Goal: Task Accomplishment & Management: Manage account settings

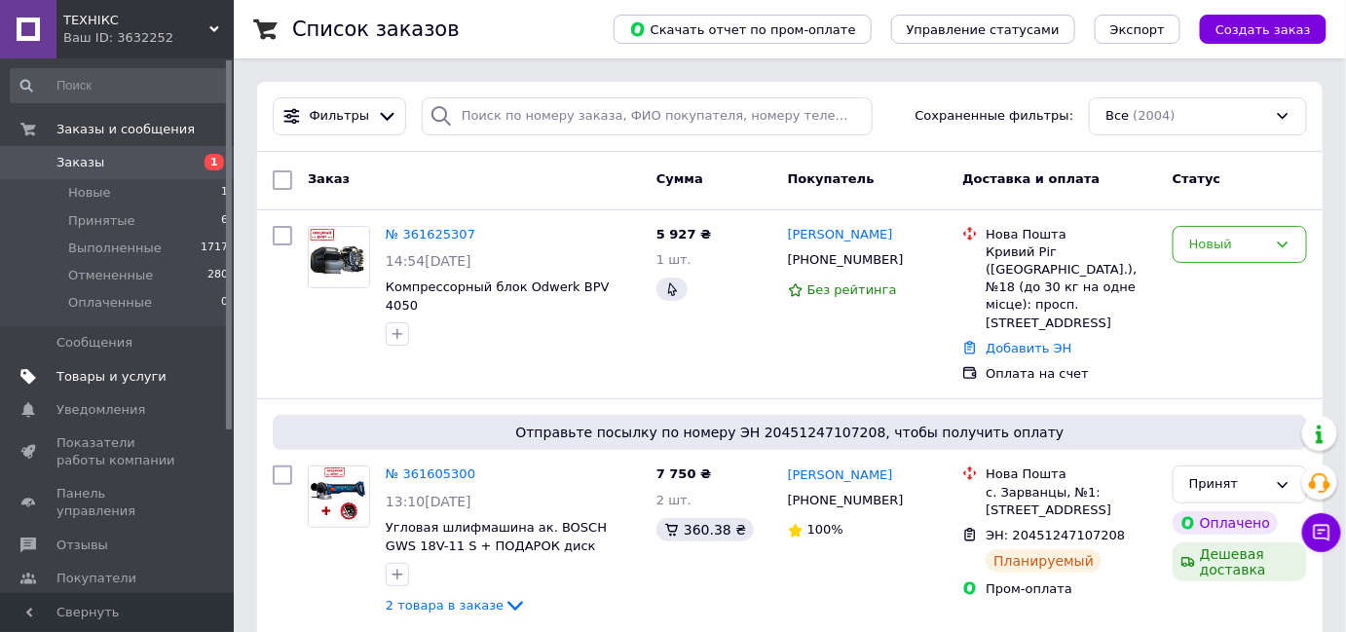
click at [80, 376] on span "Товары и услуги" at bounding box center [111, 377] width 110 height 18
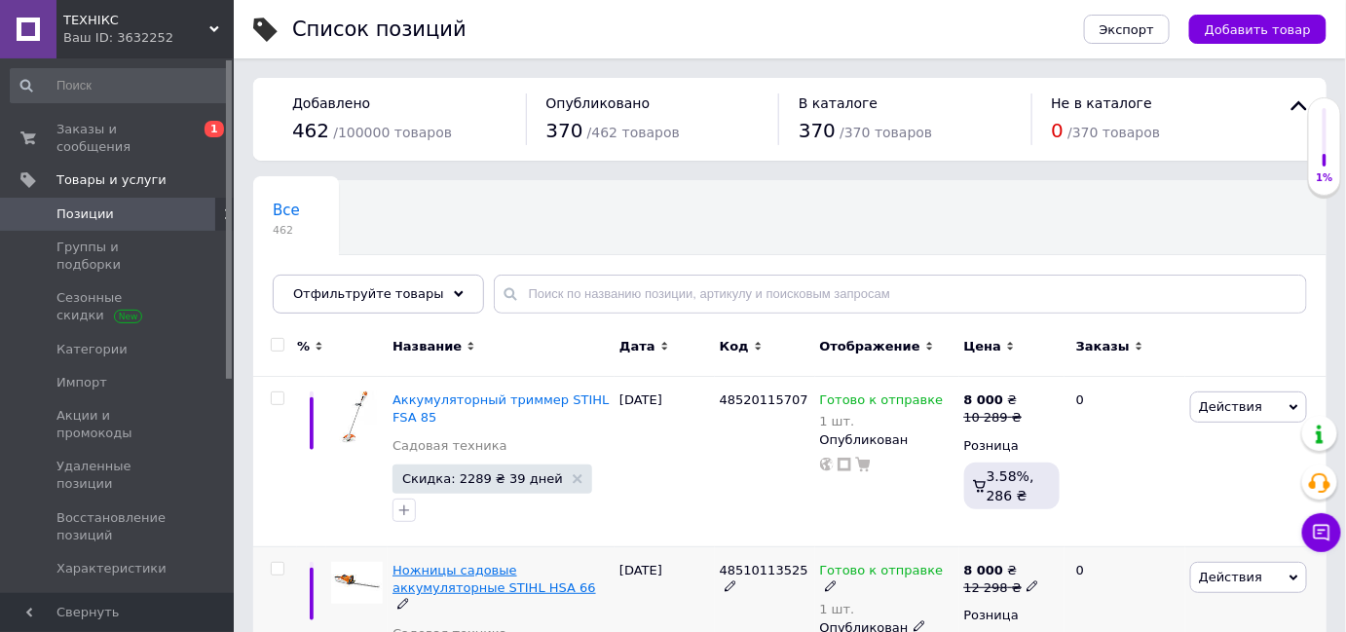
click at [532, 573] on span "Ножницы садовые аккумуляторные STIHL HSA 66" at bounding box center [495, 579] width 204 height 32
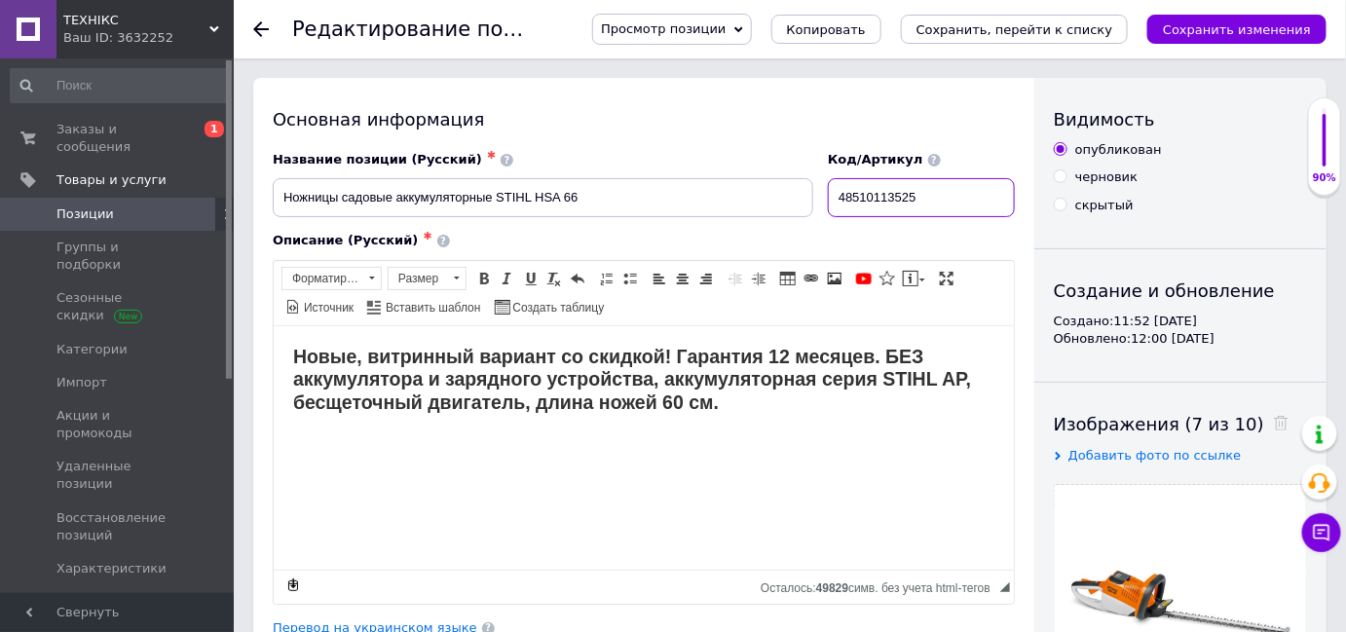
click at [963, 194] on input "48510113525" at bounding box center [921, 197] width 187 height 39
click at [671, 105] on div "Основная информация Название позиции (Русский) ✱ Ножницы садовые аккумуляторные…" at bounding box center [643, 621] width 781 height 1087
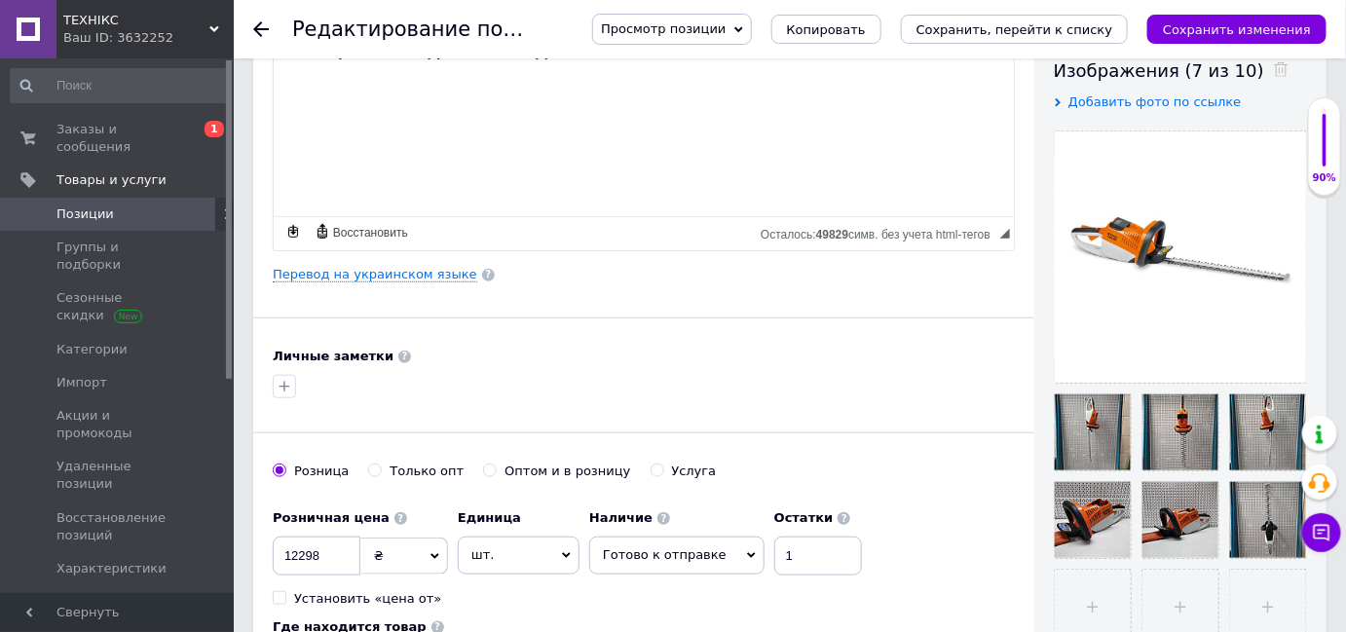
scroll to position [88, 0]
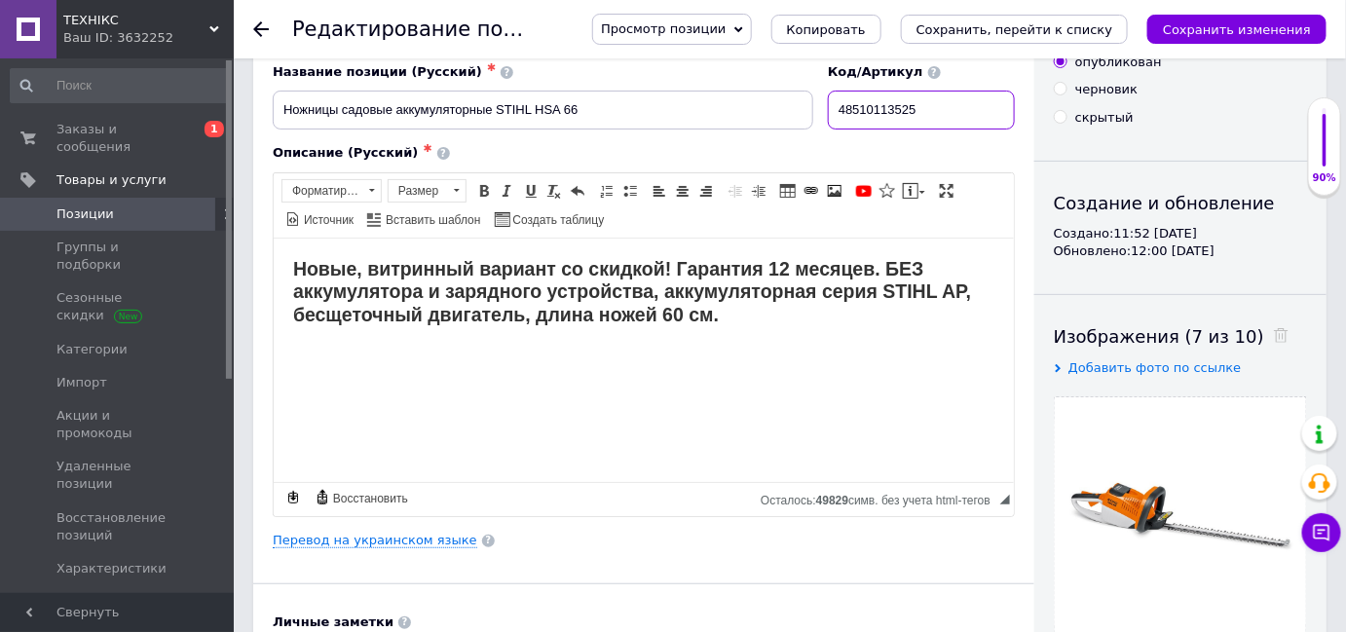
drag, startPoint x: 941, startPoint y: 105, endPoint x: 844, endPoint y: 110, distance: 96.5
click at [844, 110] on input "48510113525" at bounding box center [921, 110] width 187 height 39
drag, startPoint x: 584, startPoint y: 103, endPoint x: 498, endPoint y: 105, distance: 86.7
click at [498, 105] on input "Ножницы садовые аккумуляторные STIHL HSA 66" at bounding box center [543, 110] width 541 height 39
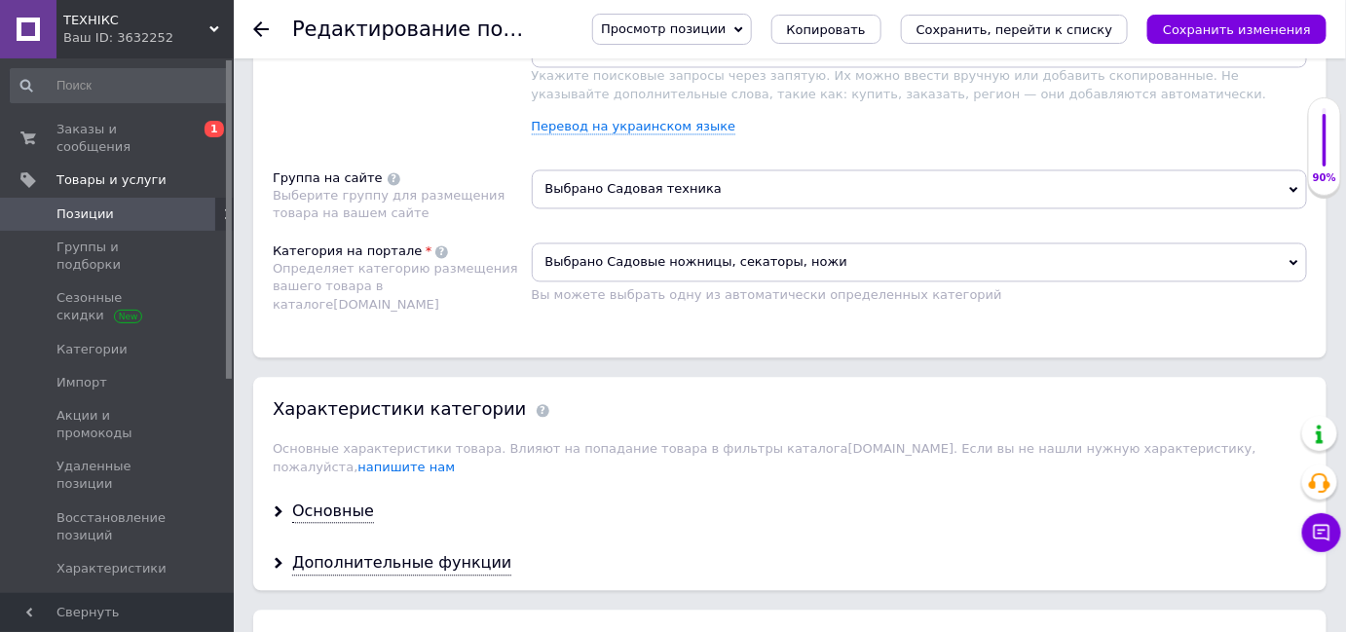
scroll to position [1593, 0]
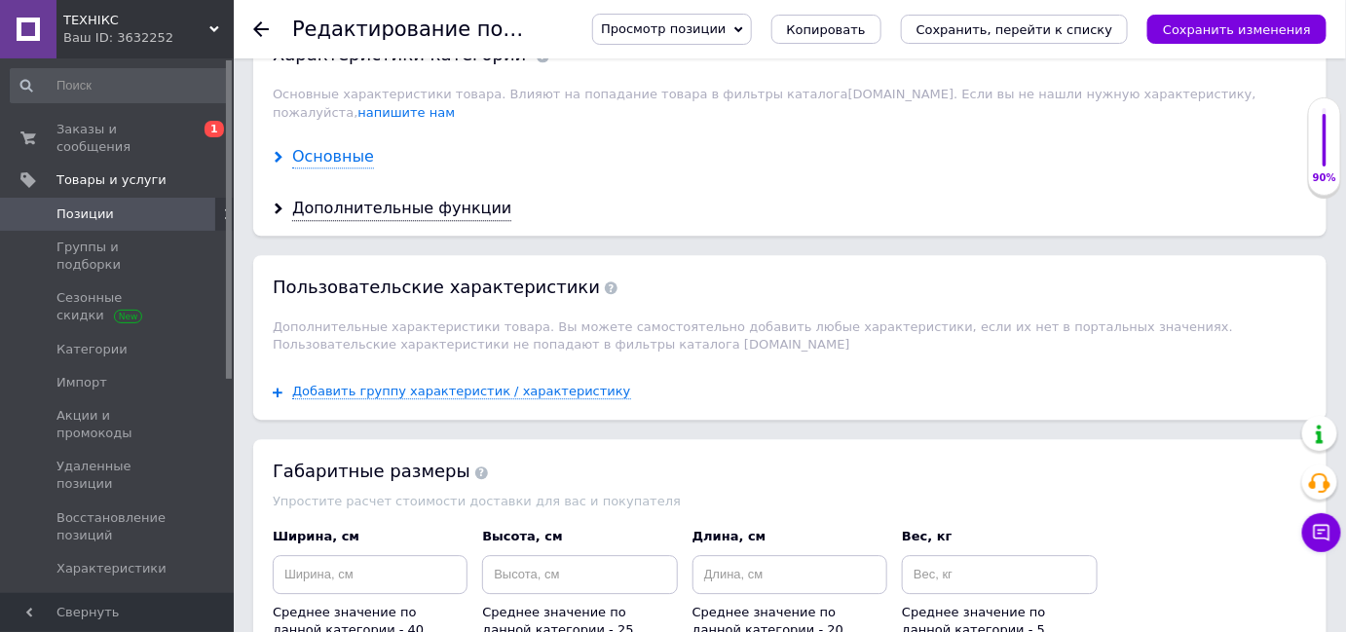
click at [334, 146] on div "Основные" at bounding box center [333, 157] width 82 height 22
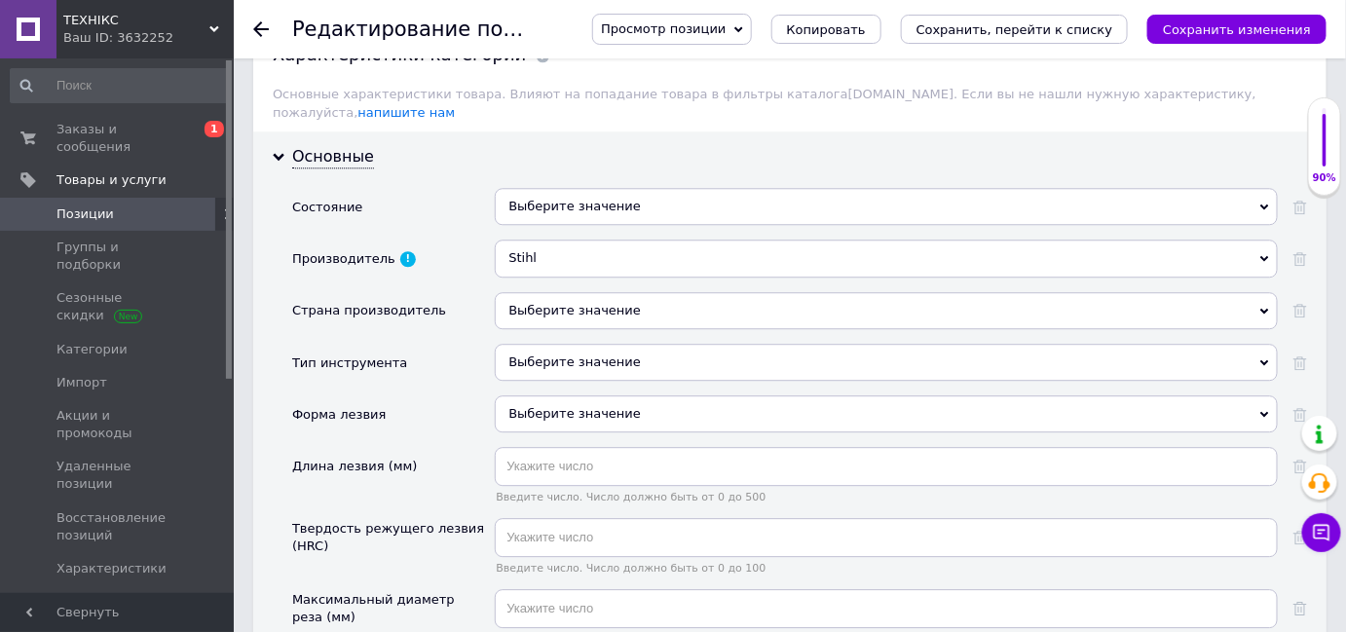
click at [538, 188] on div "Выберите значение" at bounding box center [886, 206] width 783 height 37
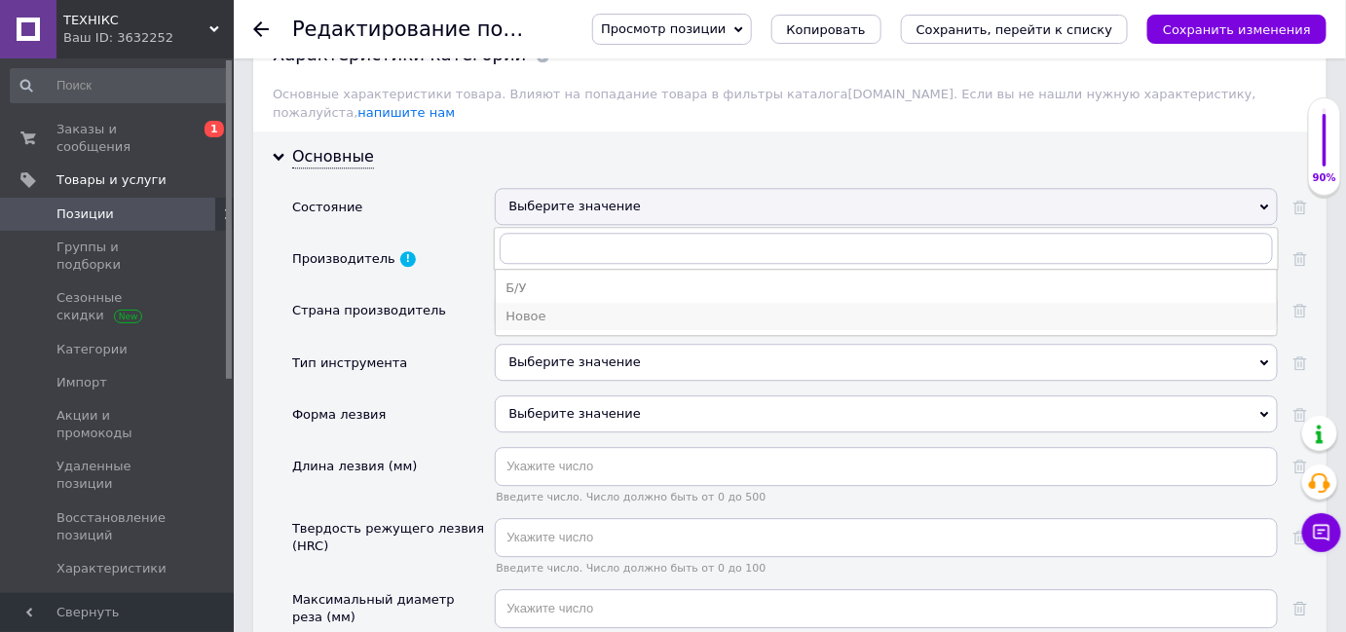
click at [574, 308] on div "Новое" at bounding box center [886, 317] width 762 height 18
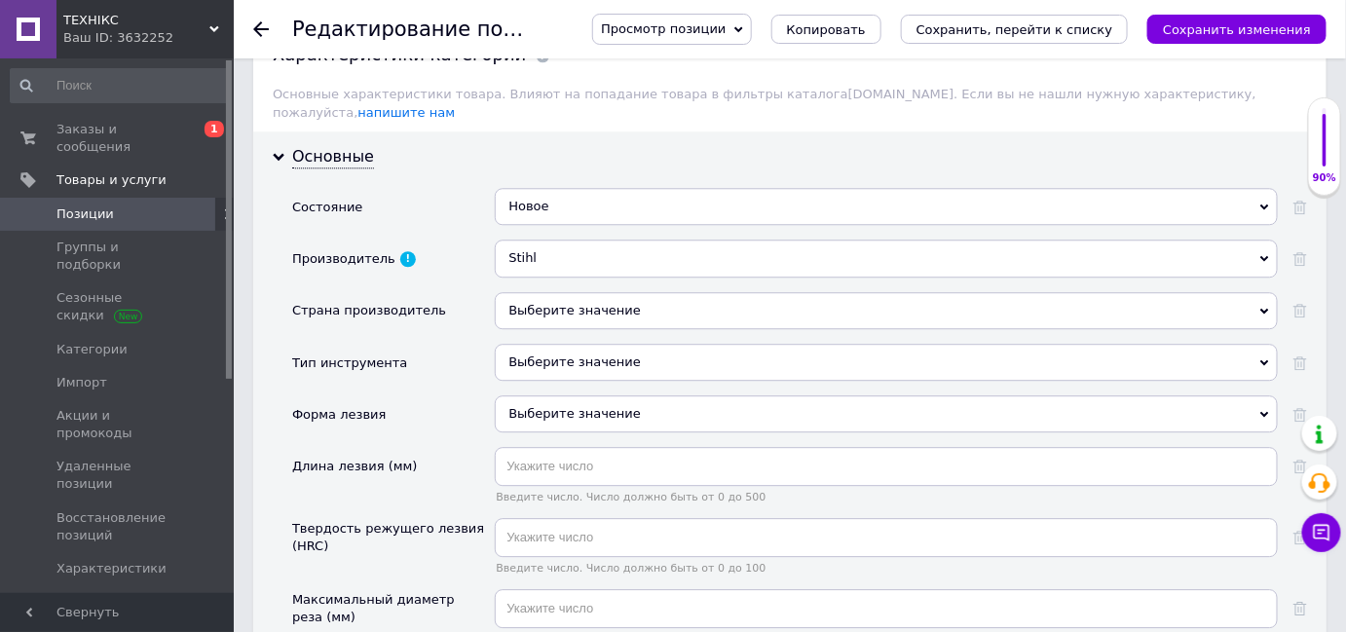
click at [664, 292] on div "Выберите значение" at bounding box center [886, 310] width 783 height 37
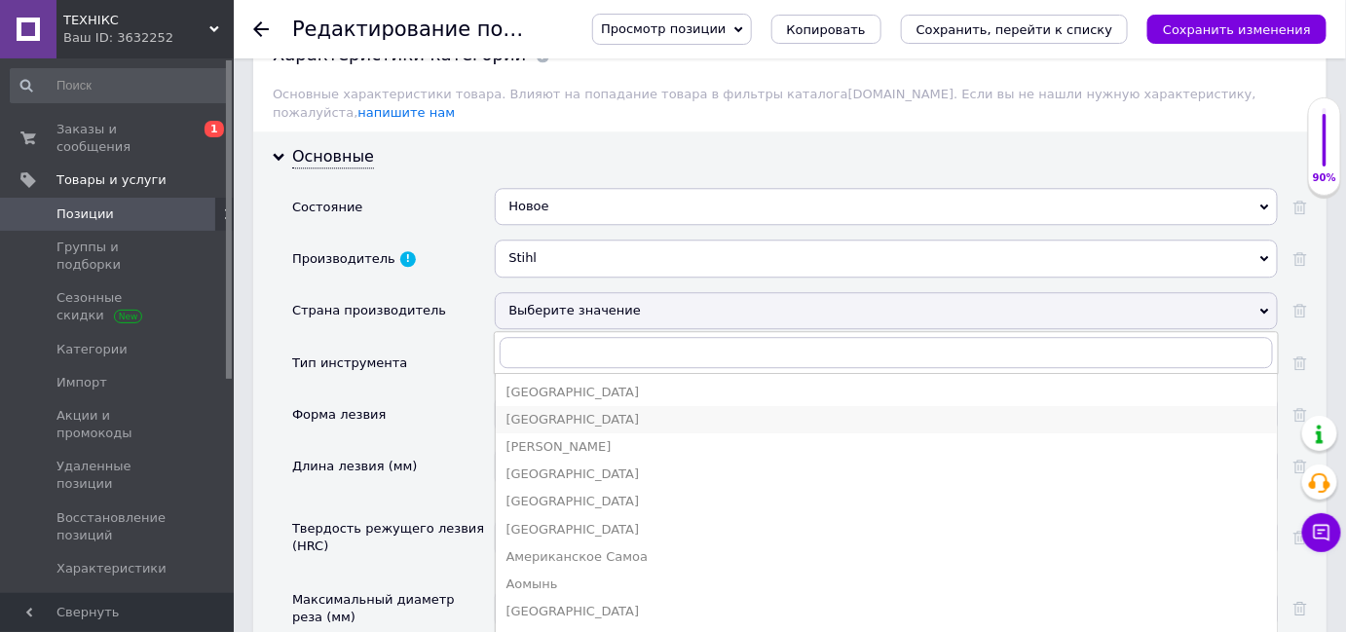
click at [645, 411] on div "[GEOGRAPHIC_DATA]" at bounding box center [886, 420] width 762 height 18
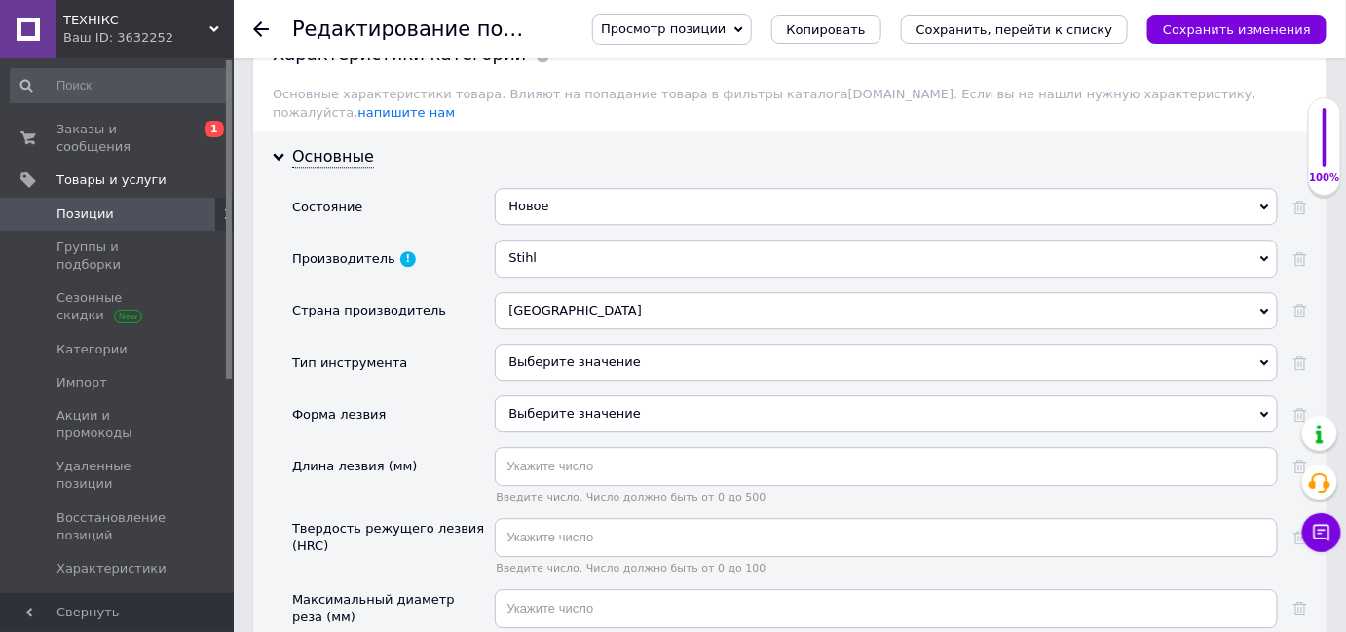
click at [638, 344] on div "Выберите значение" at bounding box center [886, 362] width 783 height 37
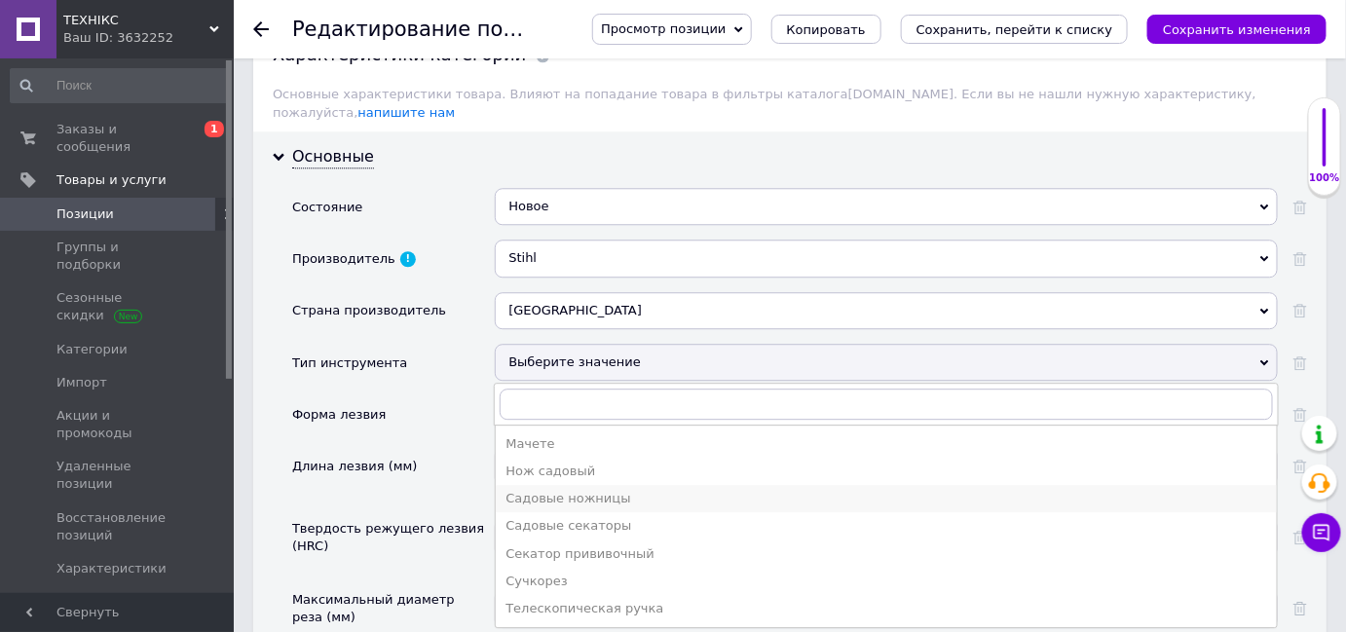
click at [637, 490] on div "Садовые ножницы" at bounding box center [886, 499] width 762 height 18
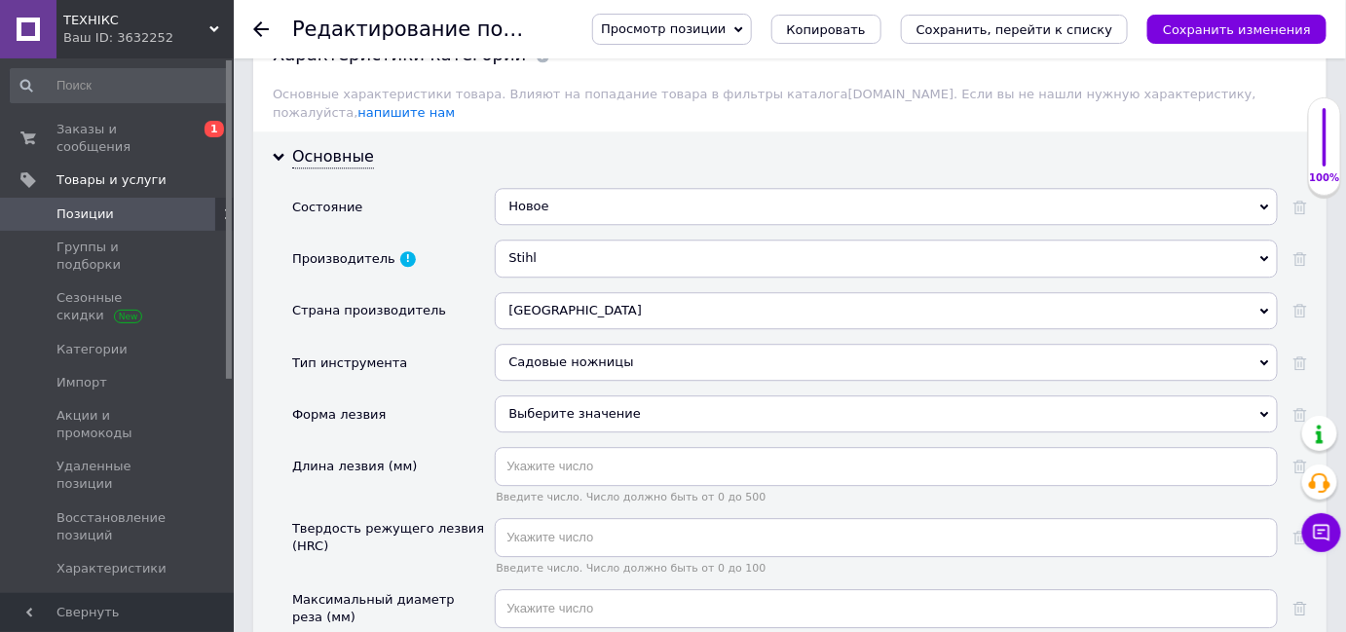
click at [616, 395] on div "Выберите значение" at bounding box center [886, 413] width 783 height 37
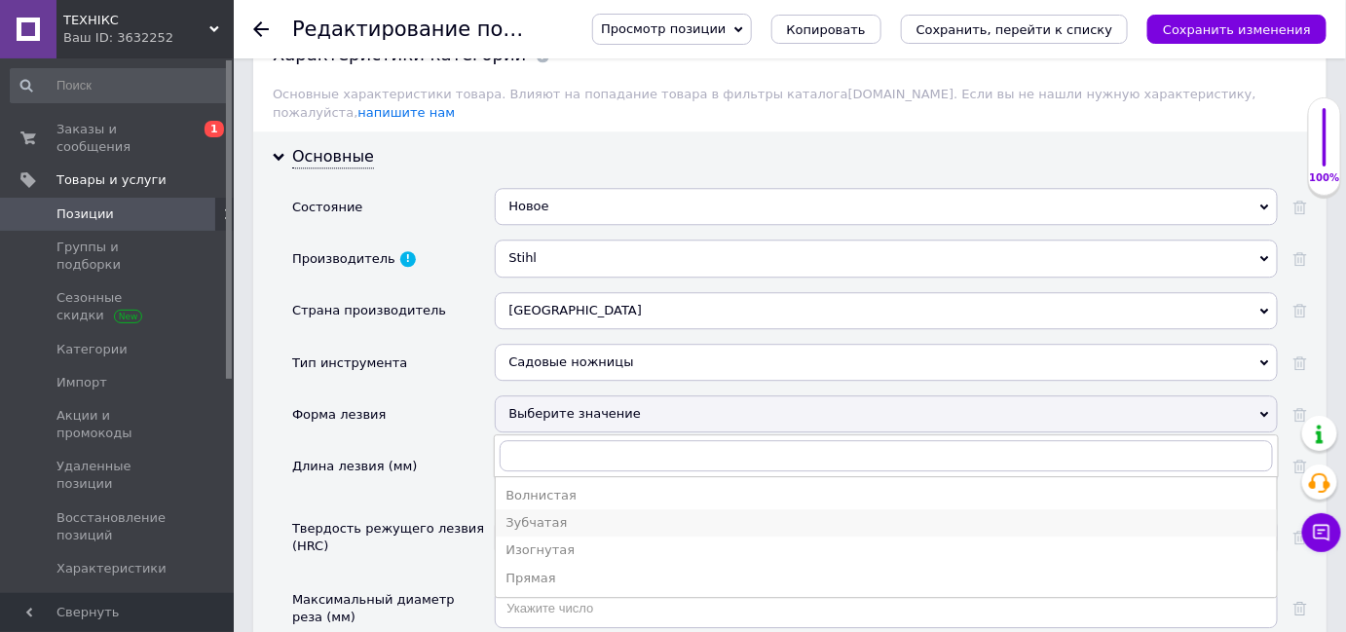
click at [620, 509] on li "Зубчатая" at bounding box center [886, 522] width 781 height 27
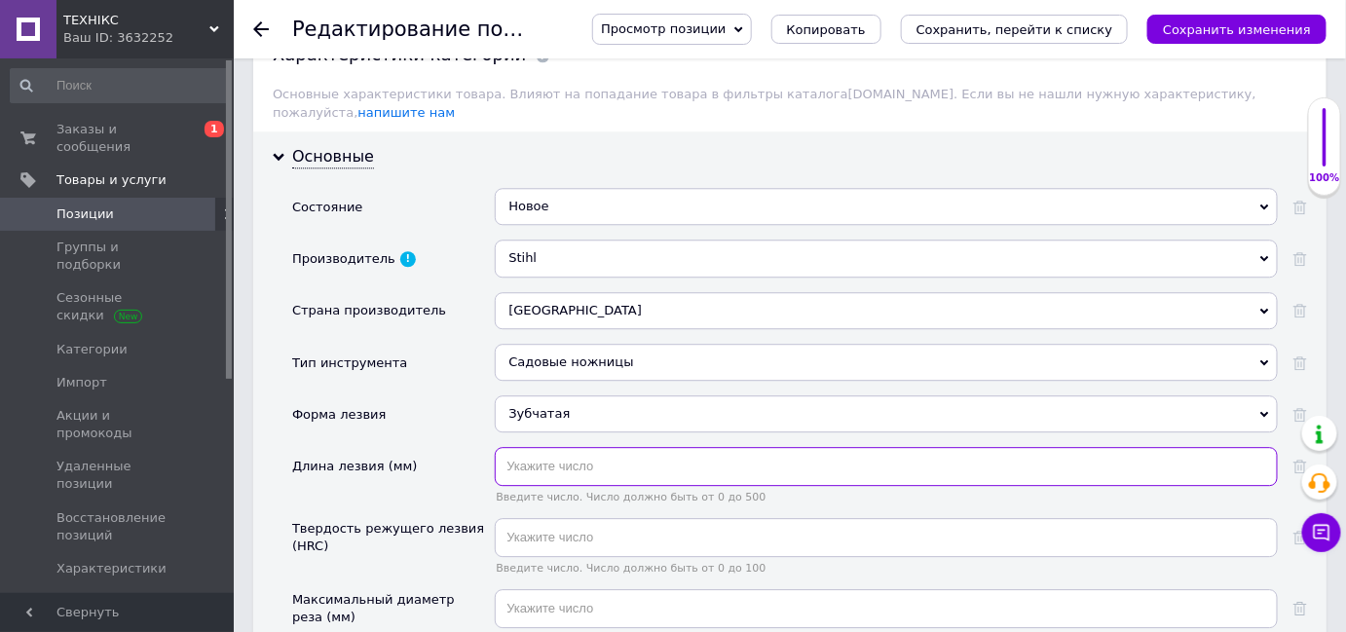
click at [591, 447] on input "text" at bounding box center [886, 466] width 783 height 39
type input "600"
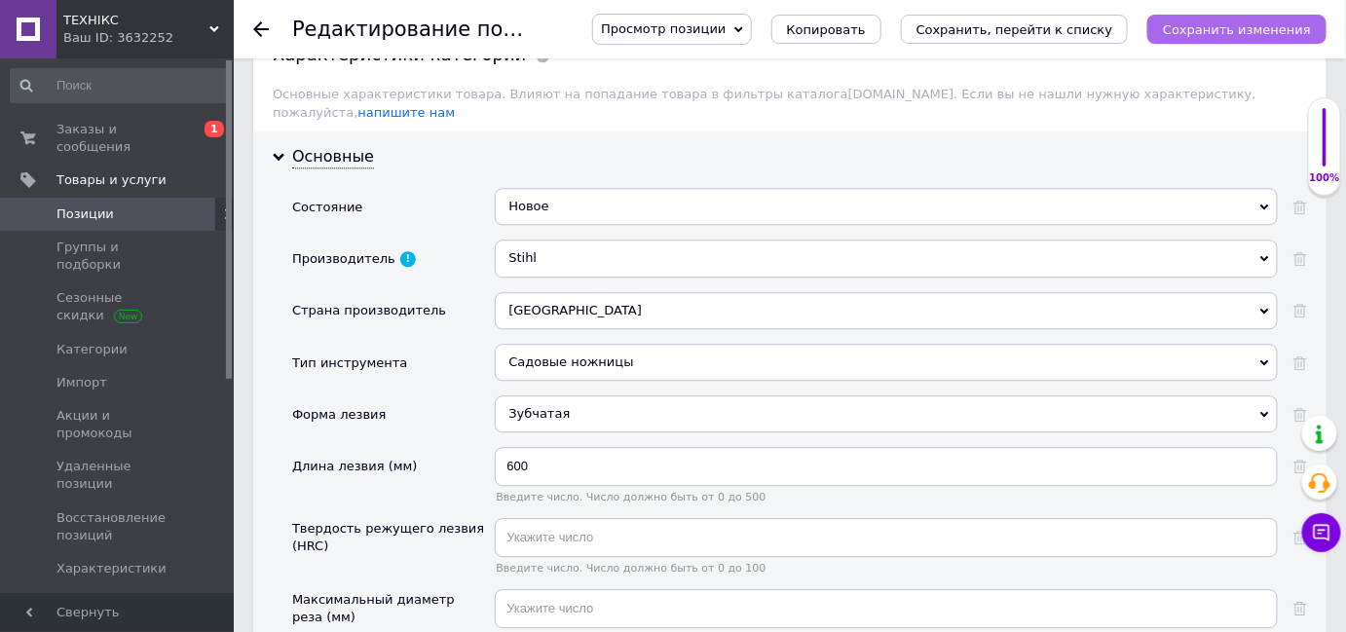
click at [1247, 19] on button "Сохранить изменения" at bounding box center [1236, 29] width 179 height 29
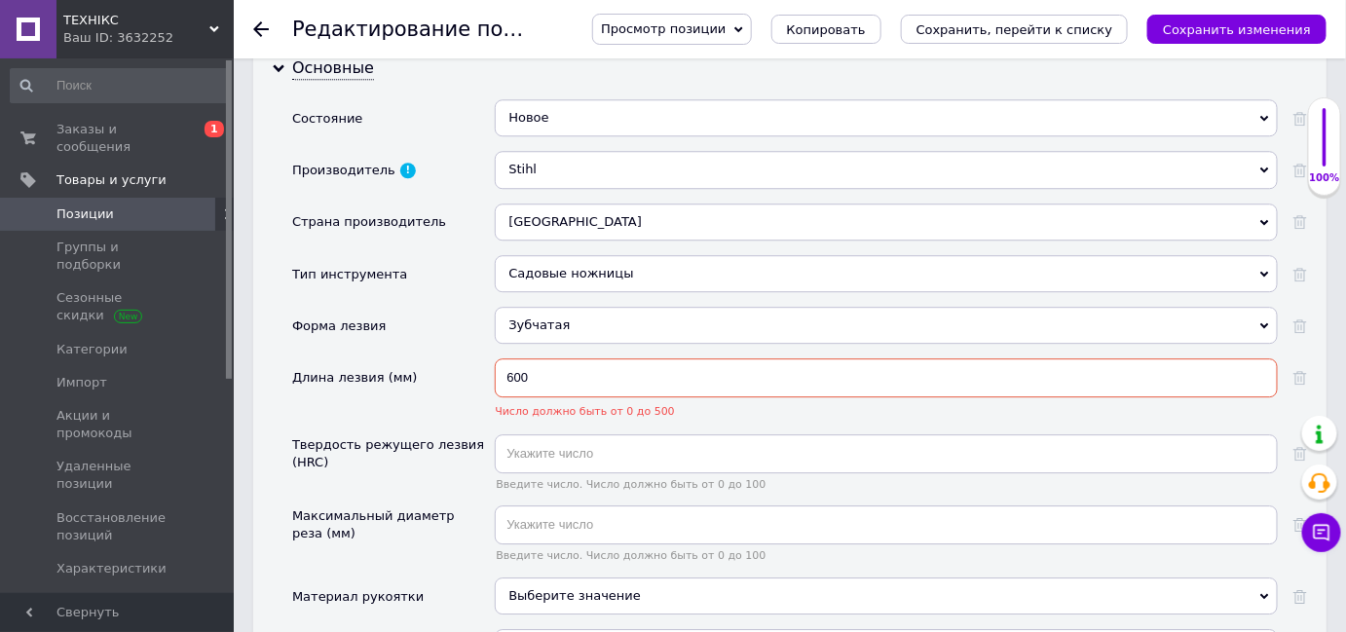
scroll to position [1859, 0]
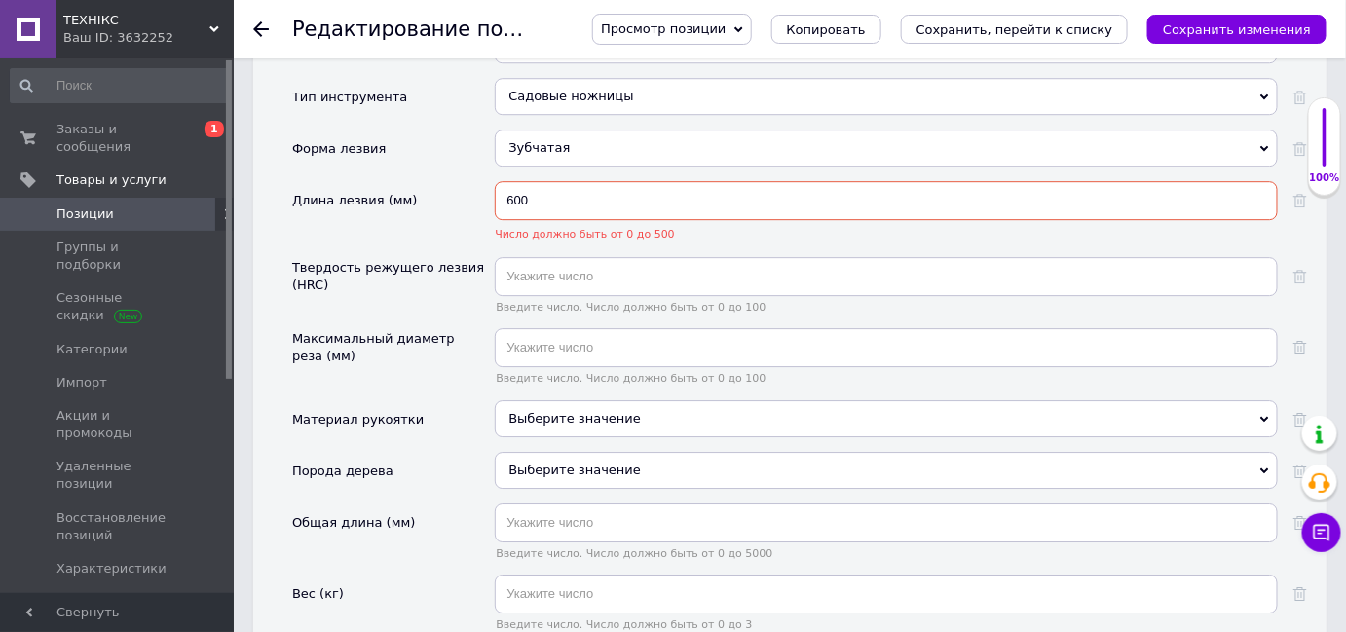
click at [468, 210] on div "Длина лезвия (мм)" at bounding box center [393, 219] width 203 height 76
click at [563, 328] on input "text" at bounding box center [886, 347] width 783 height 39
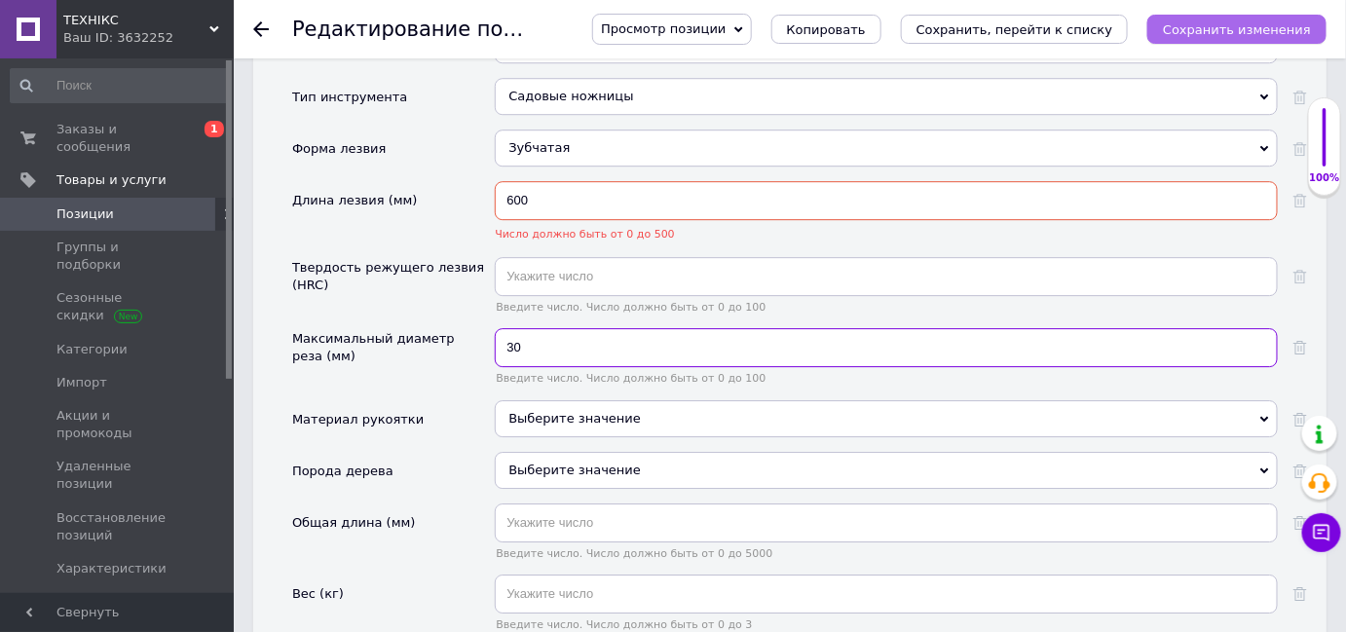
type input "30"
click at [1210, 24] on icon "Сохранить изменения" at bounding box center [1237, 29] width 148 height 15
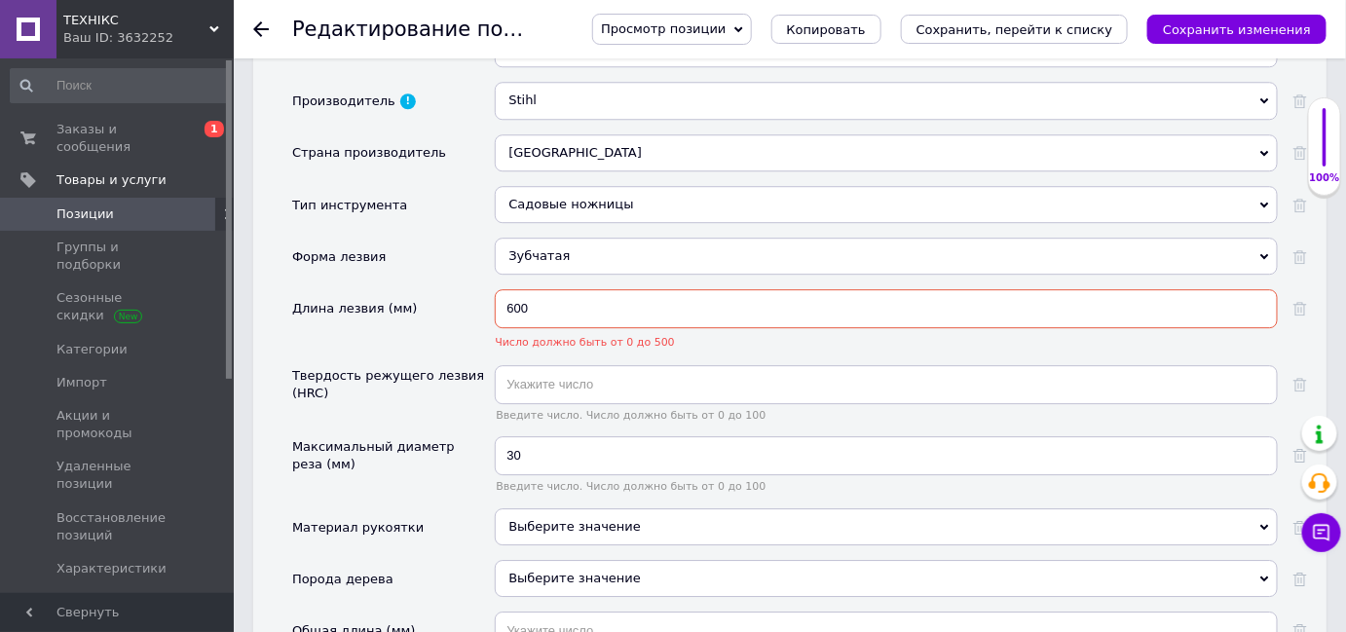
scroll to position [1840, 0]
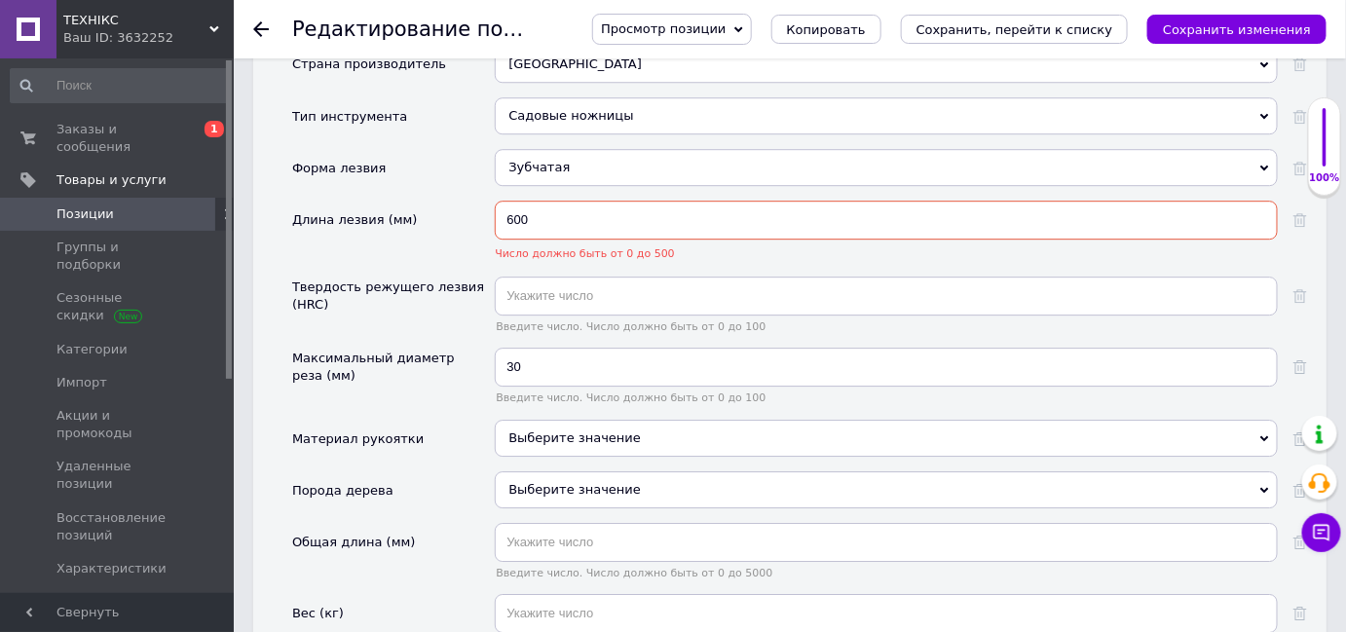
click at [579, 420] on div "Выберите значение" at bounding box center [886, 438] width 783 height 37
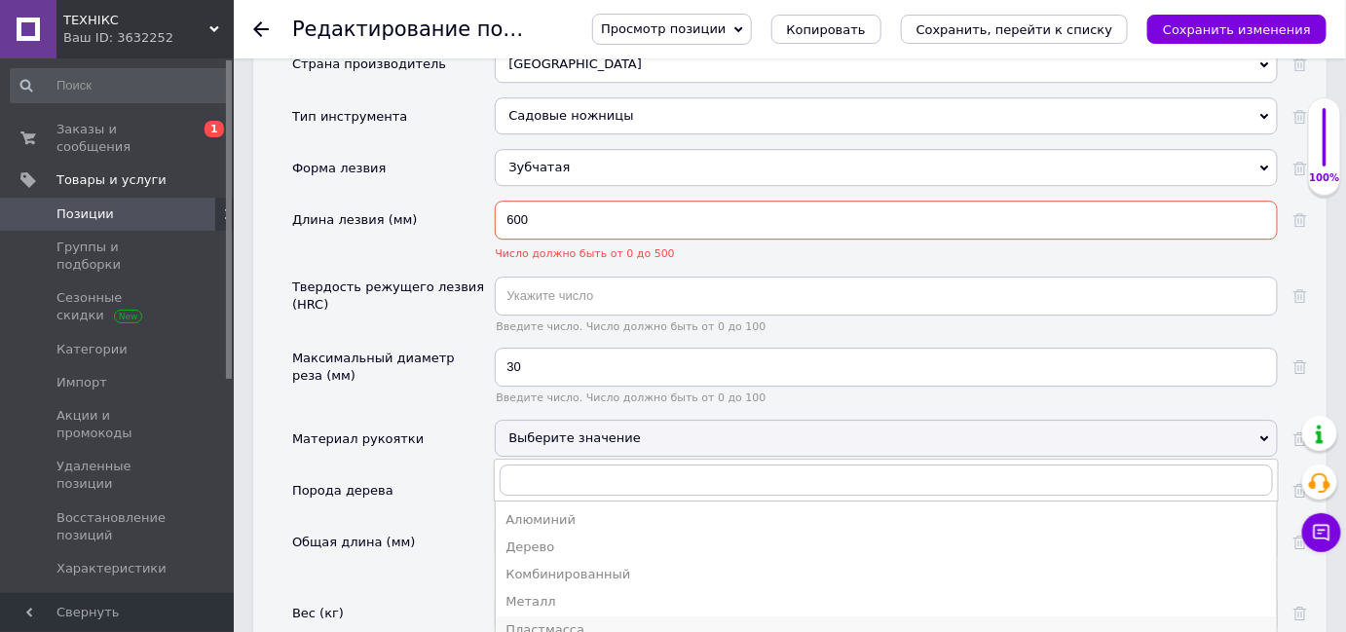
click at [570, 621] on div "Пластмасса" at bounding box center [886, 630] width 762 height 18
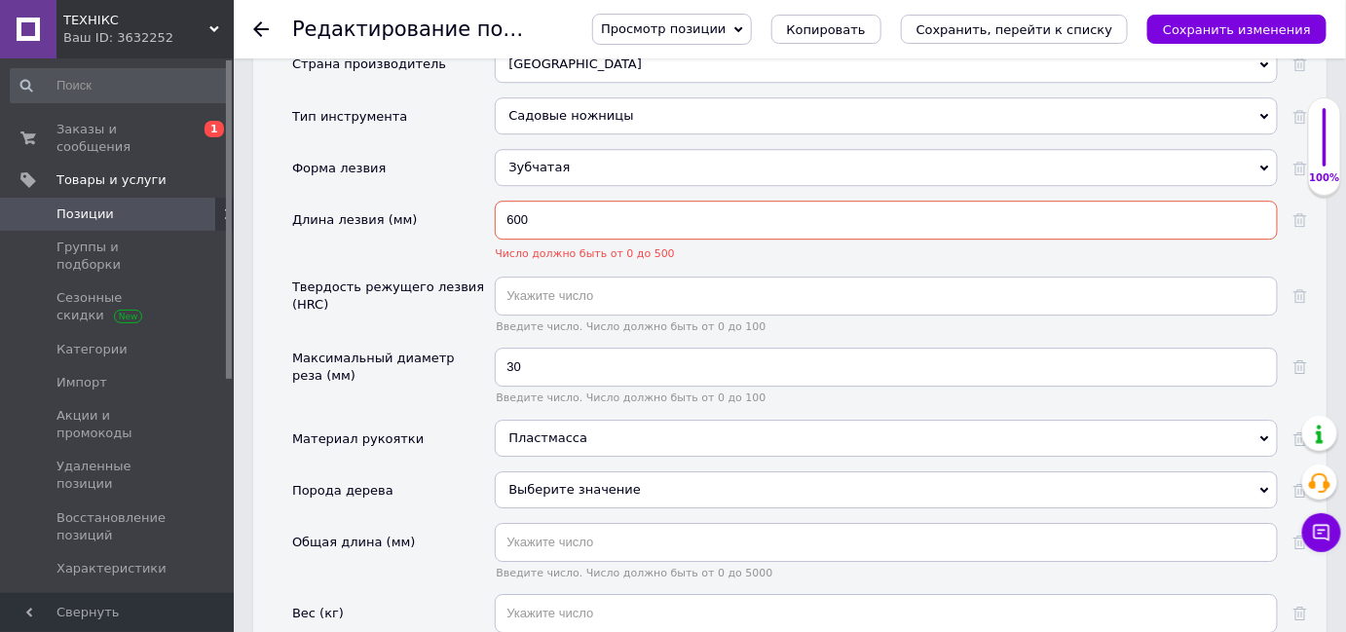
scroll to position [1928, 0]
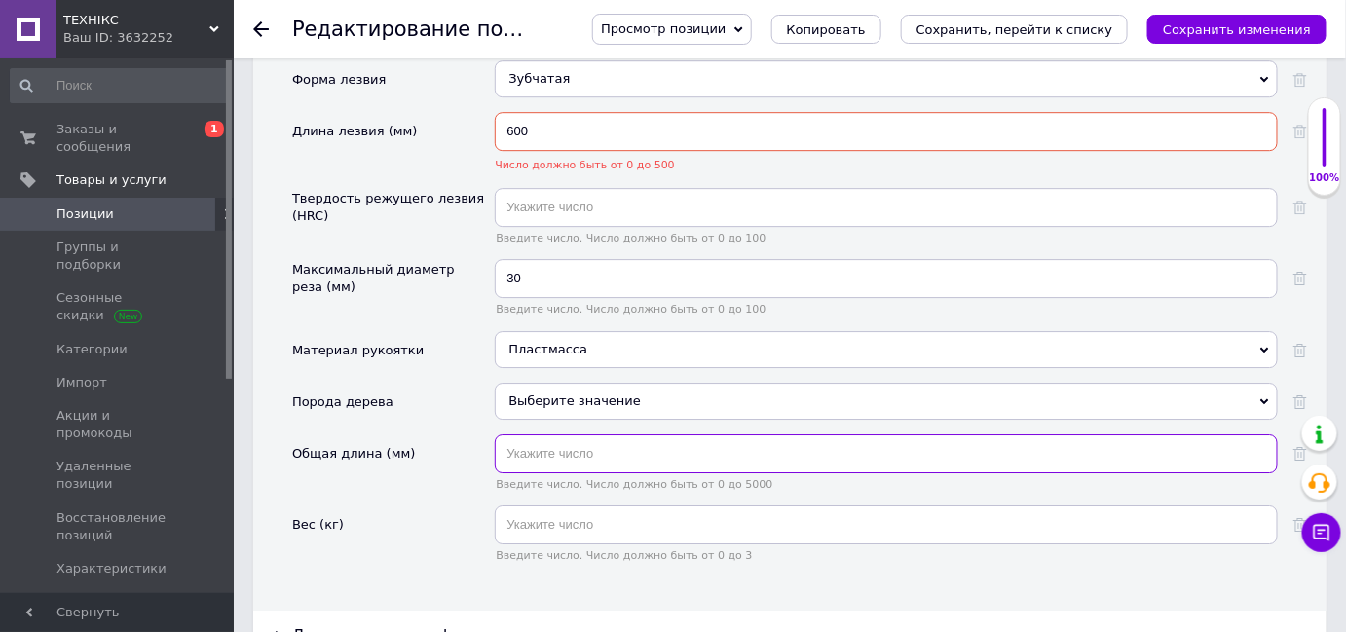
click at [665, 434] on input "text" at bounding box center [886, 453] width 783 height 39
type input "100"
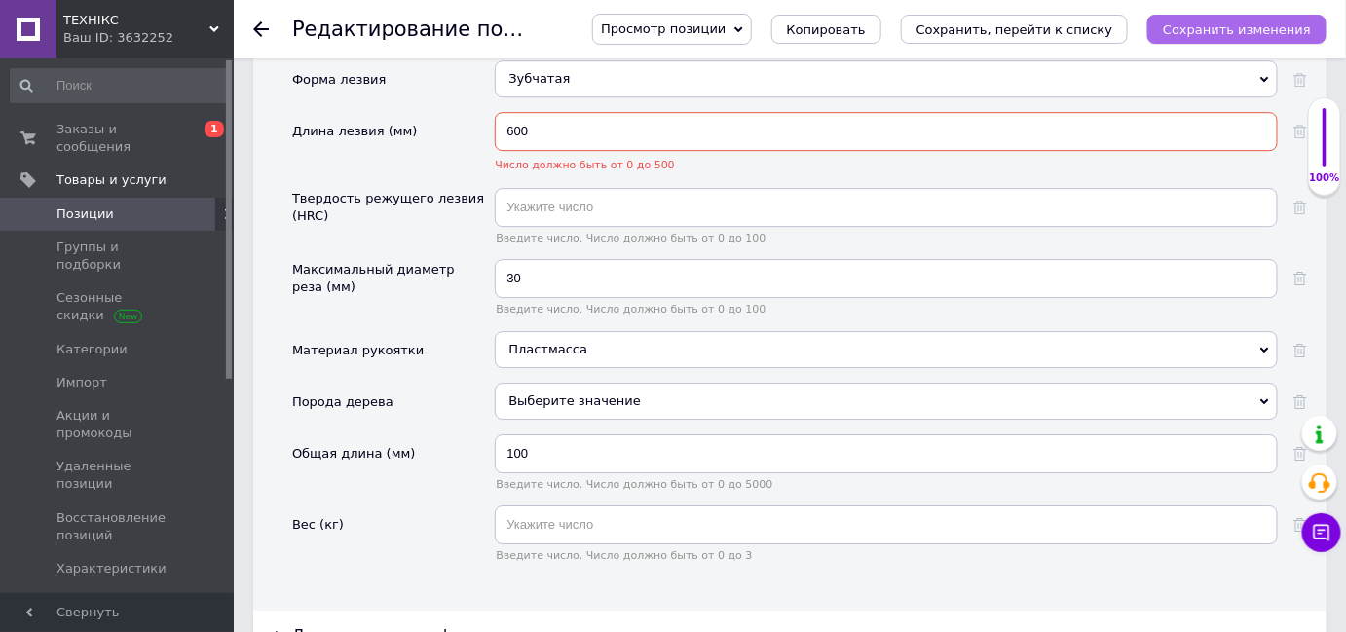
click at [1254, 34] on icon "Сохранить изменения" at bounding box center [1237, 29] width 148 height 15
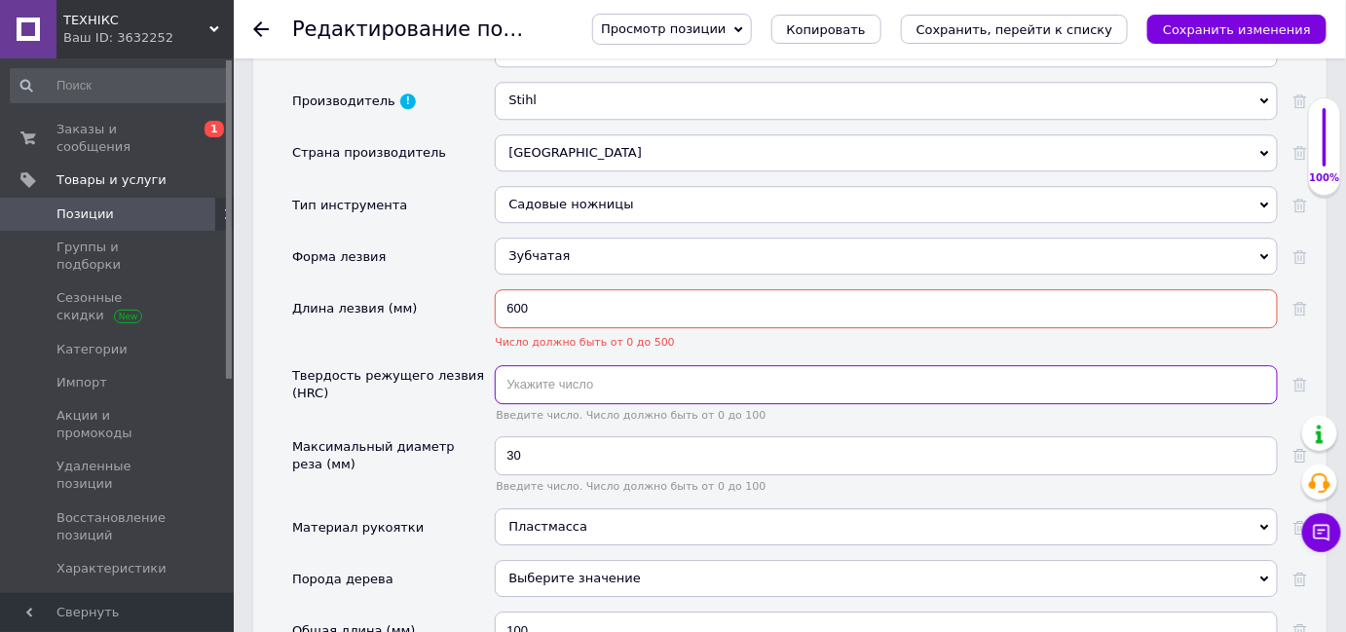
click at [580, 368] on input "text" at bounding box center [886, 384] width 783 height 39
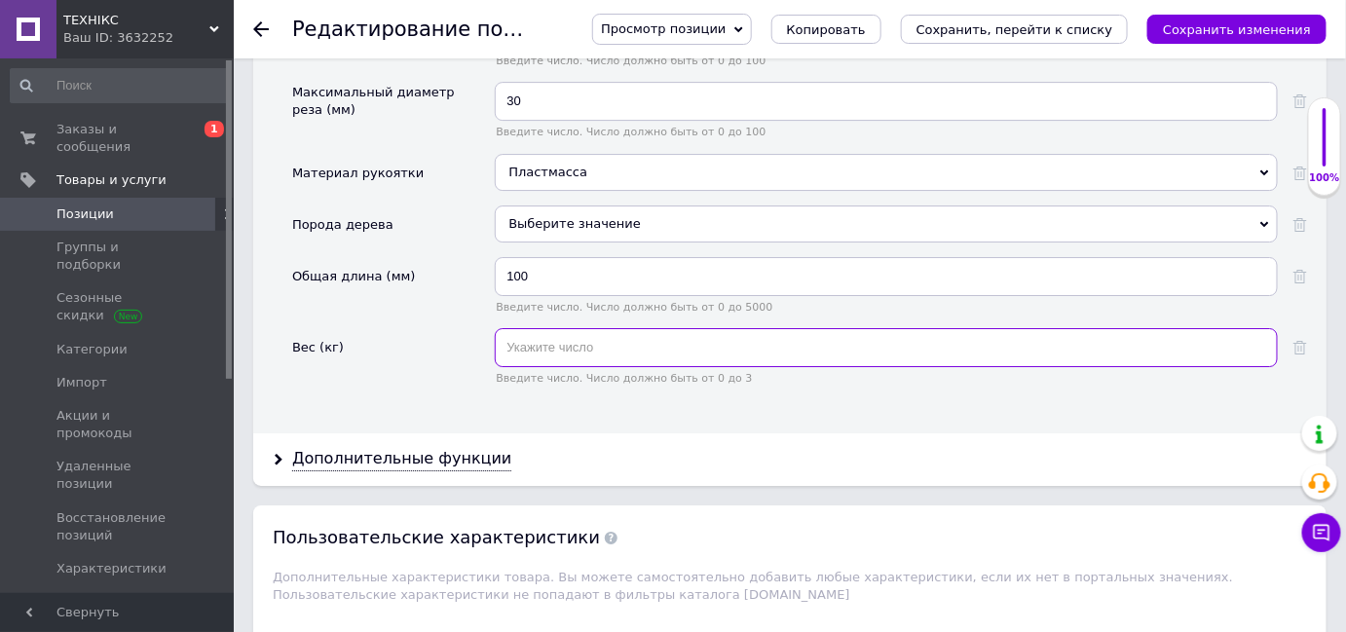
click at [599, 328] on input "text" at bounding box center [886, 347] width 783 height 39
type input "3.1"
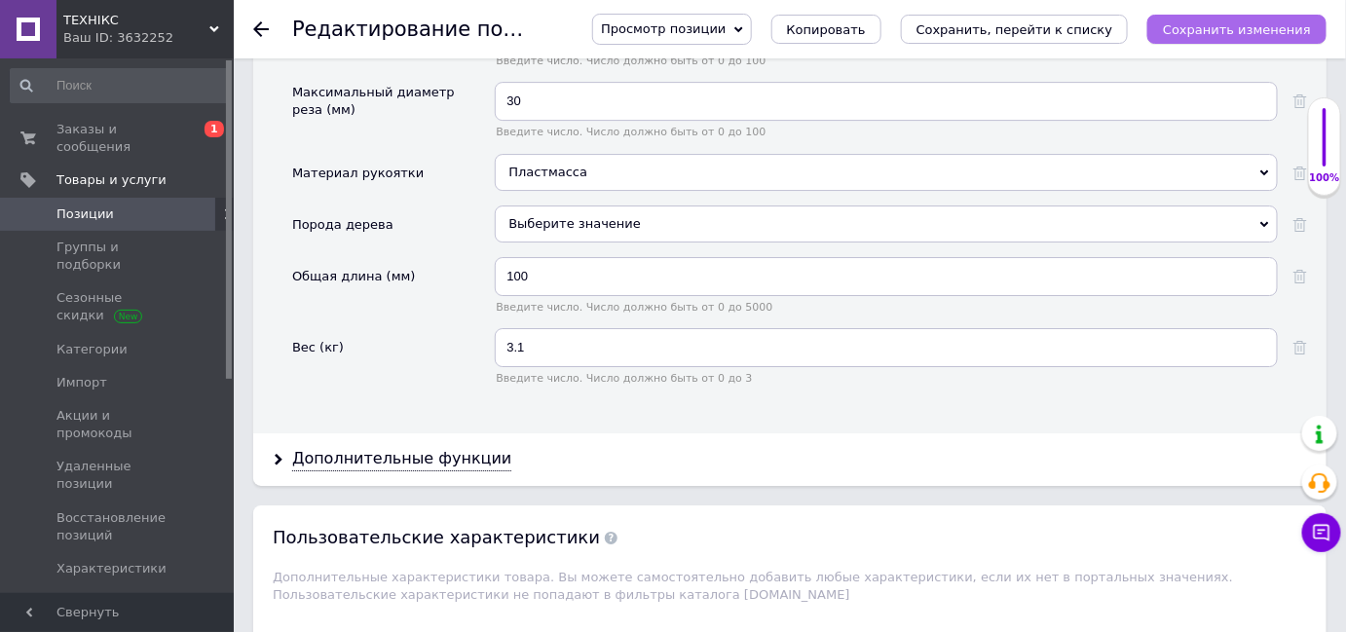
click at [1205, 23] on icon "Сохранить изменения" at bounding box center [1237, 29] width 148 height 15
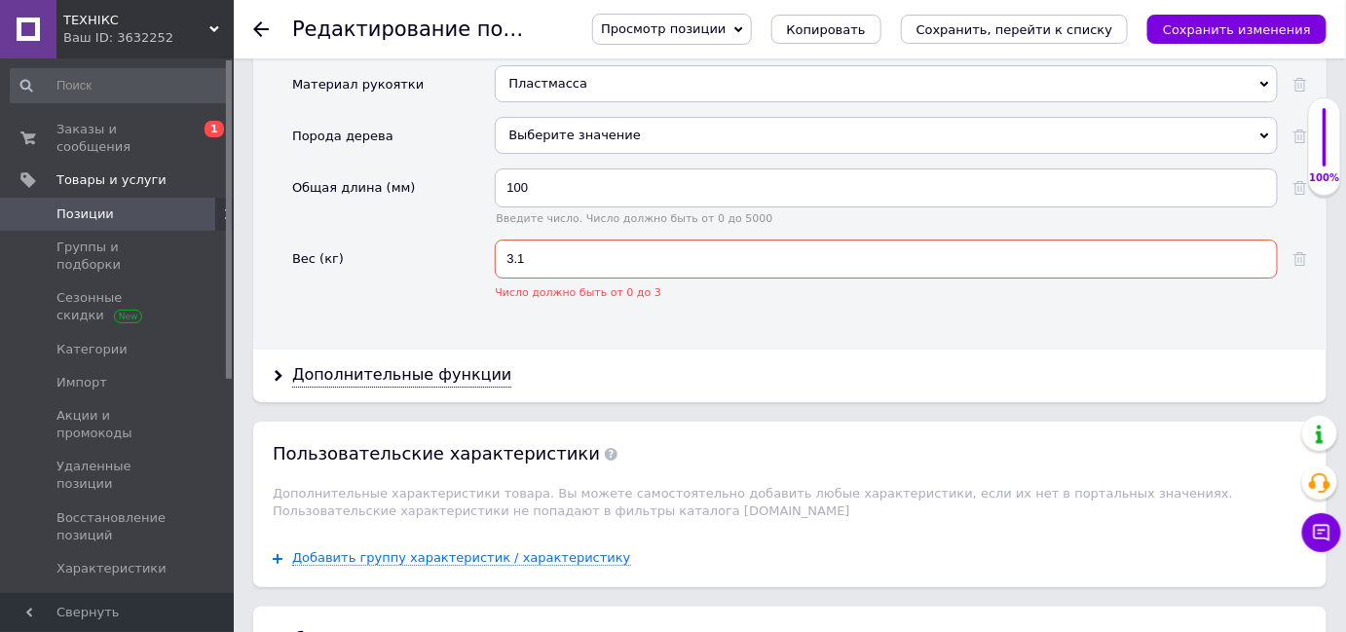
scroll to position [2459, 0]
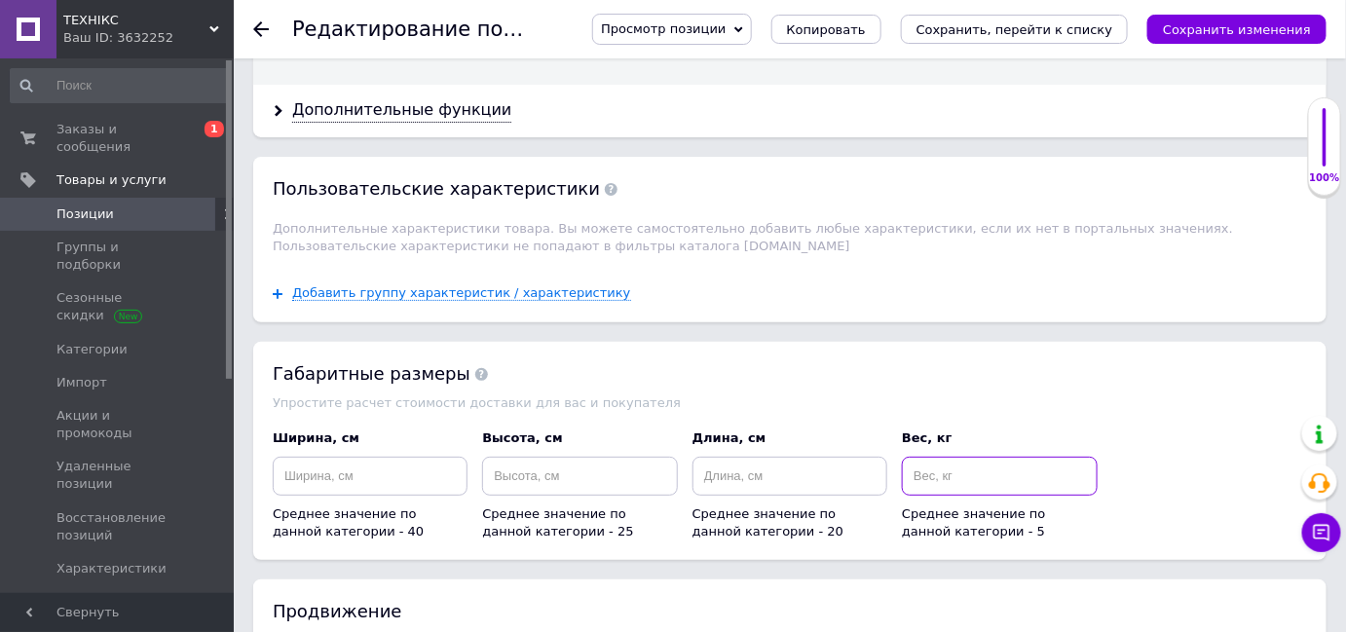
click at [956, 457] on input at bounding box center [999, 476] width 195 height 39
type input "3"
type input "4"
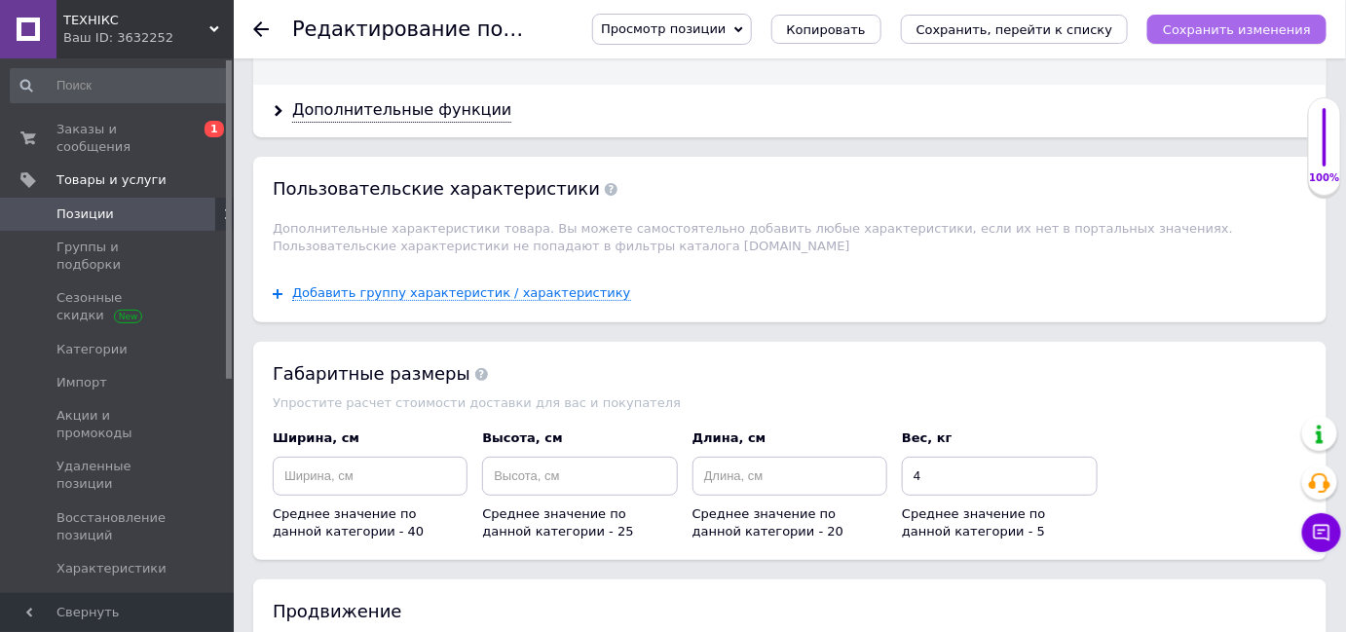
click at [1209, 34] on icon "Сохранить изменения" at bounding box center [1237, 29] width 148 height 15
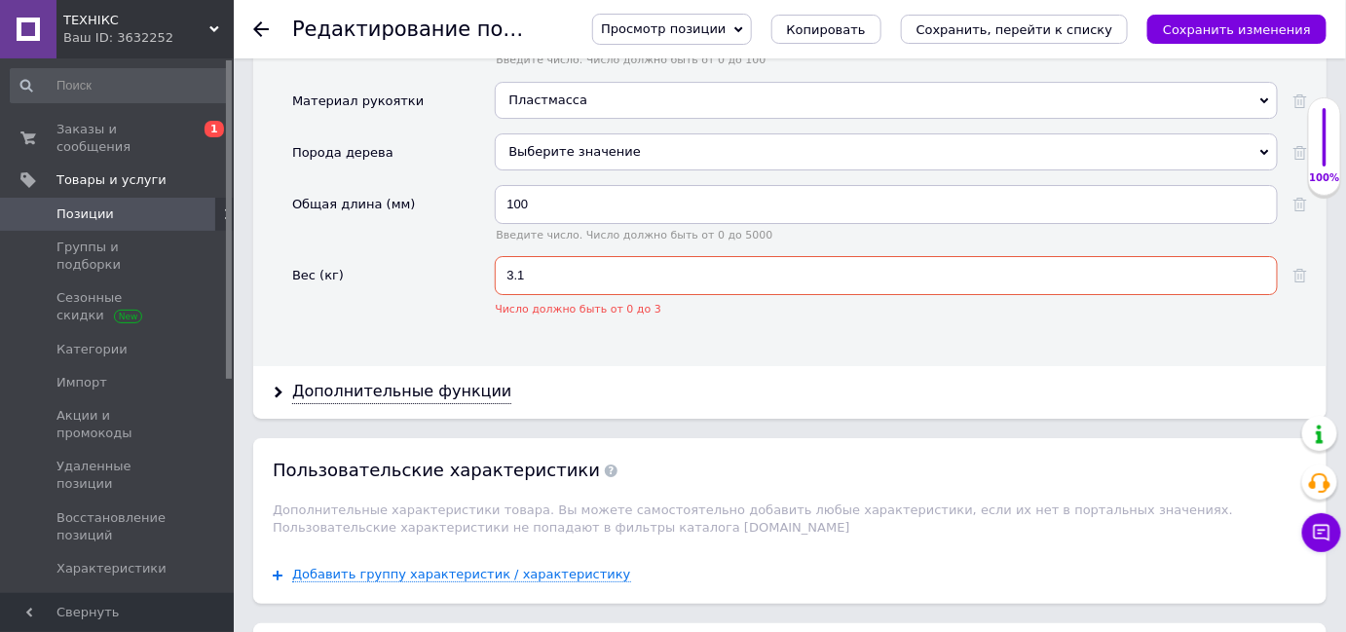
scroll to position [2704, 0]
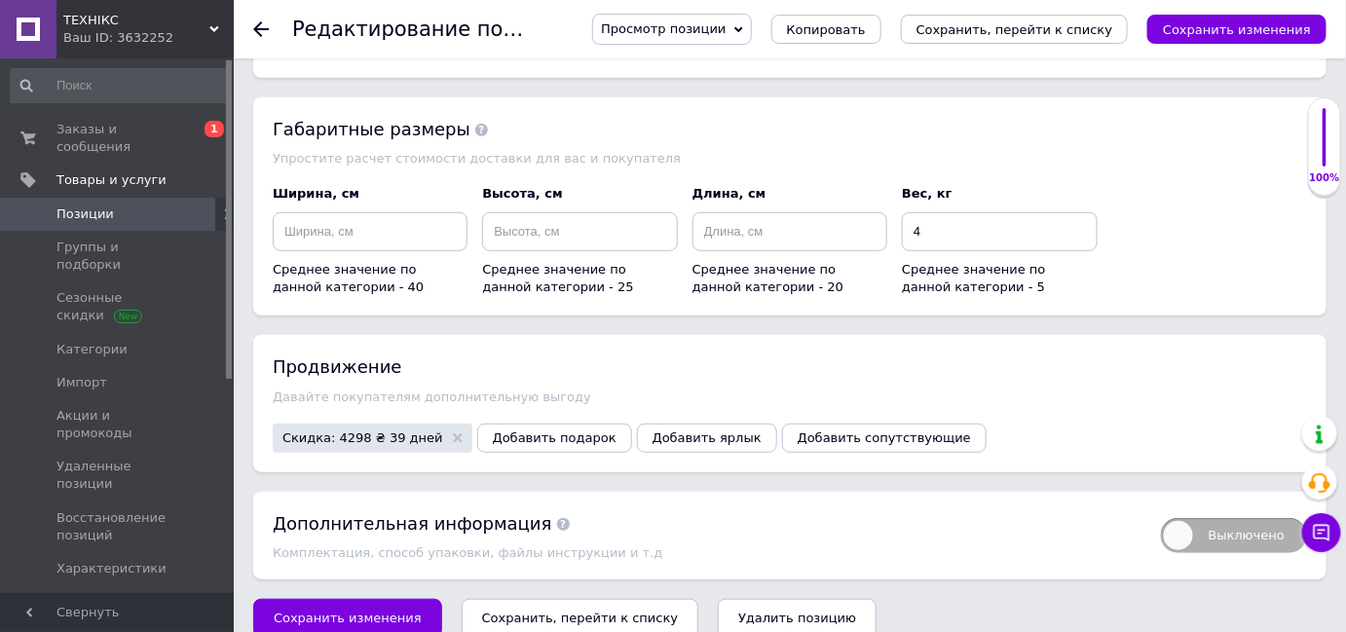
drag, startPoint x: 1049, startPoint y: 365, endPoint x: 1060, endPoint y: 333, distance: 33.9
click at [1049, 390] on div "Давайте покупателям дополнительную выгоду" at bounding box center [790, 397] width 1034 height 15
click at [1179, 43] on button "Сохранить изменения" at bounding box center [1236, 29] width 179 height 29
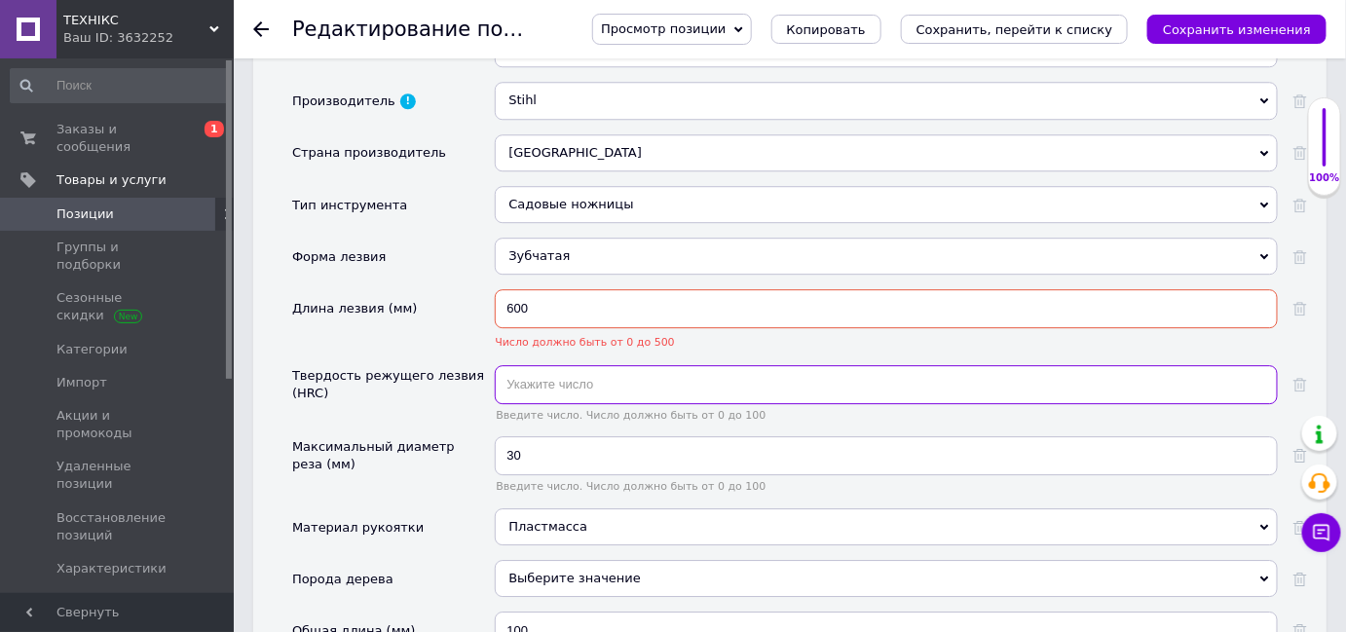
click at [1165, 365] on input "text" at bounding box center [886, 384] width 783 height 39
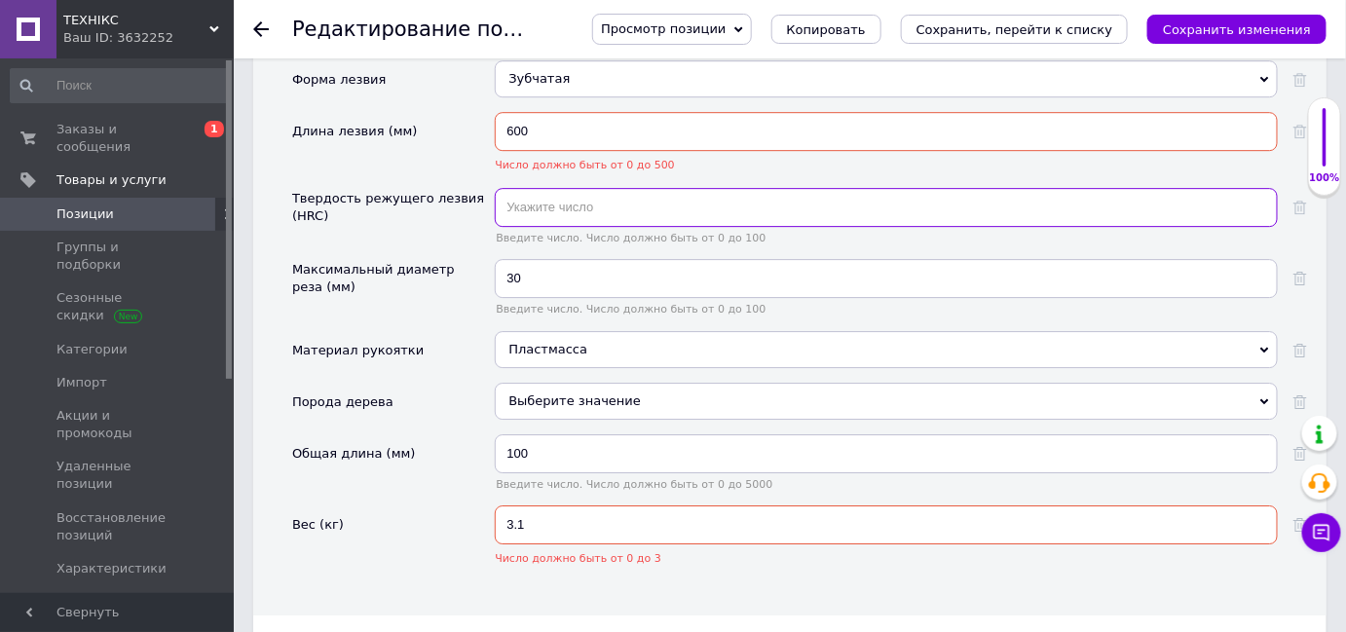
scroll to position [2106, 0]
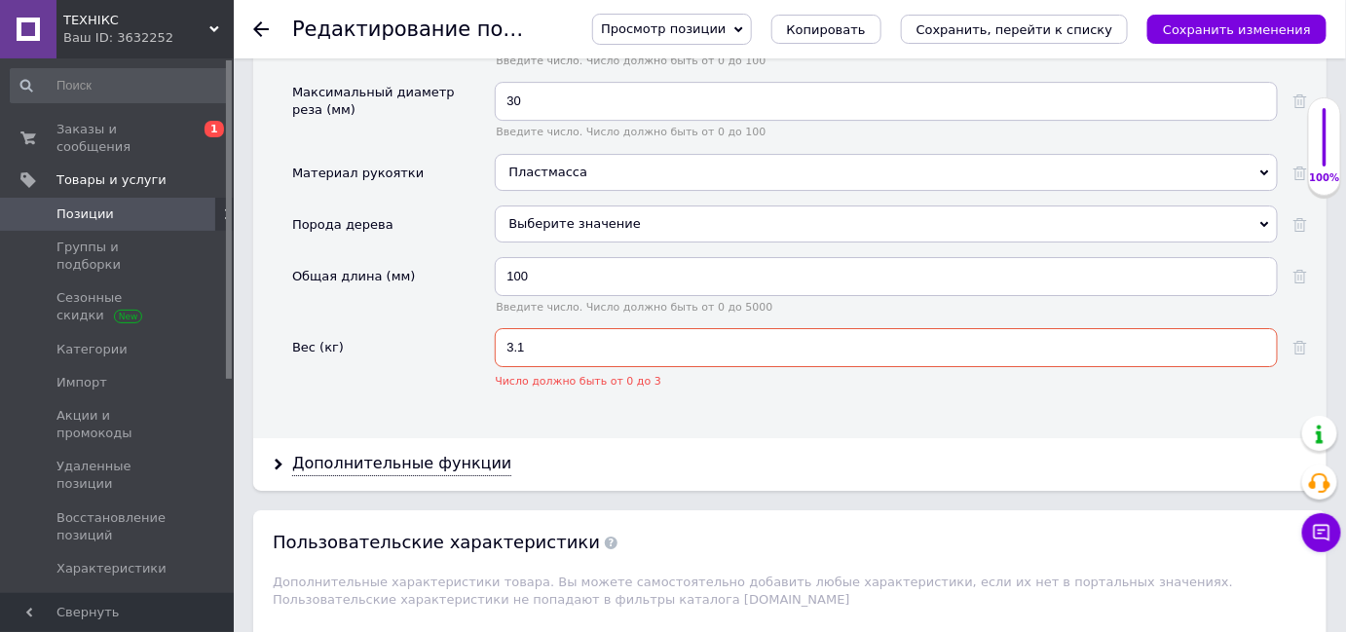
click at [574, 328] on input "3.1" at bounding box center [886, 347] width 783 height 39
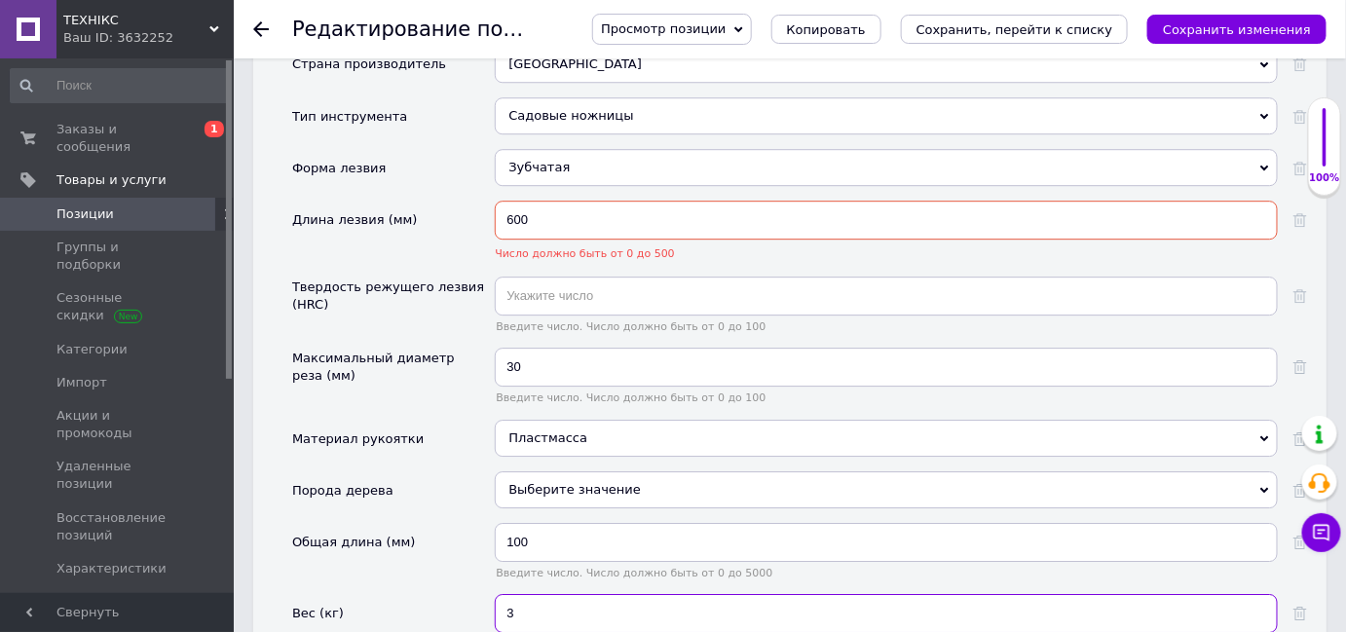
scroll to position [1574, 0]
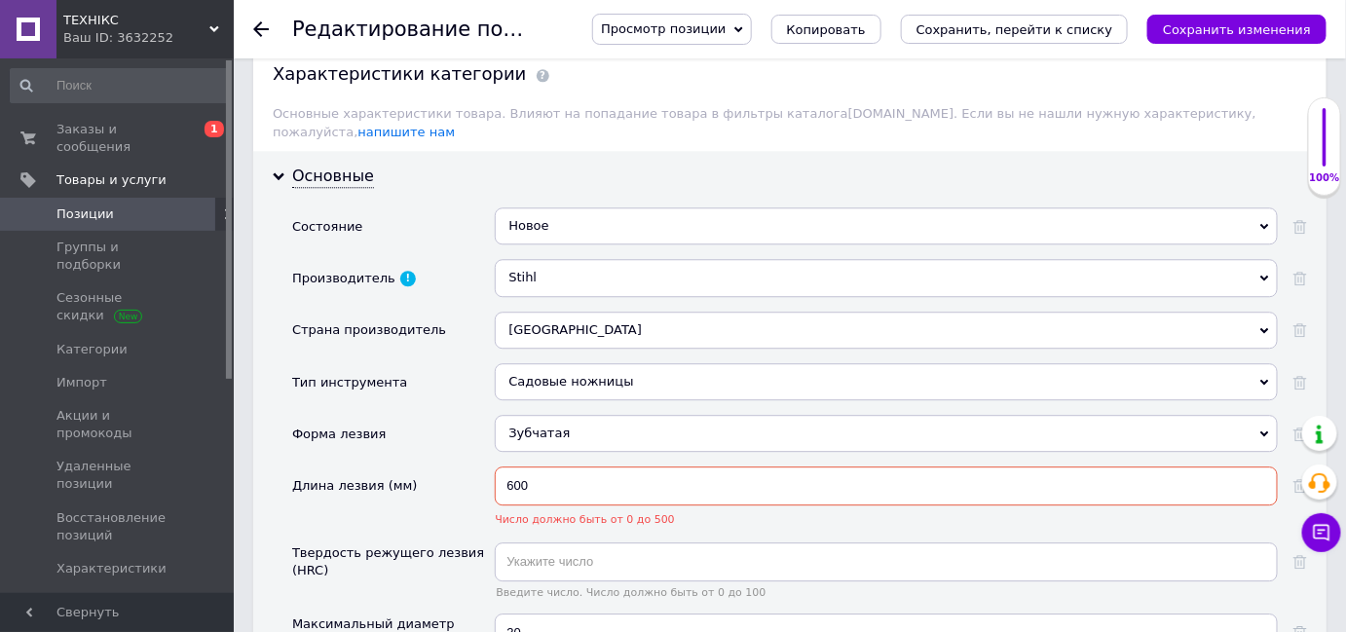
type input "3"
click at [508, 467] on input "600" at bounding box center [886, 486] width 783 height 39
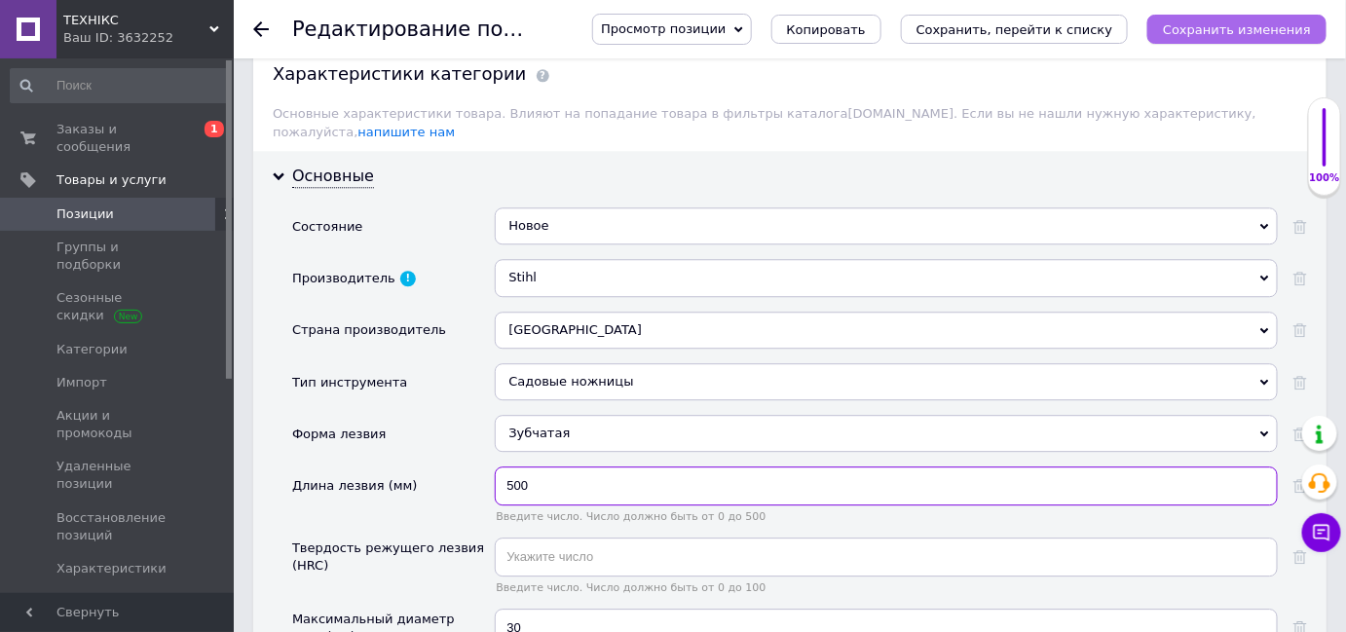
type input "500"
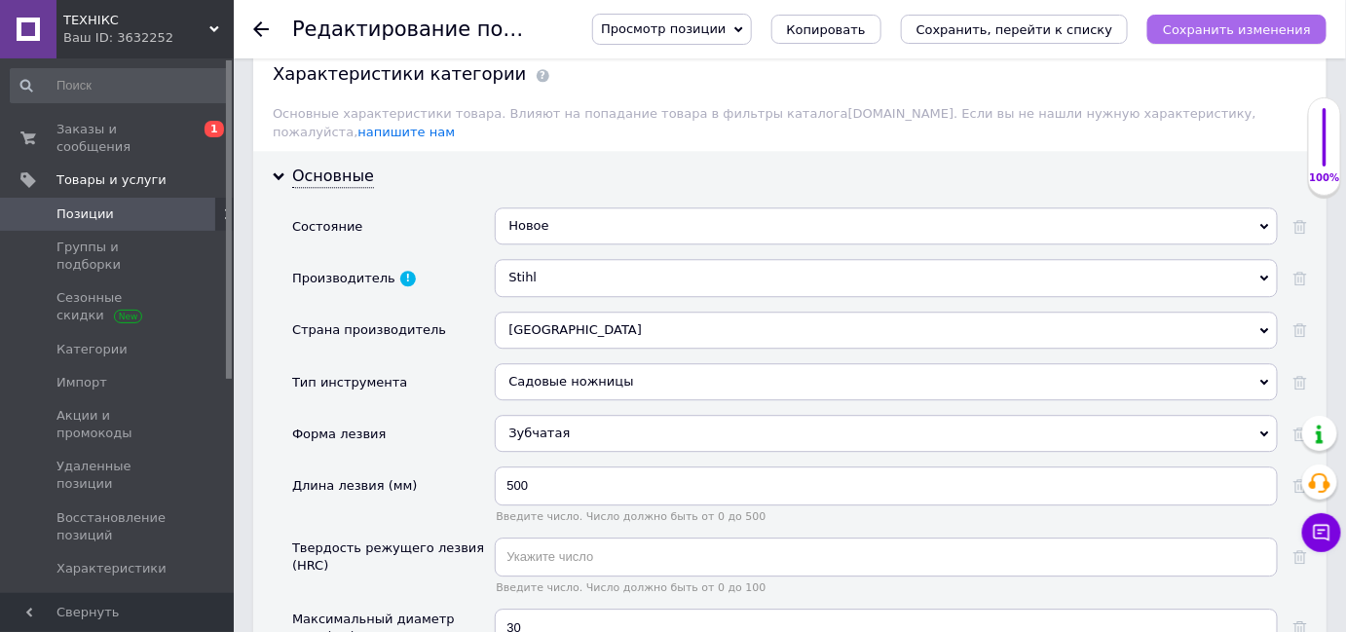
click at [1286, 33] on icon "Сохранить изменения" at bounding box center [1237, 29] width 148 height 15
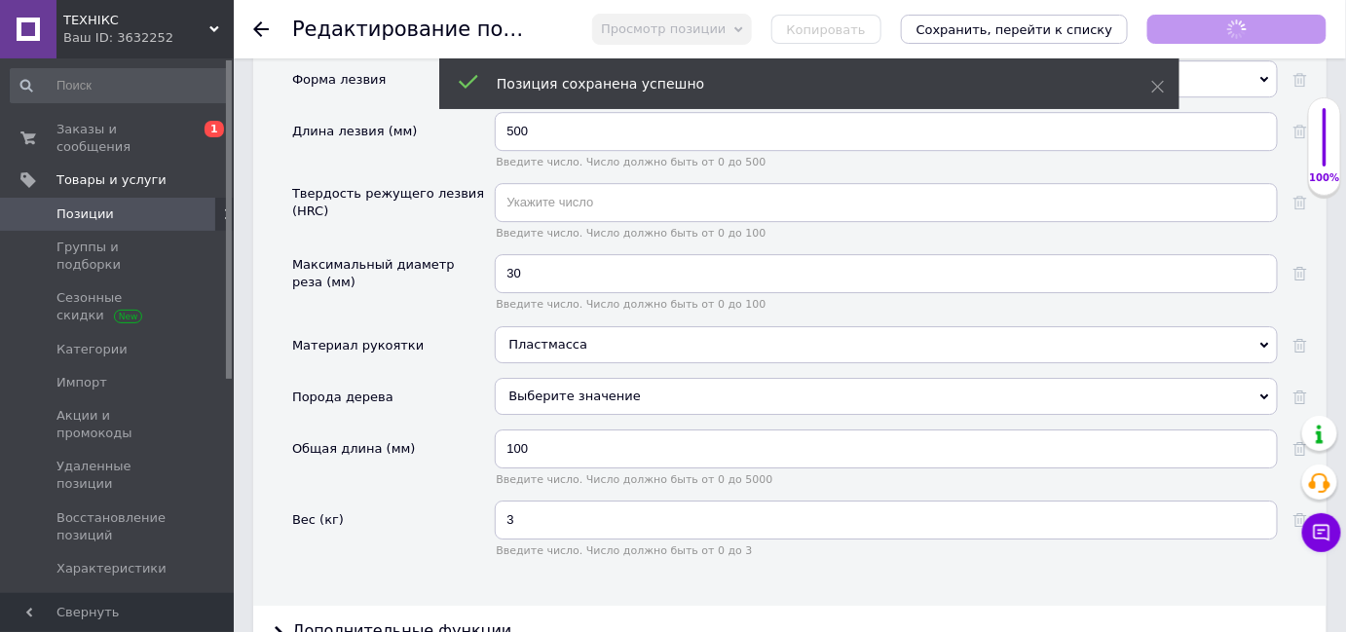
scroll to position [2106, 0]
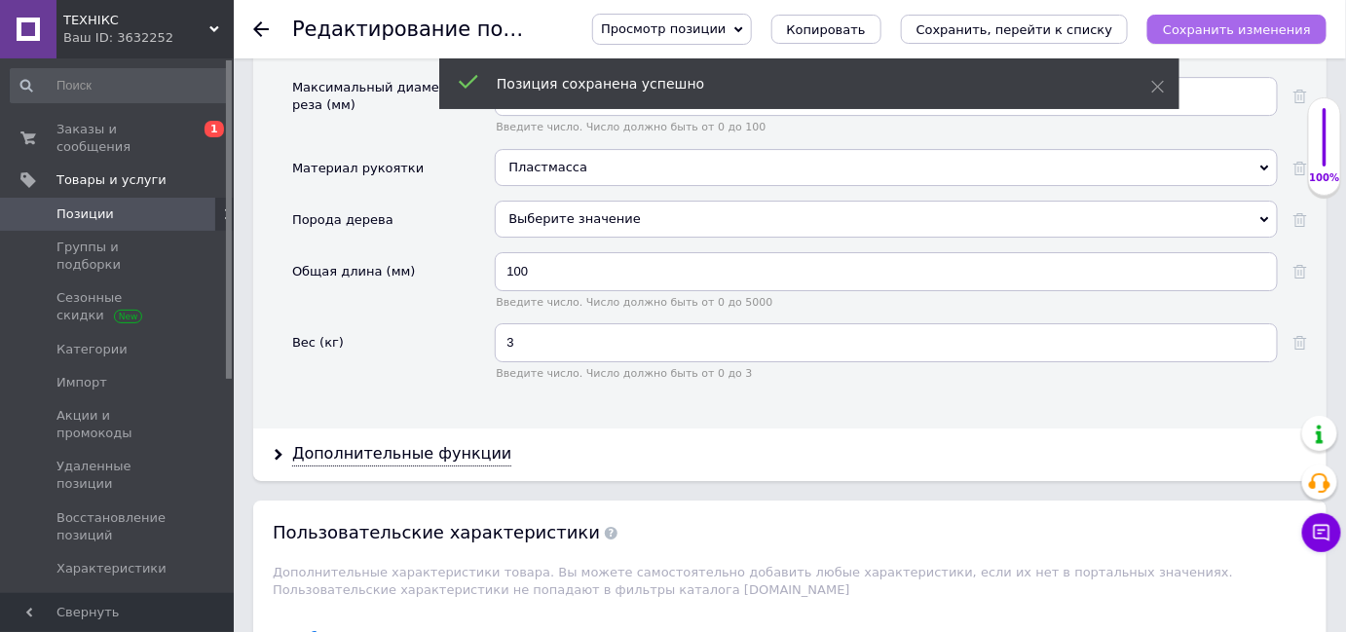
click at [1192, 30] on icon "Сохранить изменения" at bounding box center [1237, 29] width 148 height 15
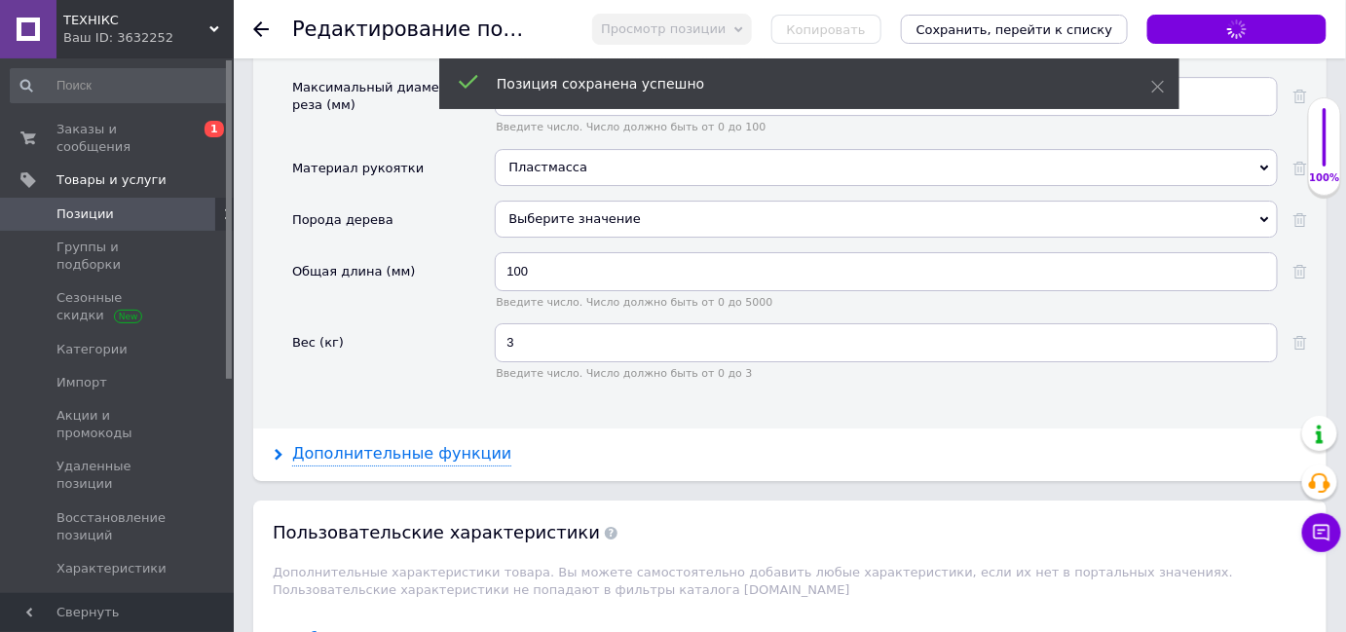
click at [382, 443] on div "Дополнительные функции" at bounding box center [401, 454] width 219 height 22
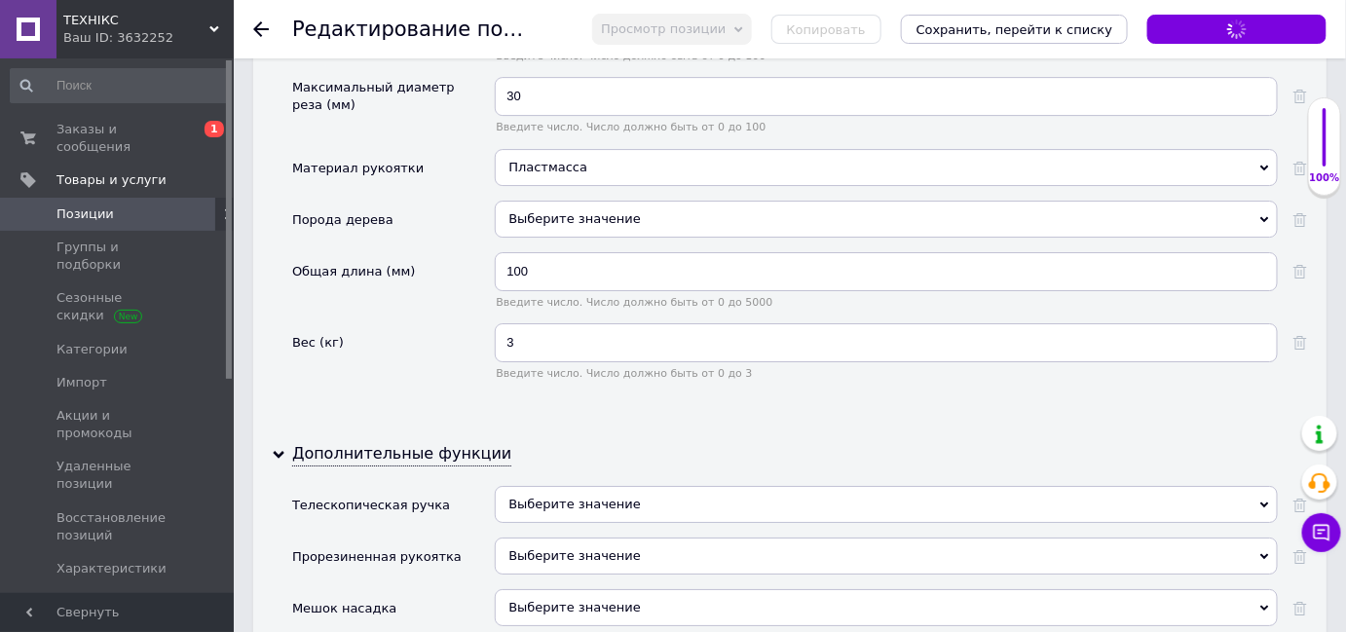
click at [616, 429] on div "Дополнительные функции Телескопическая ручка Выберите значение Да Нет Прорезине…" at bounding box center [789, 578] width 1073 height 298
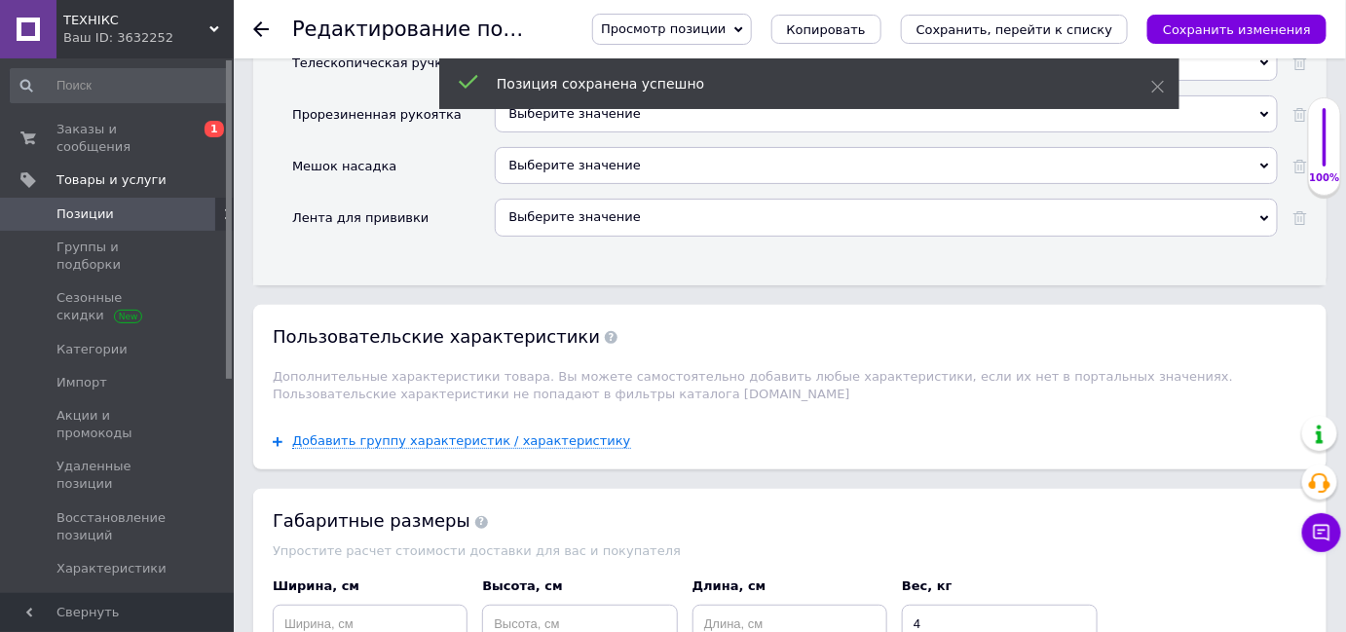
scroll to position [2637, 0]
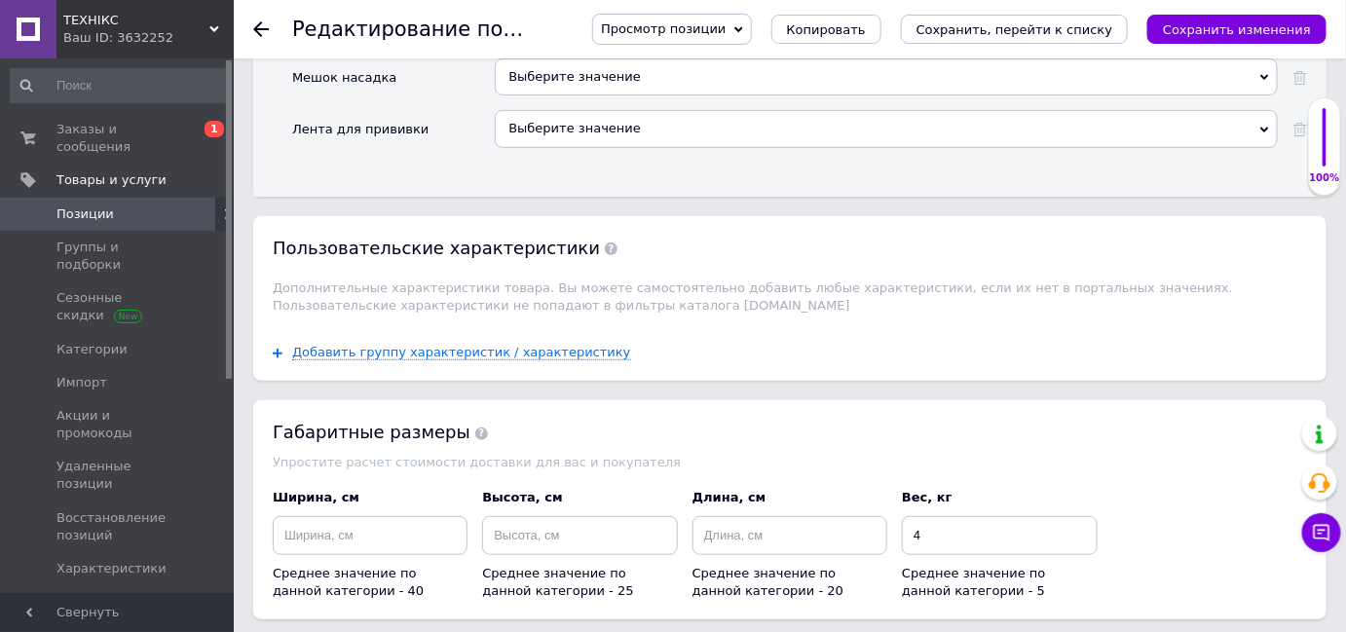
click at [862, 412] on div "Габаритные размеры Упростите расчет стоимости доставки для вас и покупателя Шир…" at bounding box center [789, 509] width 1073 height 219
drag, startPoint x: 810, startPoint y: 501, endPoint x: 794, endPoint y: 498, distance: 16.8
click at [806, 516] on input at bounding box center [789, 535] width 195 height 39
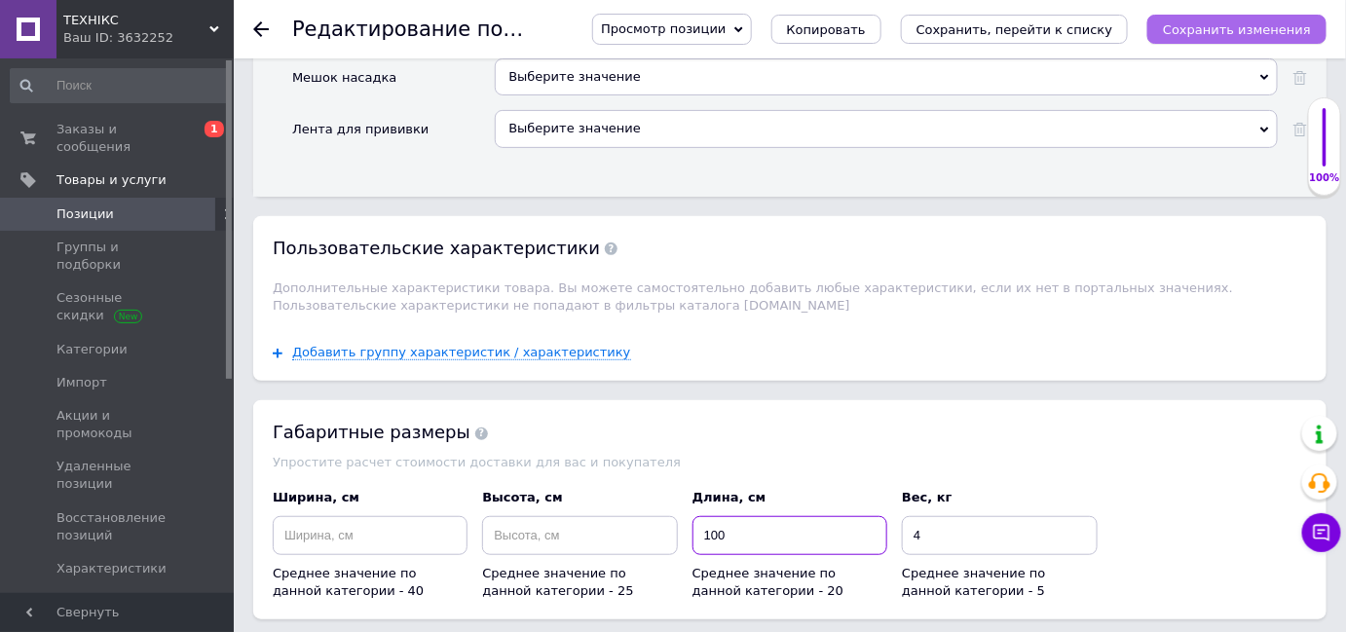
type input "100"
click at [1205, 38] on button "Сохранить изменения" at bounding box center [1236, 29] width 179 height 29
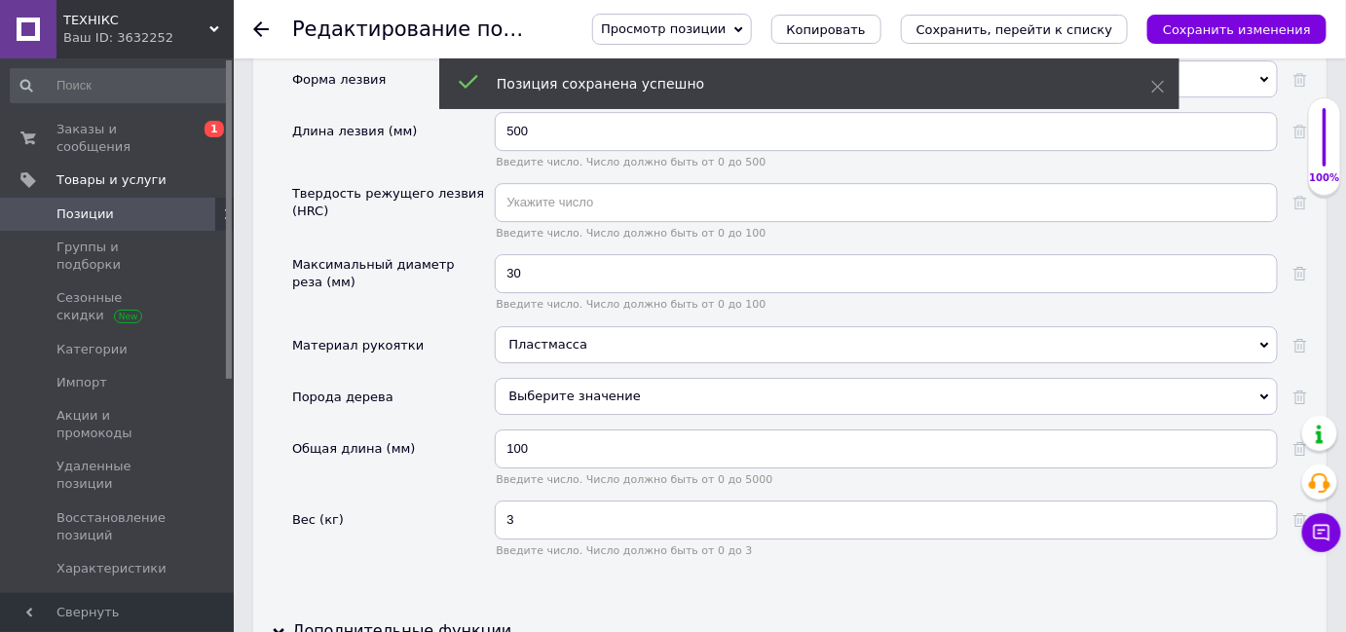
scroll to position [1840, 0]
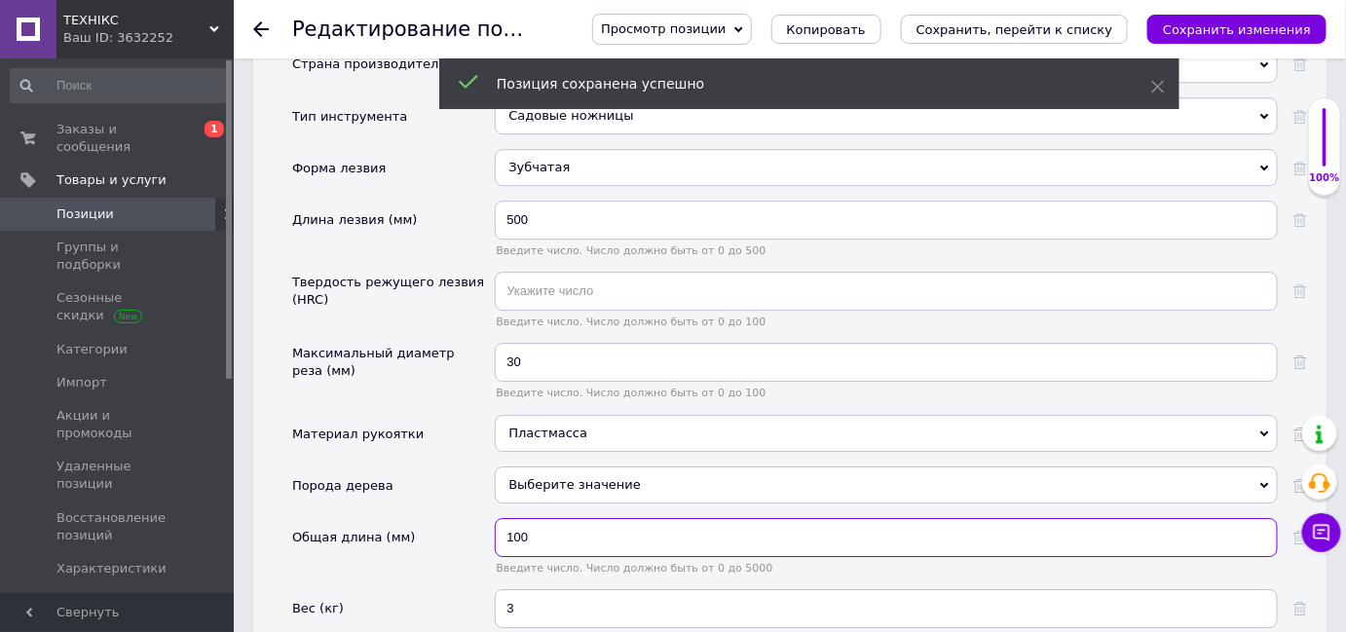
click at [902, 518] on input "100" at bounding box center [886, 537] width 783 height 39
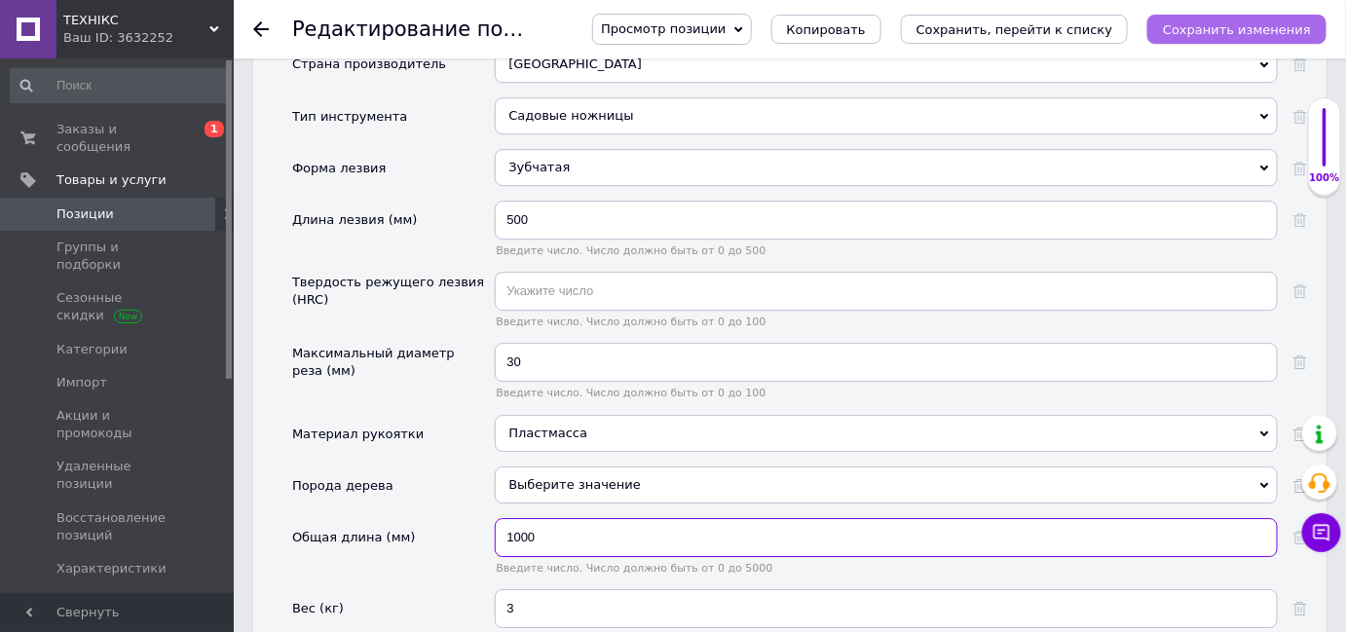
type input "1000"
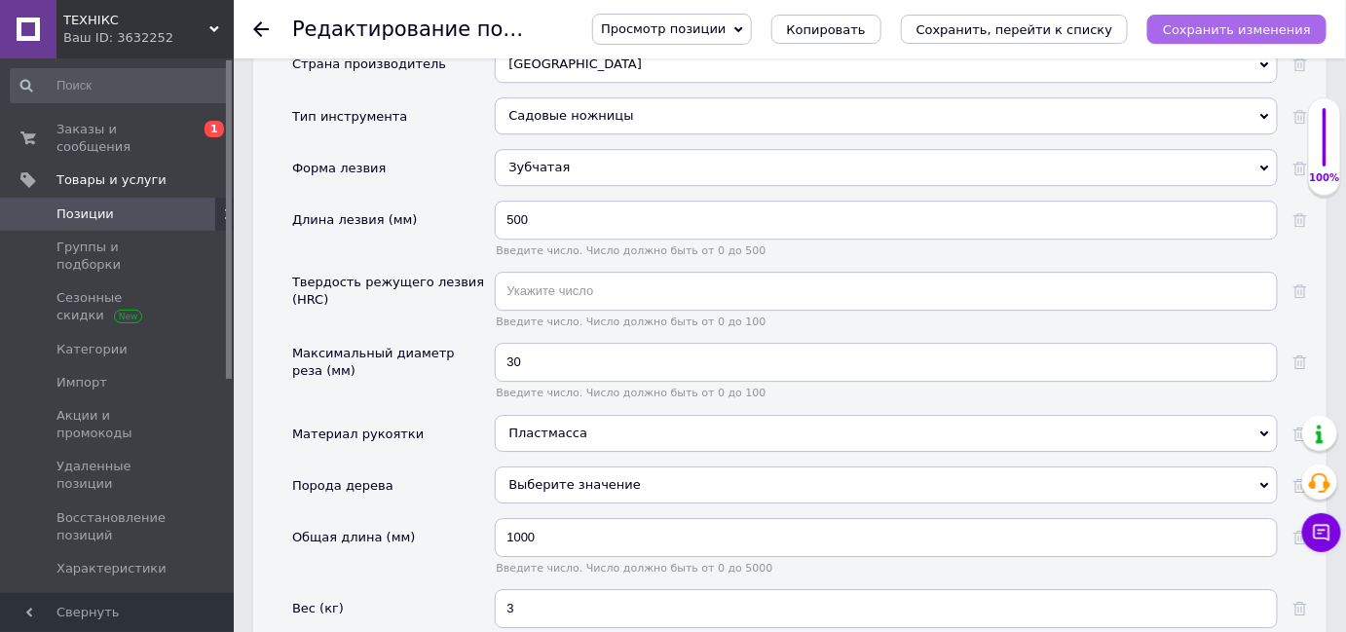
click at [1244, 38] on button "Сохранить изменения" at bounding box center [1236, 29] width 179 height 29
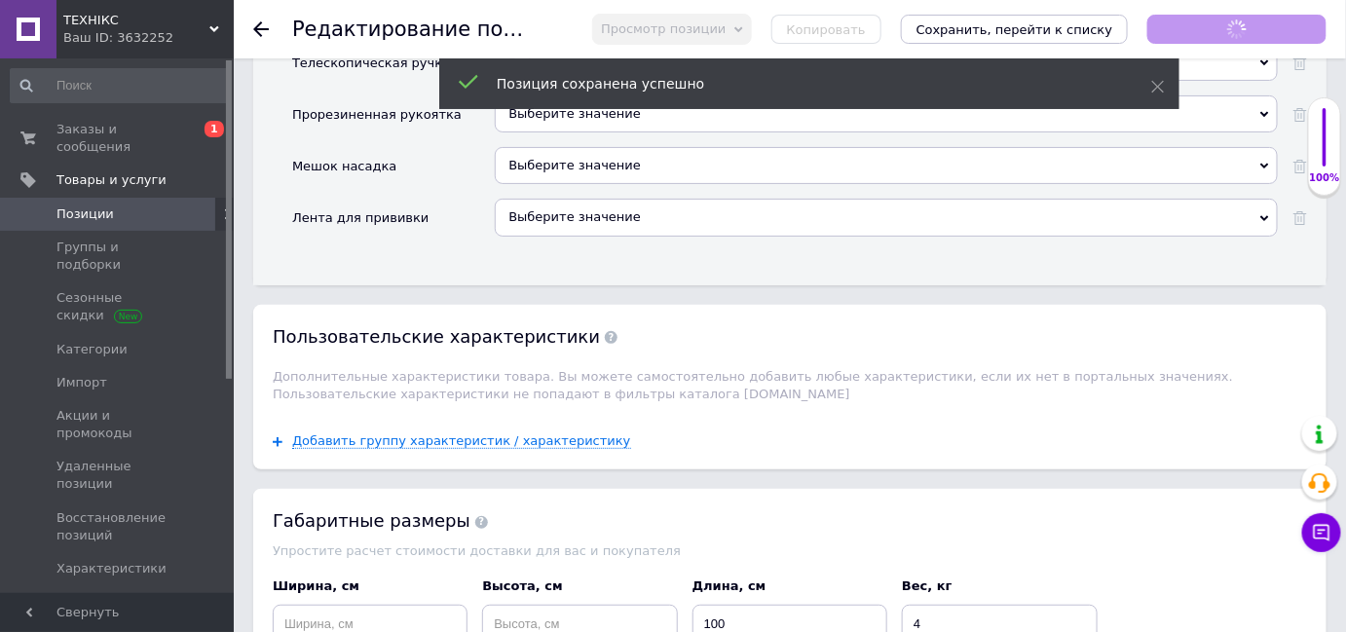
scroll to position [2938, 0]
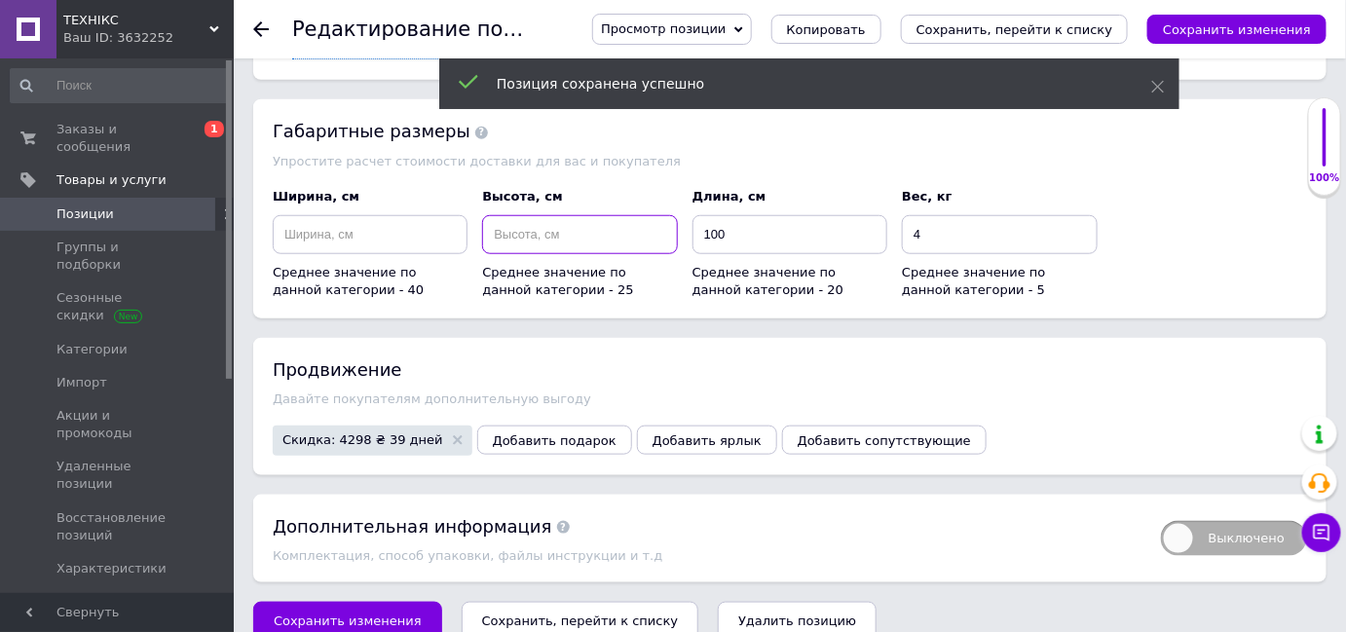
click at [628, 215] on input at bounding box center [579, 234] width 195 height 39
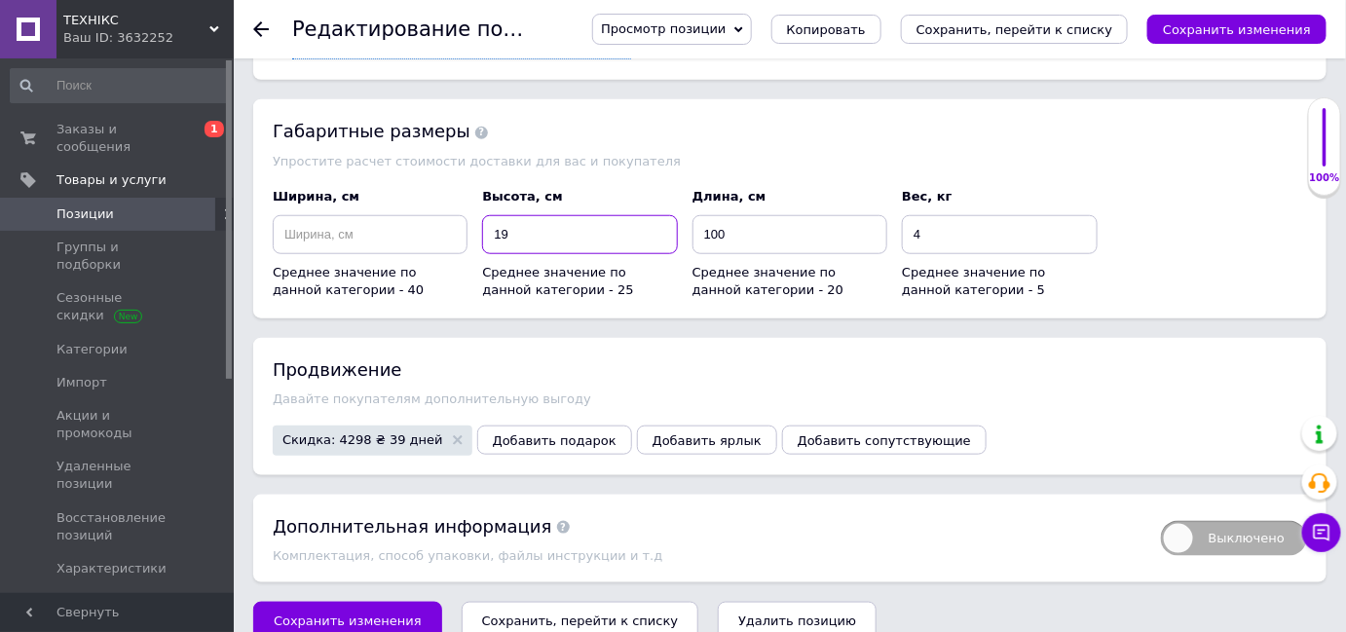
type input "19"
click at [444, 215] on input at bounding box center [370, 234] width 195 height 39
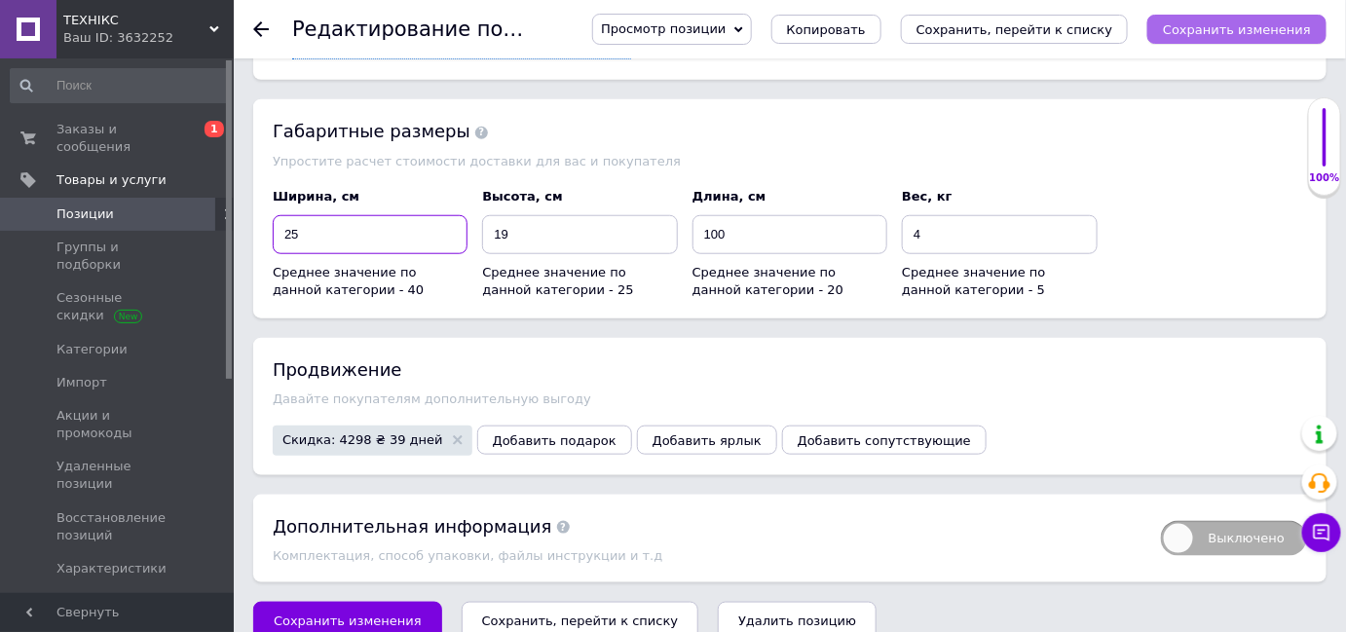
type input "25"
click at [1196, 22] on icon "Сохранить изменения" at bounding box center [1237, 29] width 148 height 15
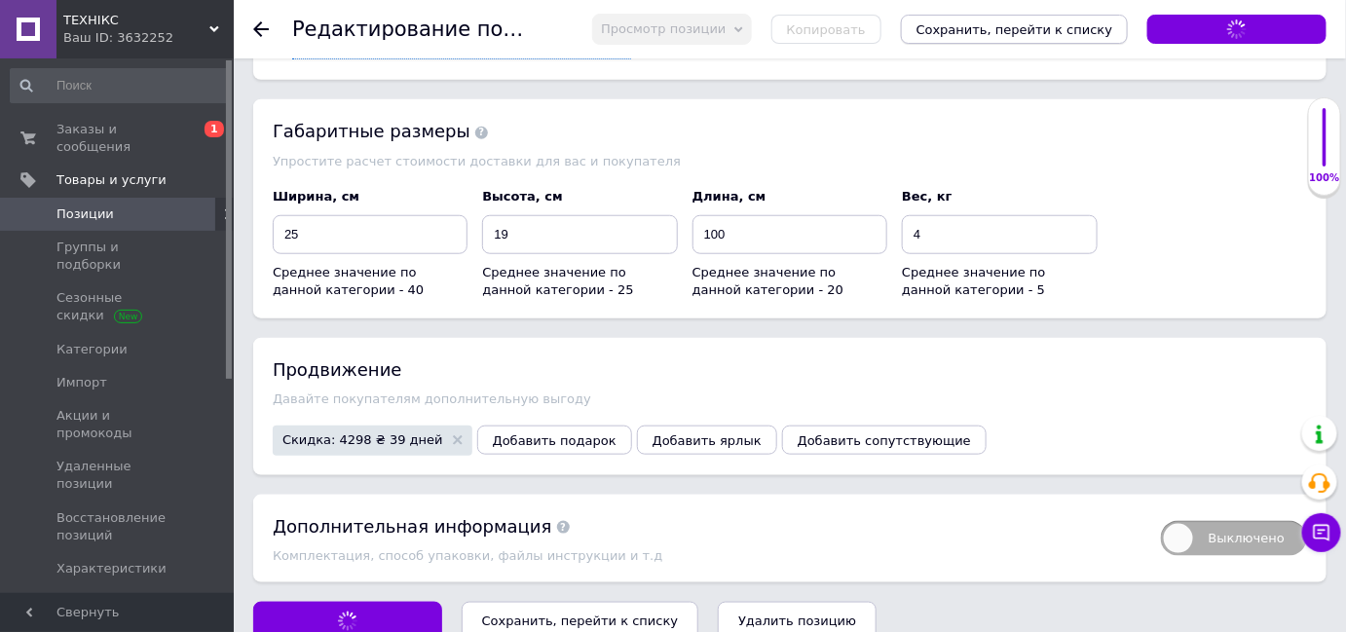
click at [1113, 23] on icon "Сохранить, перейти к списку" at bounding box center [1015, 29] width 197 height 15
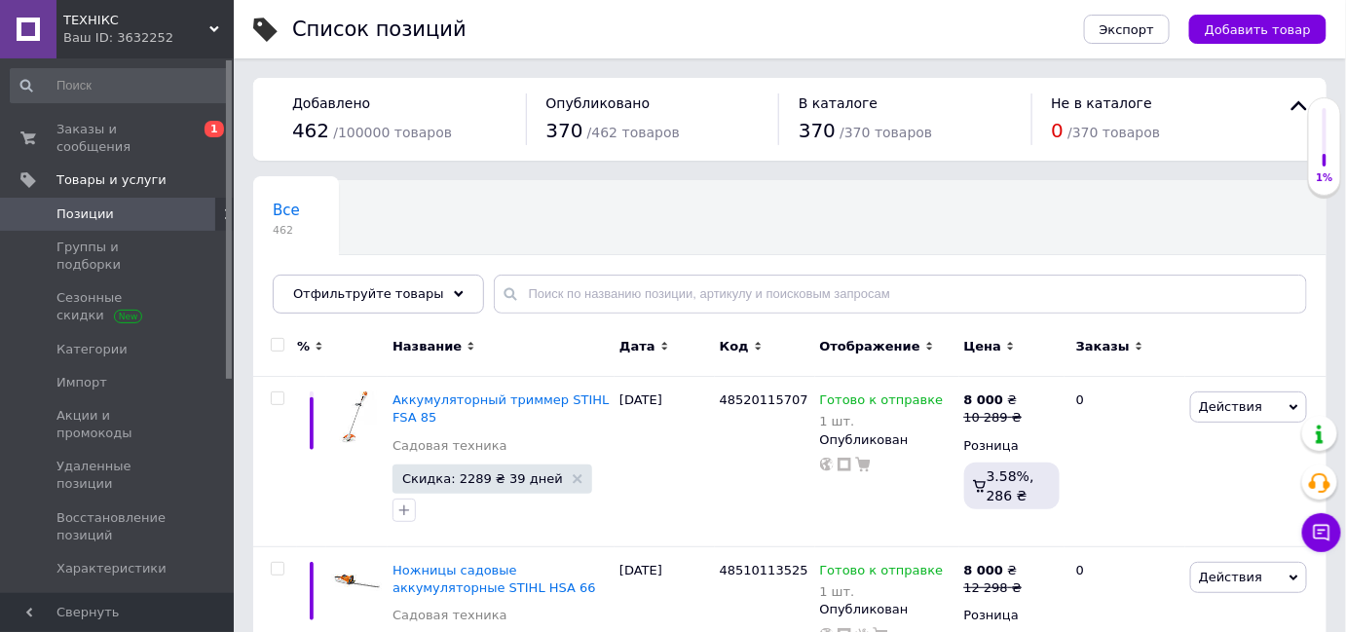
click at [916, 233] on div "Все 462 Ok Отфильтровано... Сохранить" at bounding box center [789, 256] width 1073 height 161
click at [921, 202] on div "Все 462 Ok Отфильтровано... Сохранить" at bounding box center [789, 256] width 1073 height 161
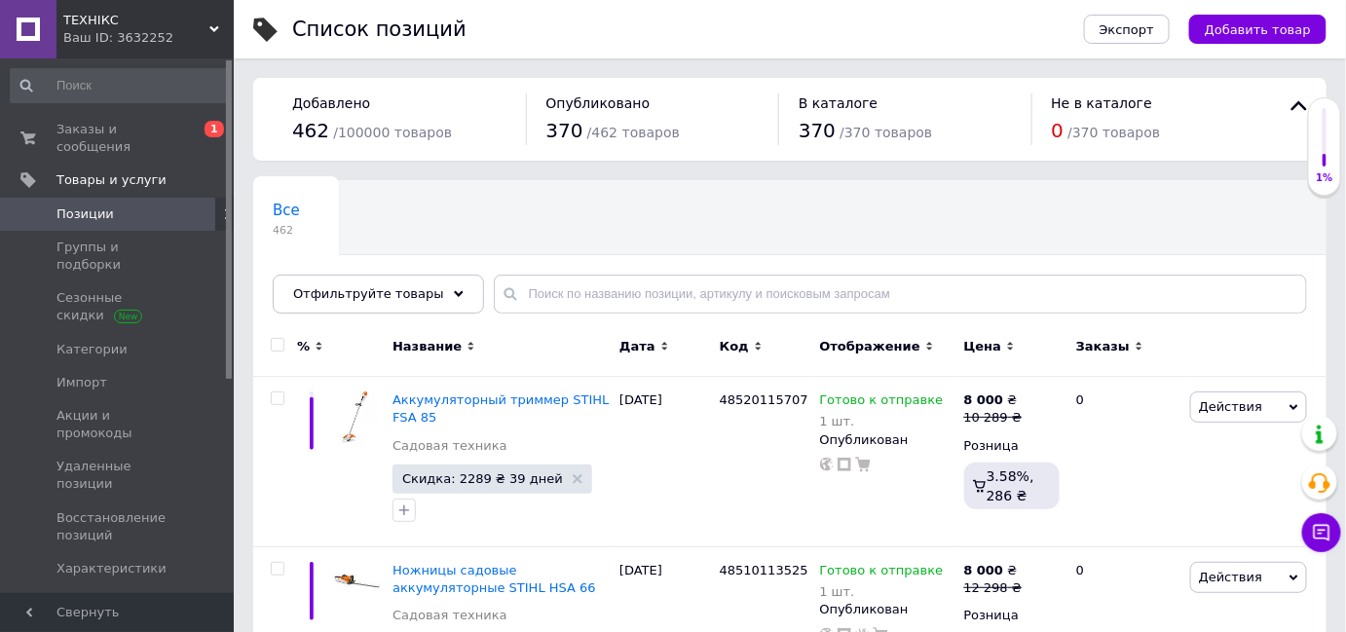
click at [581, 221] on div "Все 462 Ok Отфильтровано... Сохранить" at bounding box center [789, 256] width 1073 height 161
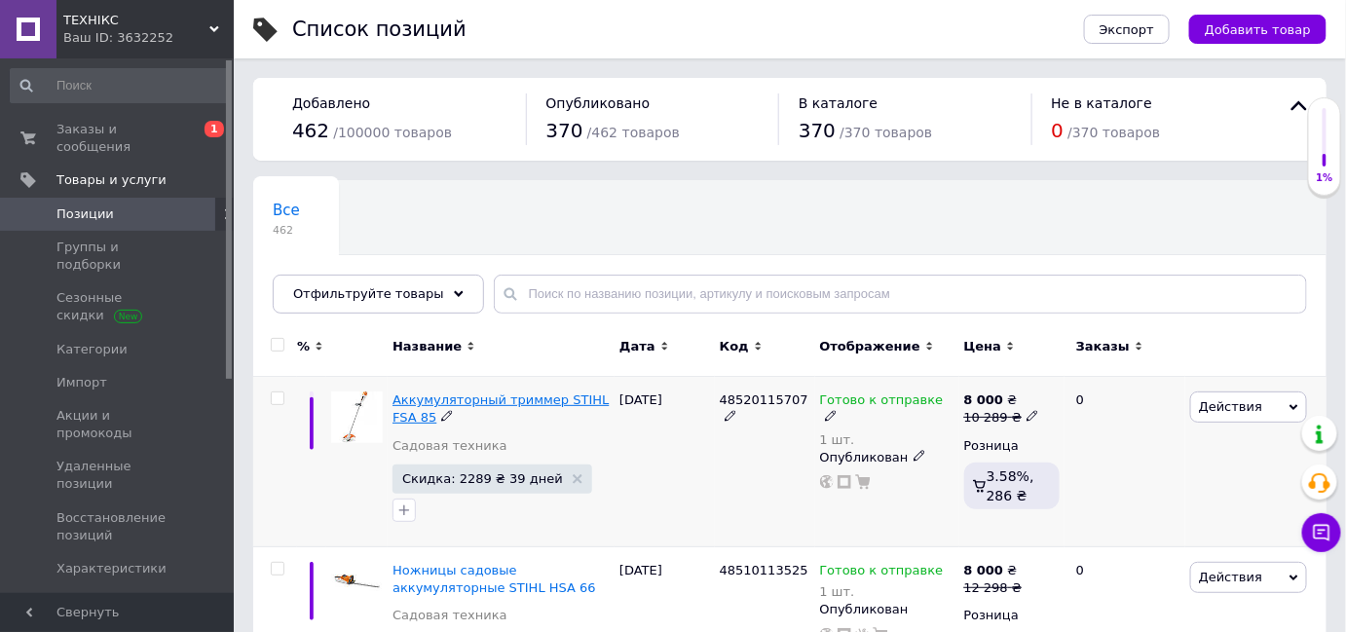
click at [502, 395] on span "Аккумуляторный триммер STIHL FSA 85" at bounding box center [501, 409] width 216 height 32
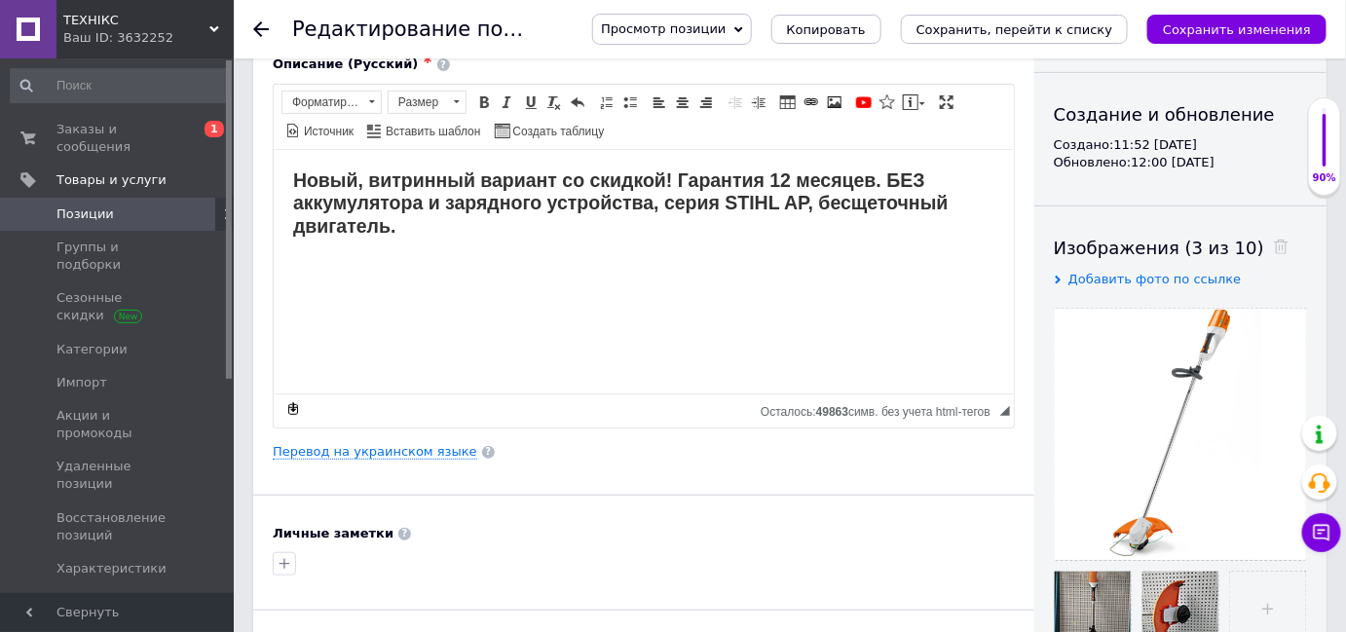
scroll to position [354, 0]
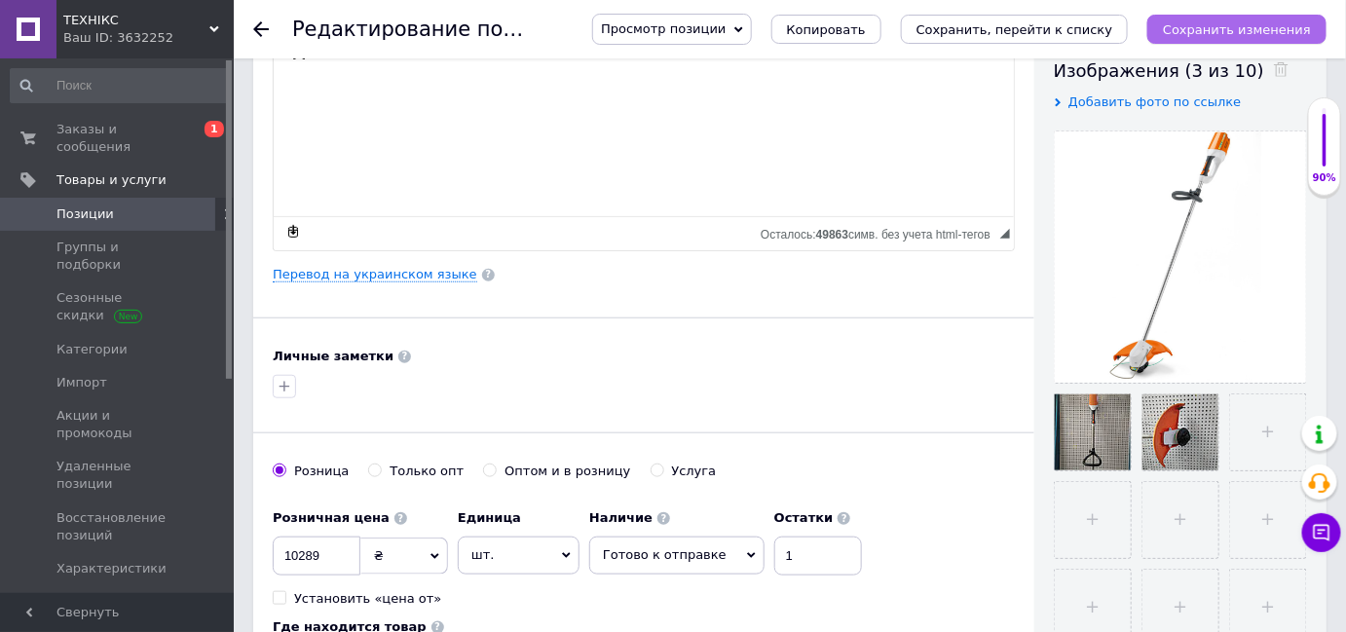
click at [1202, 27] on icon "Сохранить изменения" at bounding box center [1237, 29] width 148 height 15
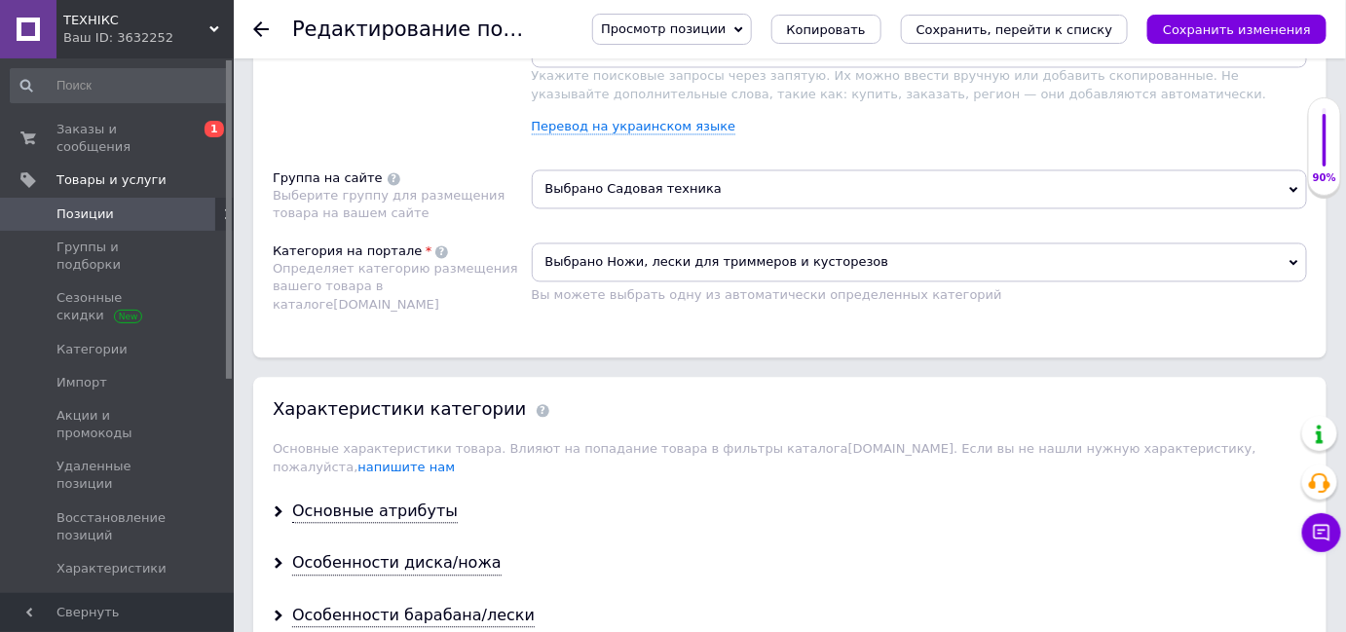
scroll to position [1416, 0]
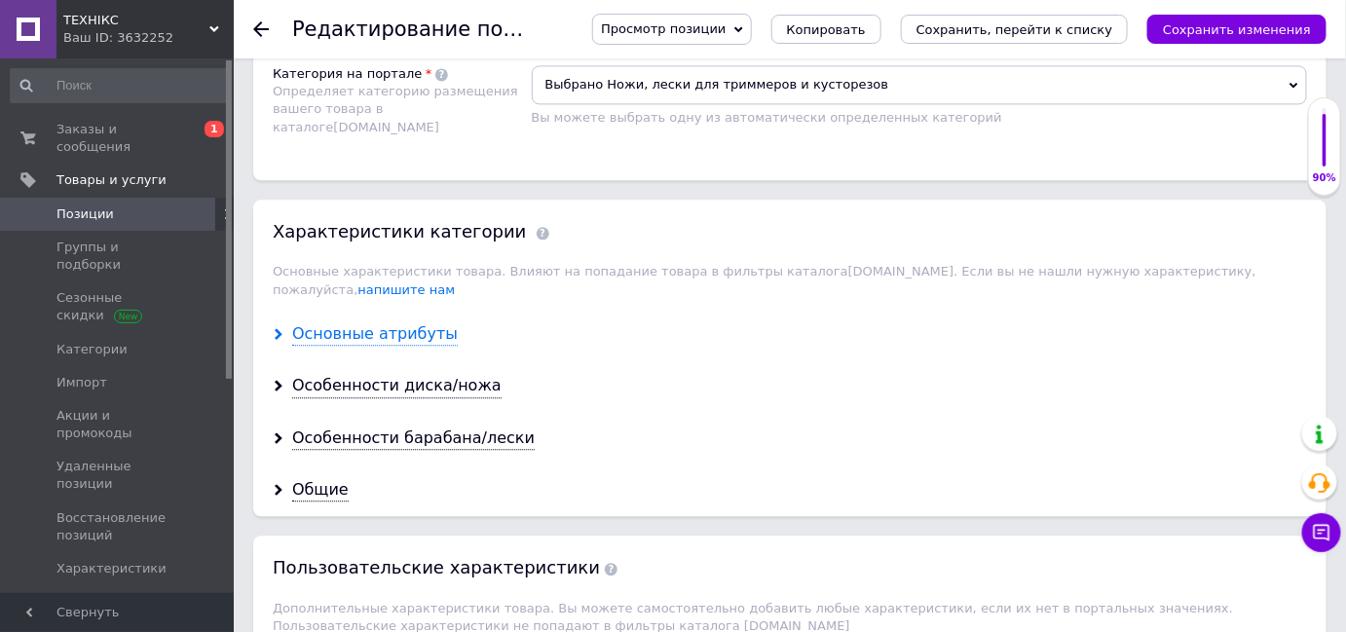
click at [317, 323] on div "Основные атрибуты" at bounding box center [375, 334] width 166 height 22
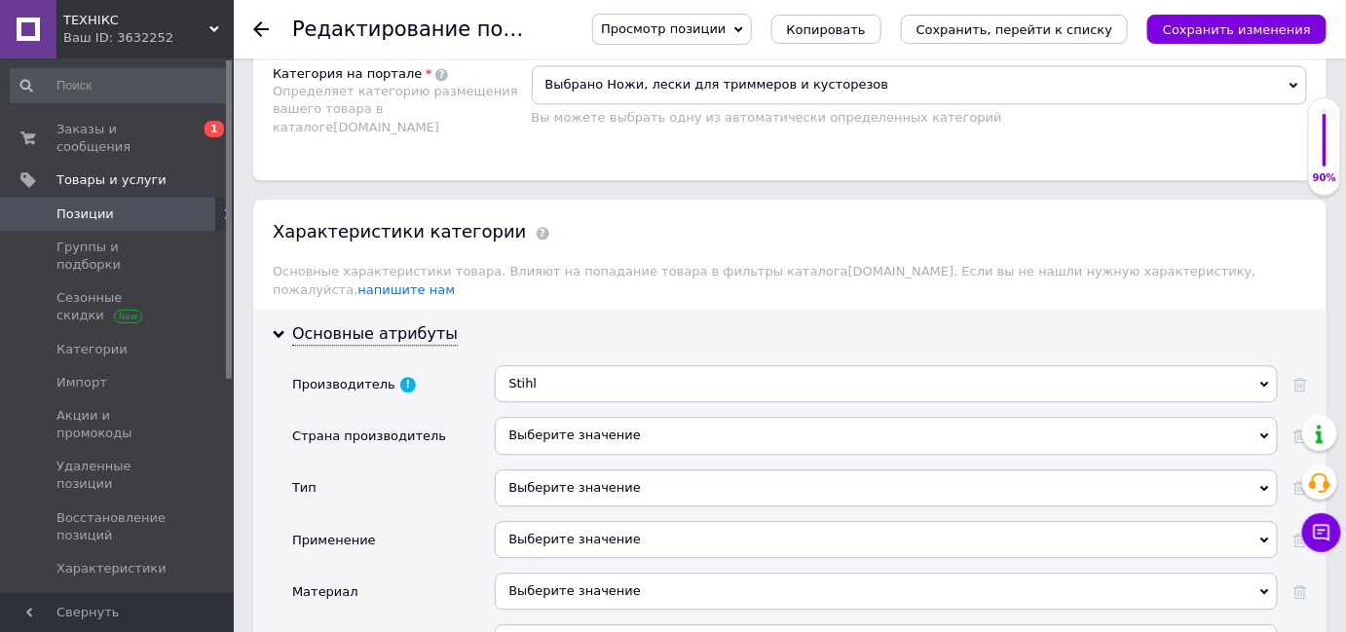
scroll to position [1505, 0]
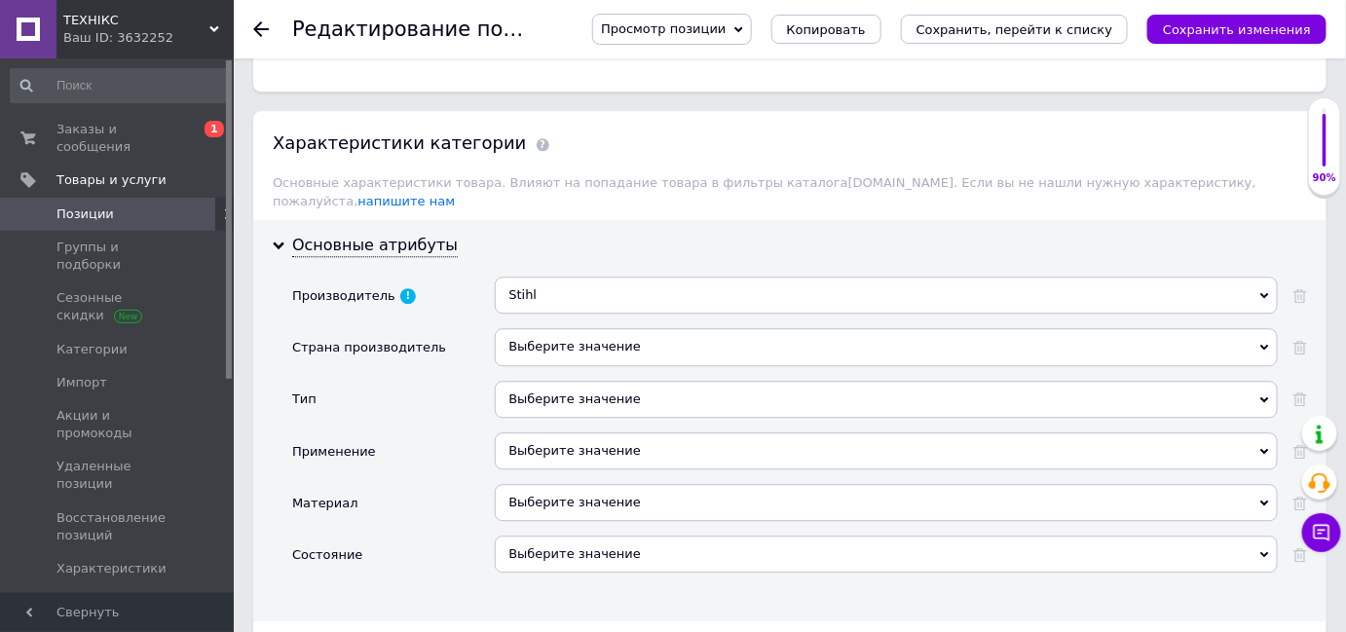
click at [720, 328] on div "Выберите значение" at bounding box center [886, 346] width 783 height 37
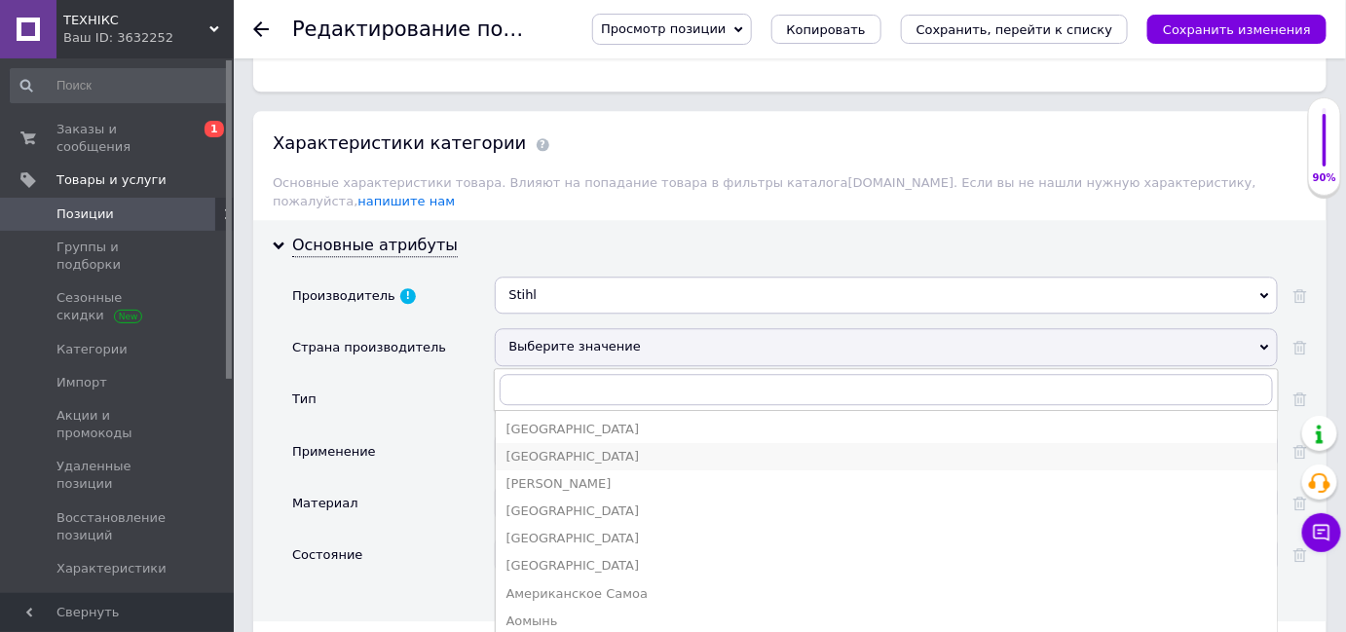
click at [701, 448] on div "[GEOGRAPHIC_DATA]" at bounding box center [886, 457] width 762 height 18
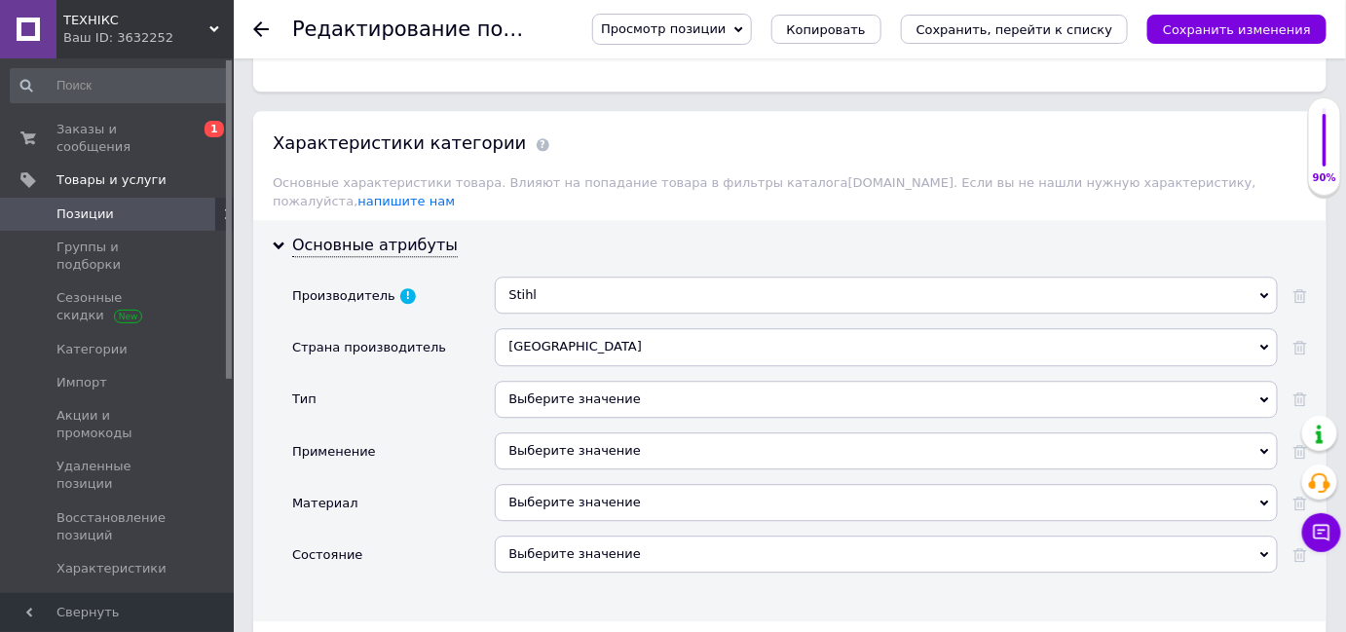
click at [691, 381] on div "Выберите значение" at bounding box center [886, 399] width 783 height 37
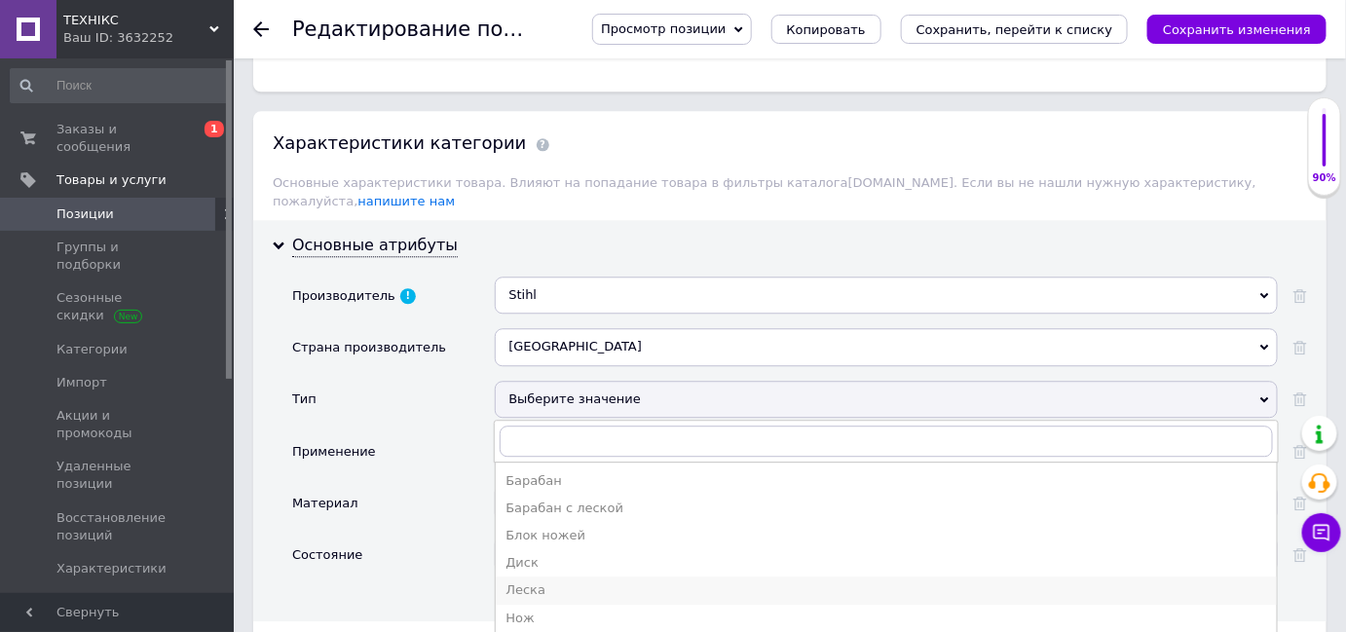
click at [720, 581] on div "Леска" at bounding box center [886, 590] width 762 height 18
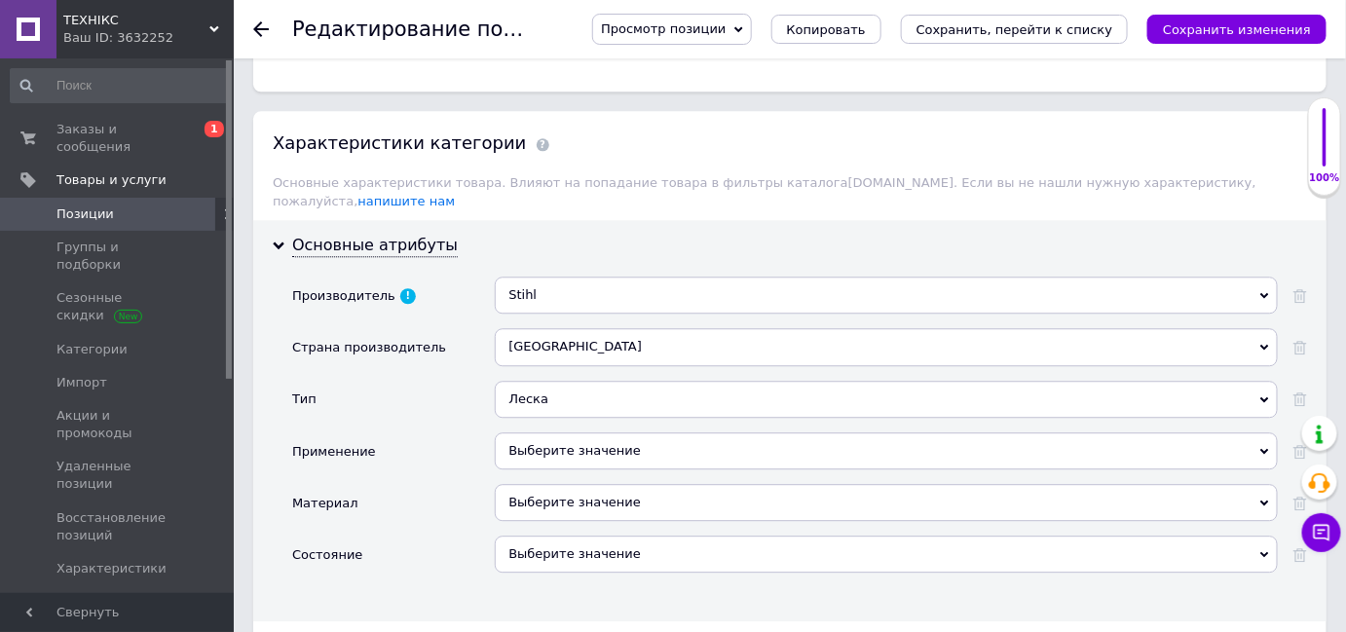
click at [654, 432] on div "Выберите значение" at bounding box center [886, 450] width 783 height 37
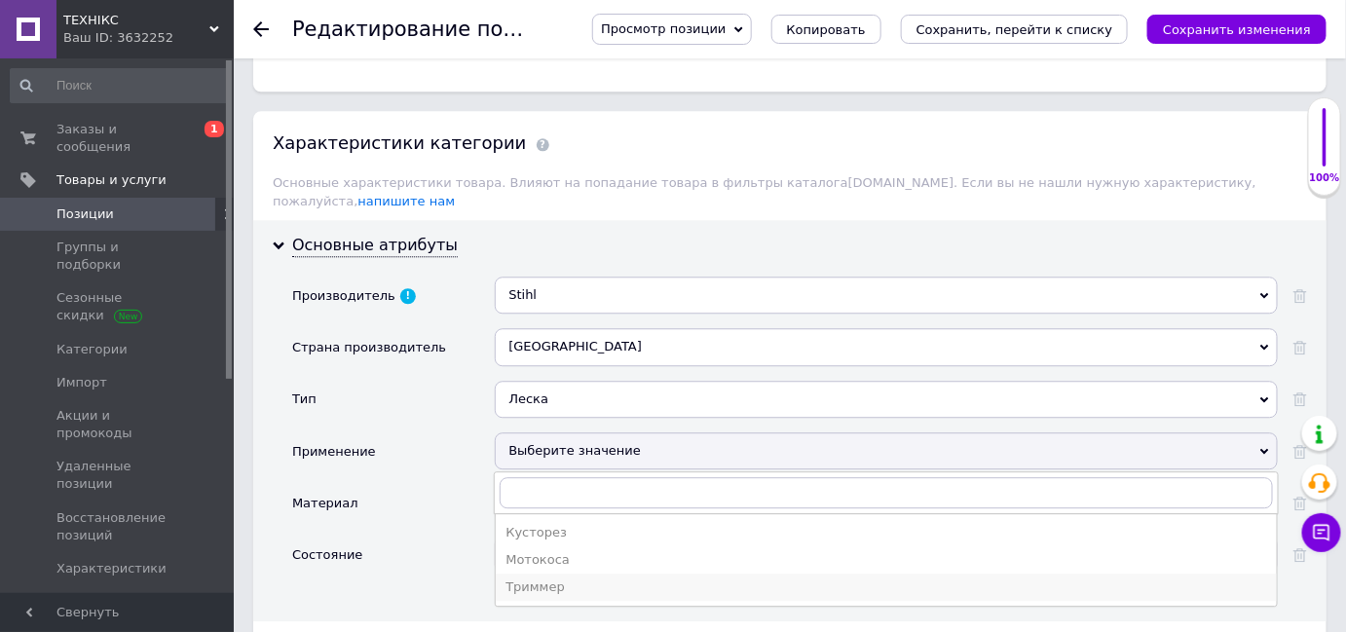
click at [676, 579] on div "Триммер" at bounding box center [886, 588] width 762 height 18
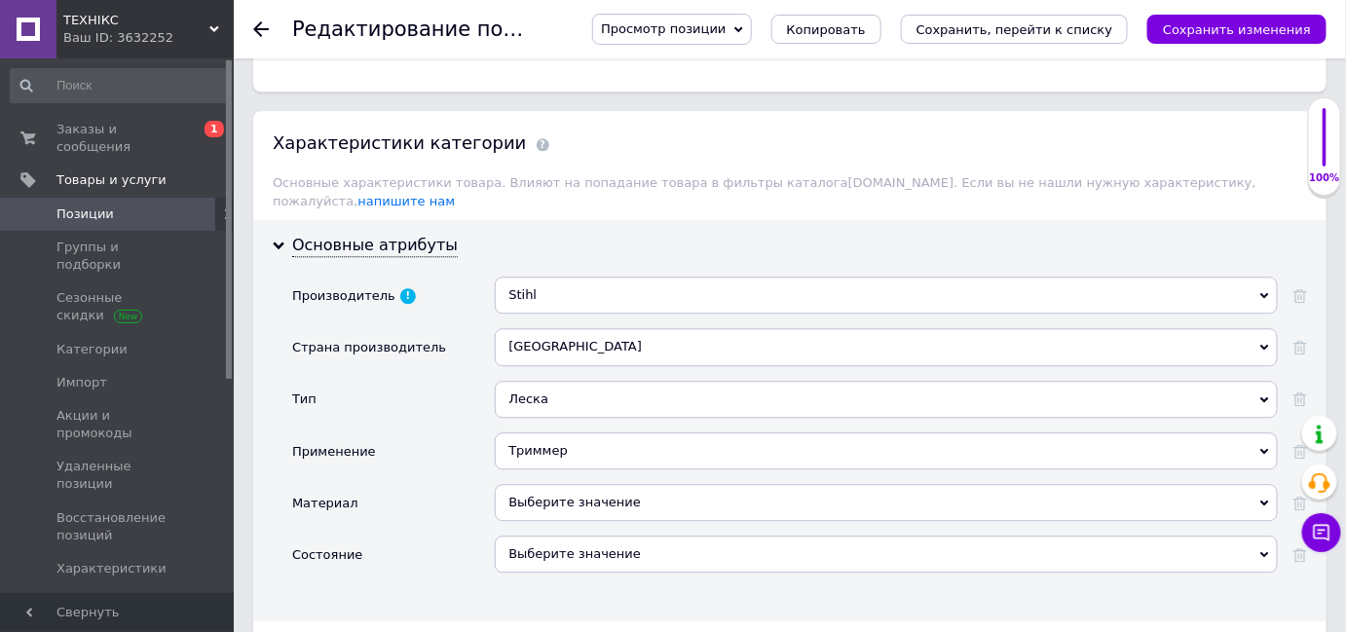
click at [655, 484] on div "Выберите значение" at bounding box center [886, 502] width 783 height 37
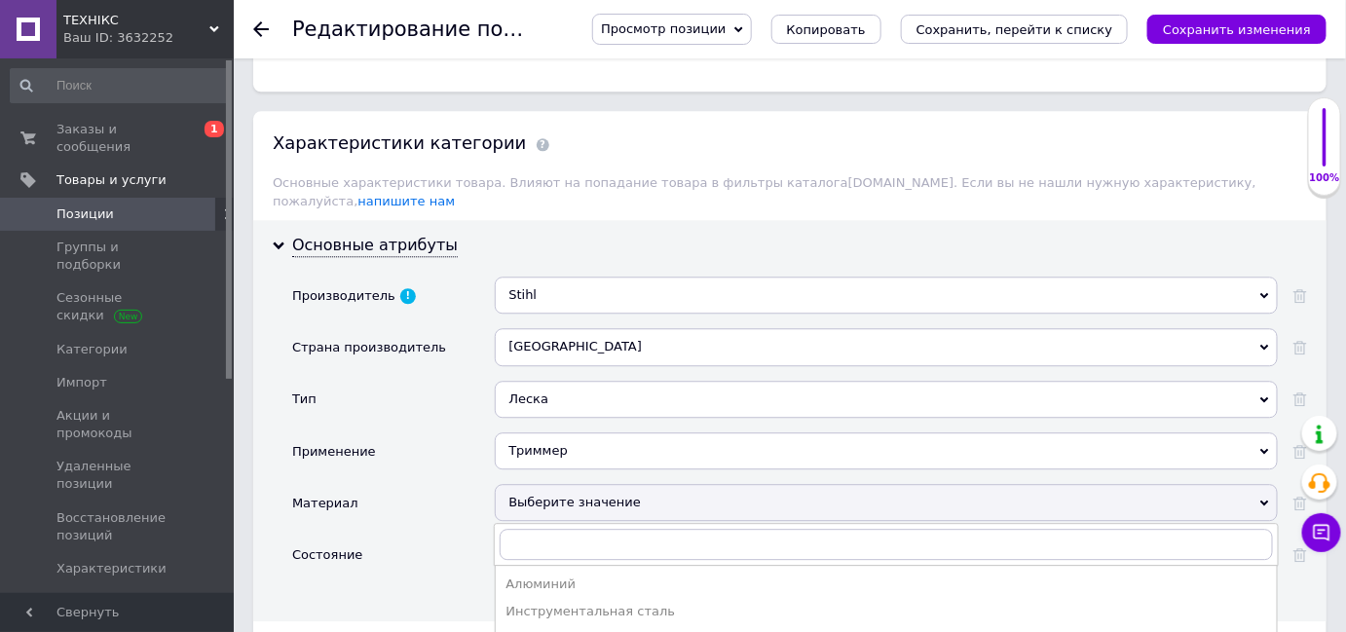
click at [470, 484] on div "Материал" at bounding box center [393, 510] width 203 height 52
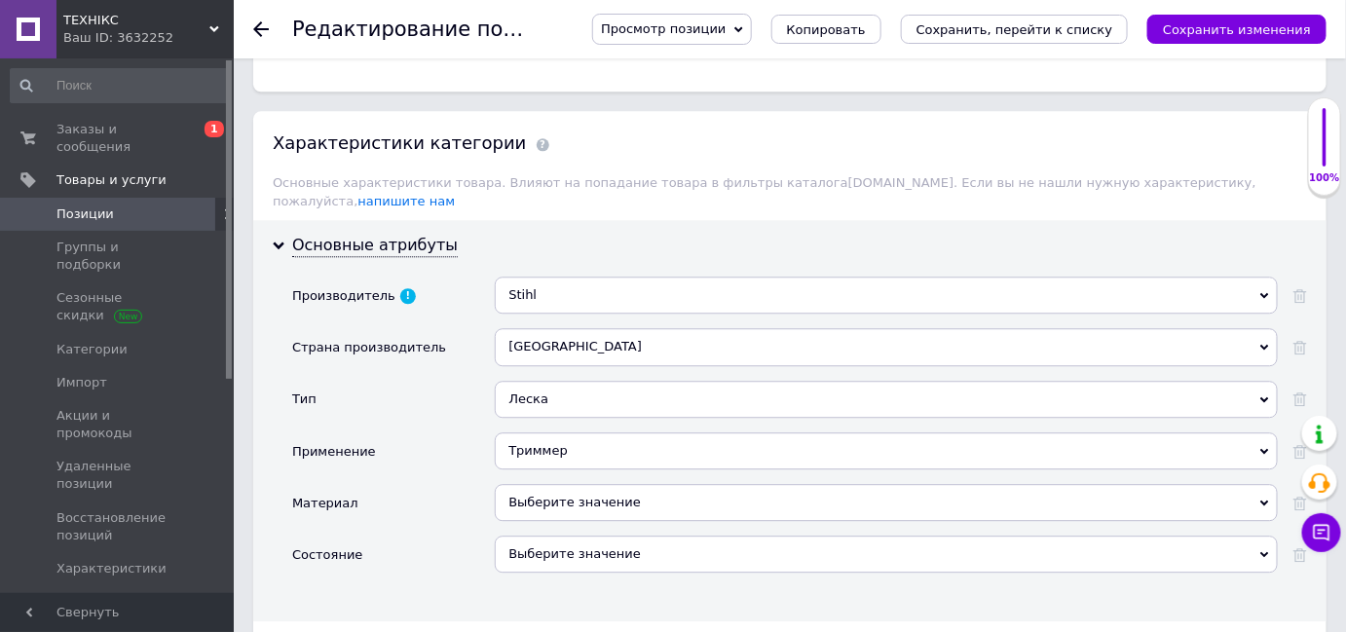
click at [1259, 381] on div "Леска" at bounding box center [886, 399] width 783 height 37
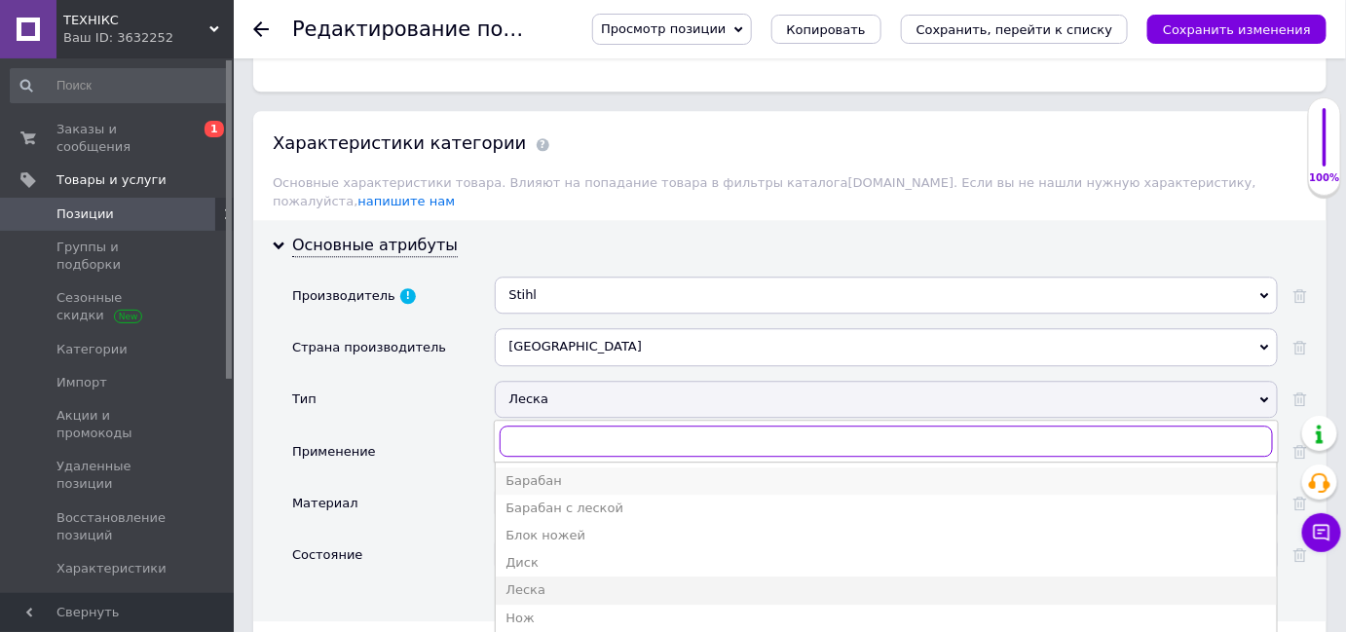
scroll to position [1593, 0]
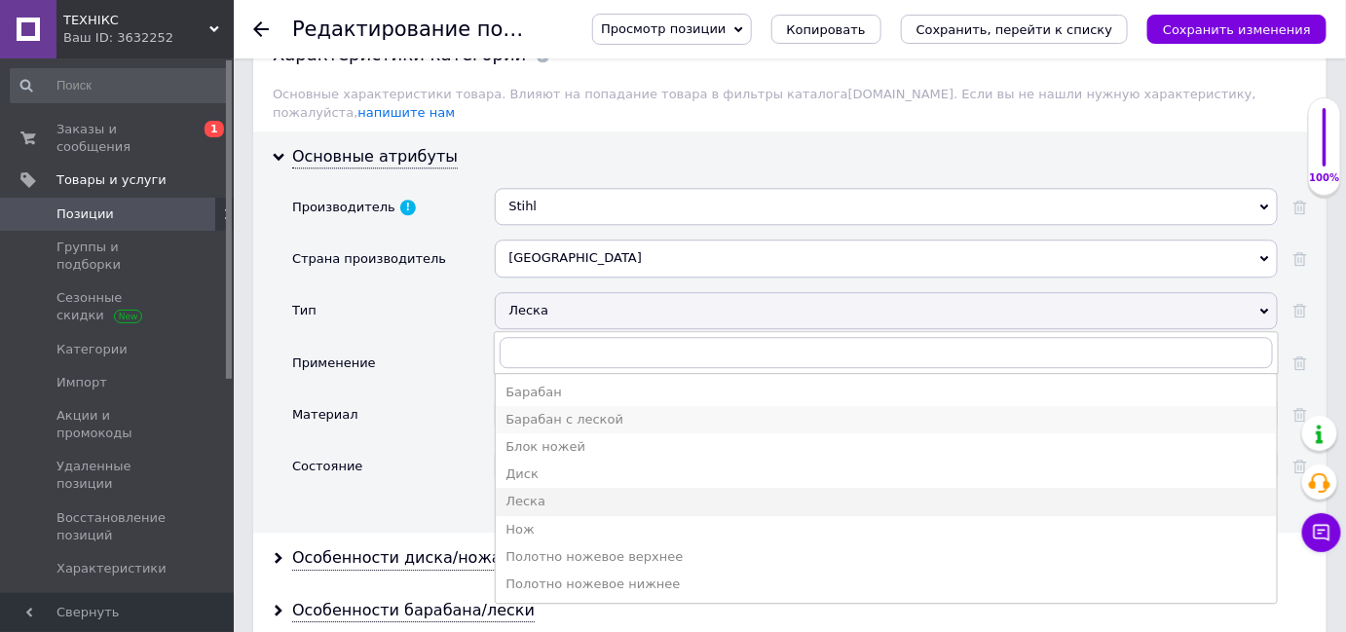
click at [932, 406] on li "Барабан с леской" at bounding box center [886, 419] width 781 height 27
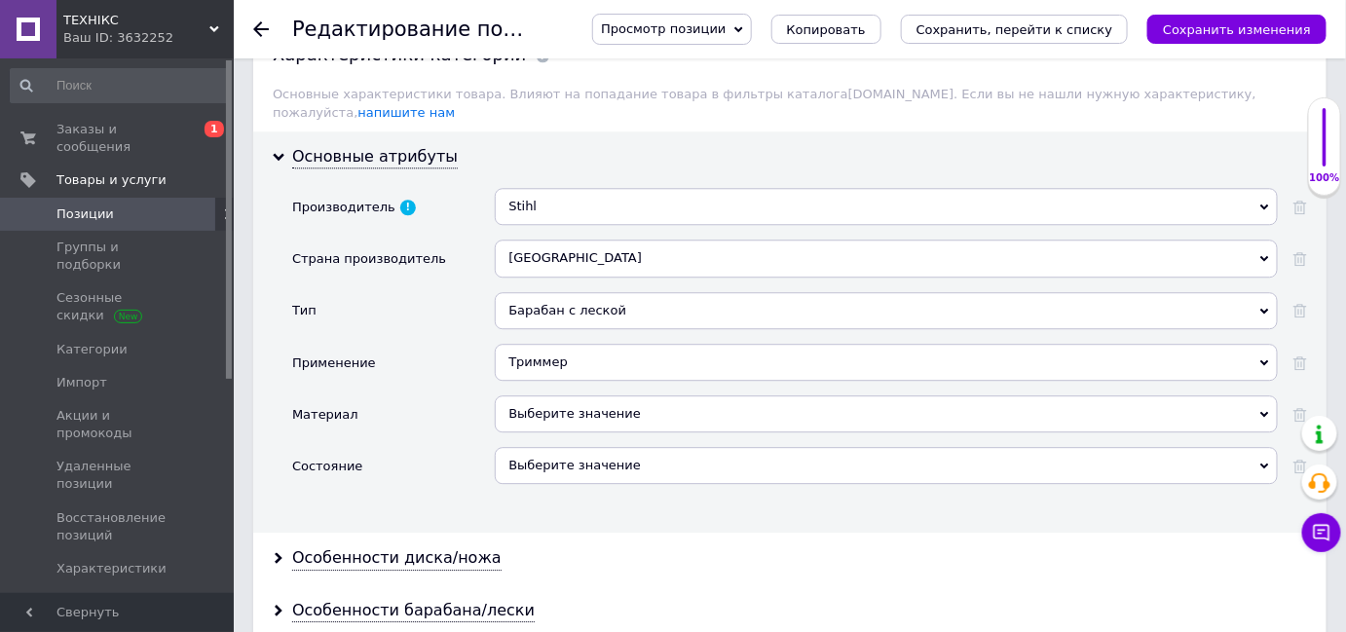
click at [712, 395] on div "Выберите значение" at bounding box center [886, 413] width 783 height 37
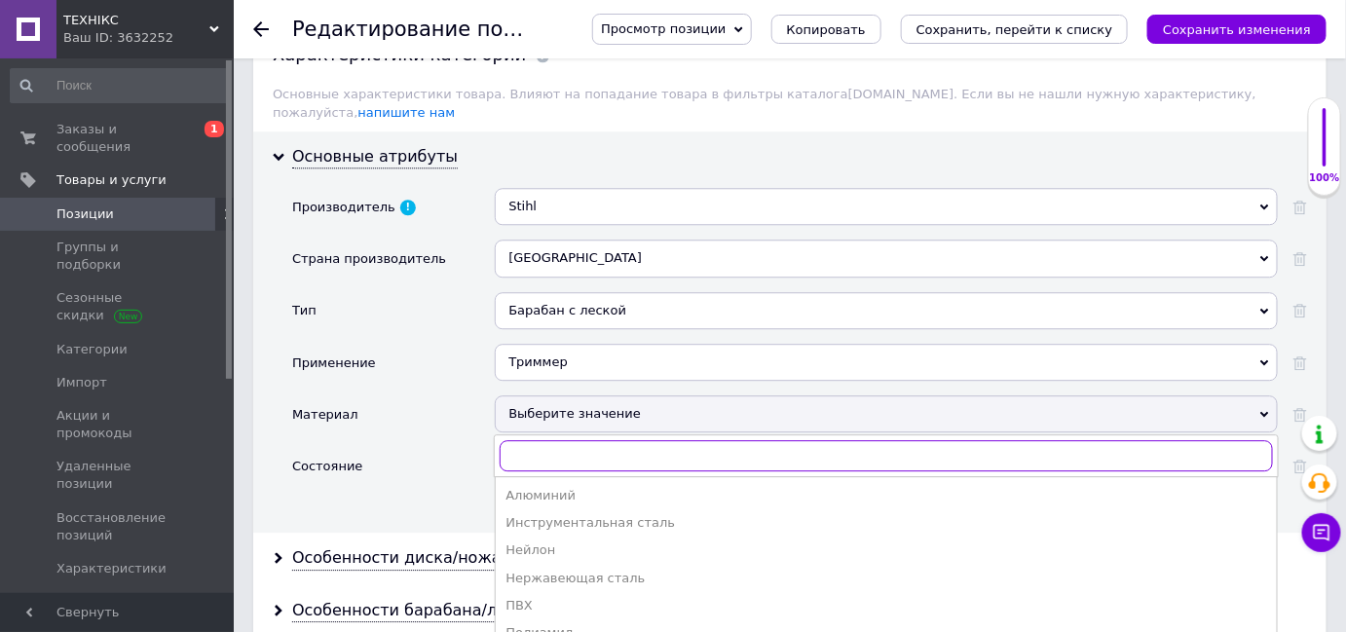
scroll to position [1682, 0]
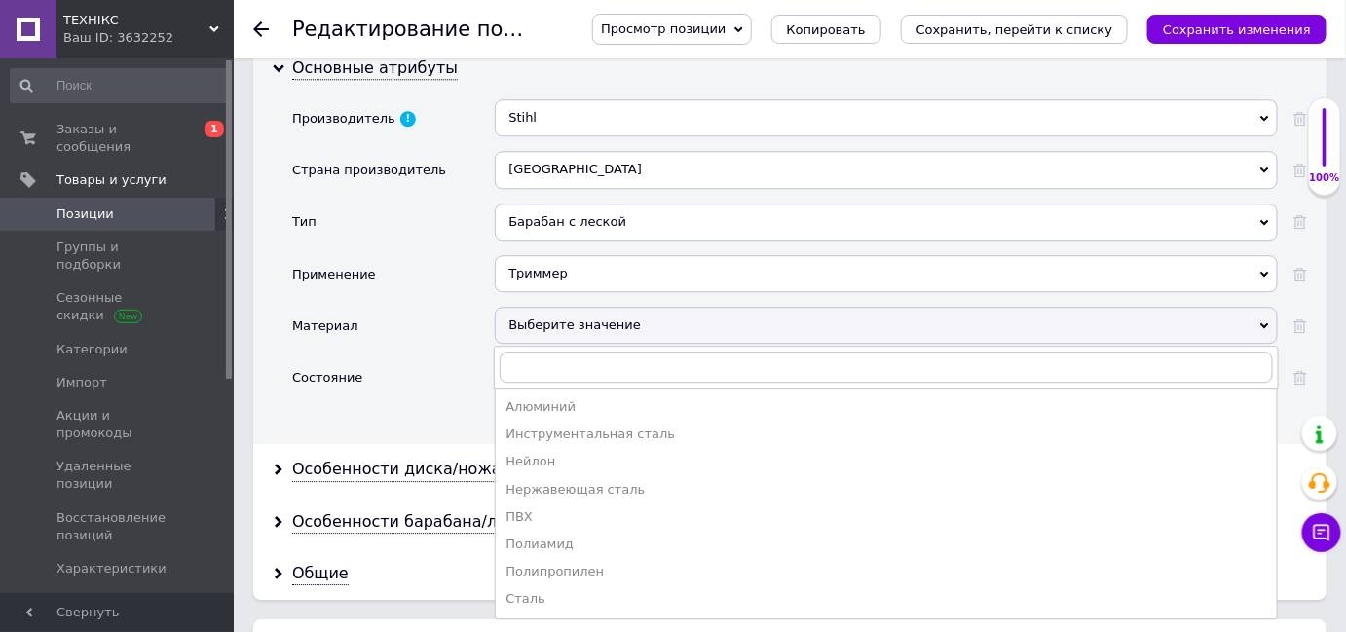
click at [453, 377] on div "Состояние" at bounding box center [393, 384] width 203 height 52
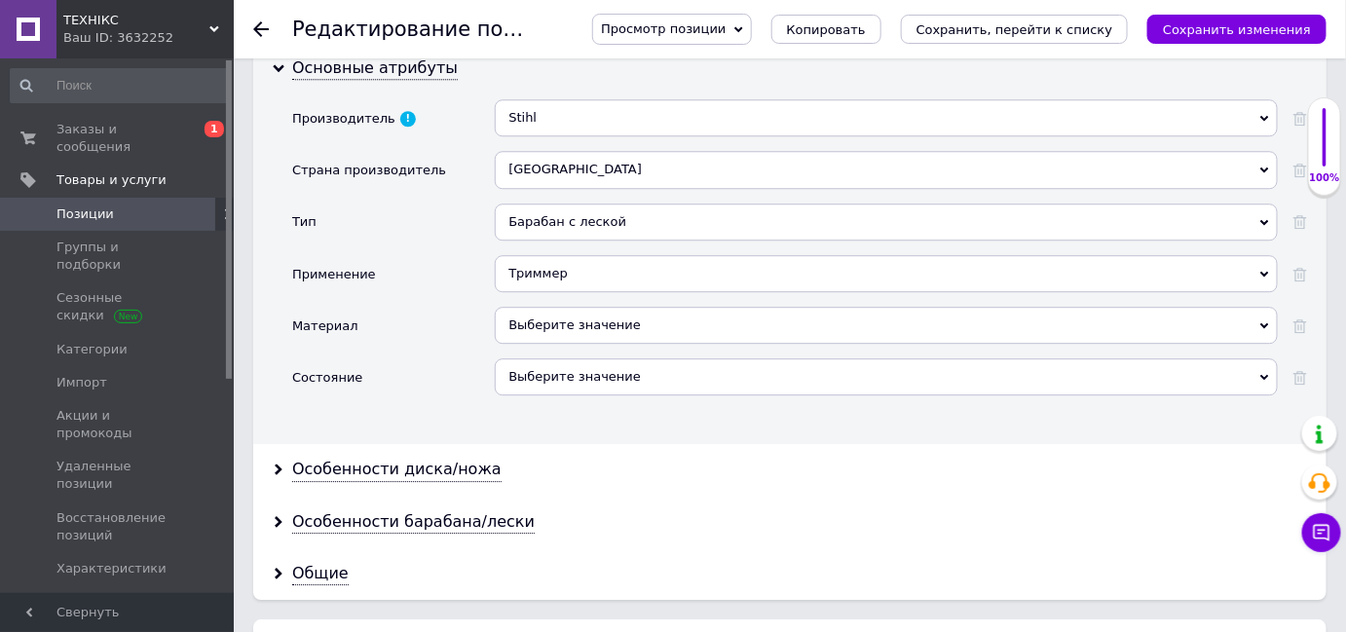
click at [566, 364] on div "Выберите значение" at bounding box center [886, 376] width 783 height 37
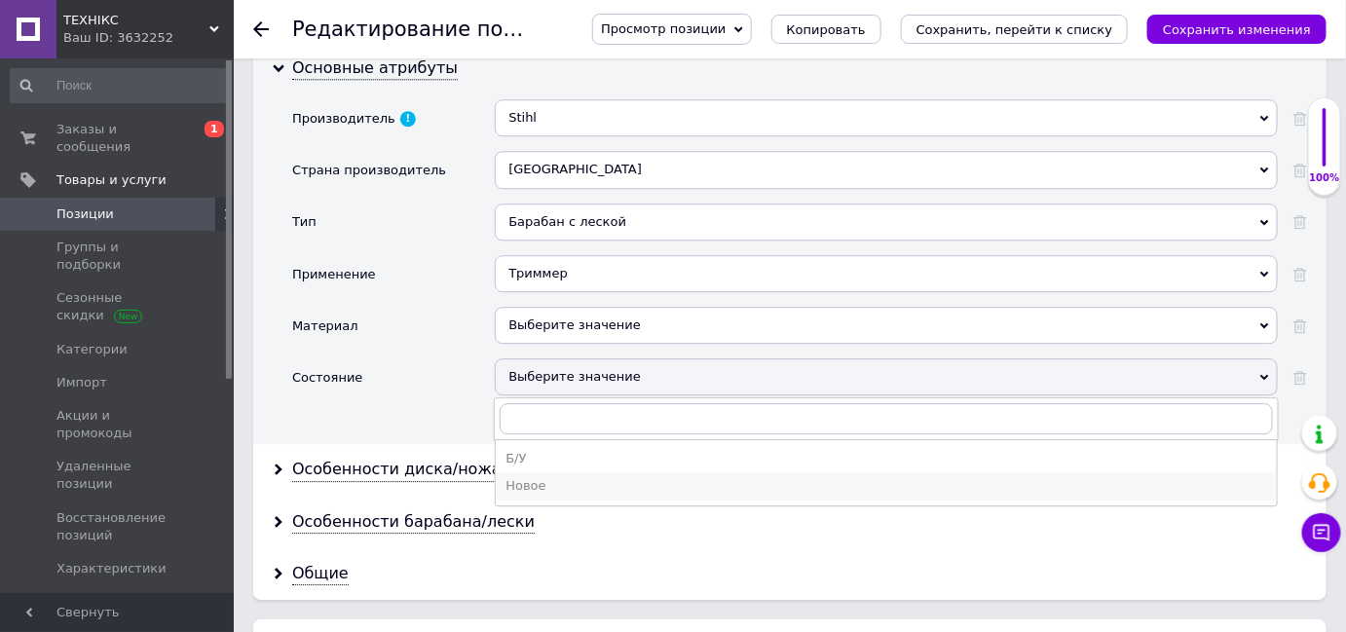
click at [573, 477] on div "Новое" at bounding box center [886, 486] width 762 height 18
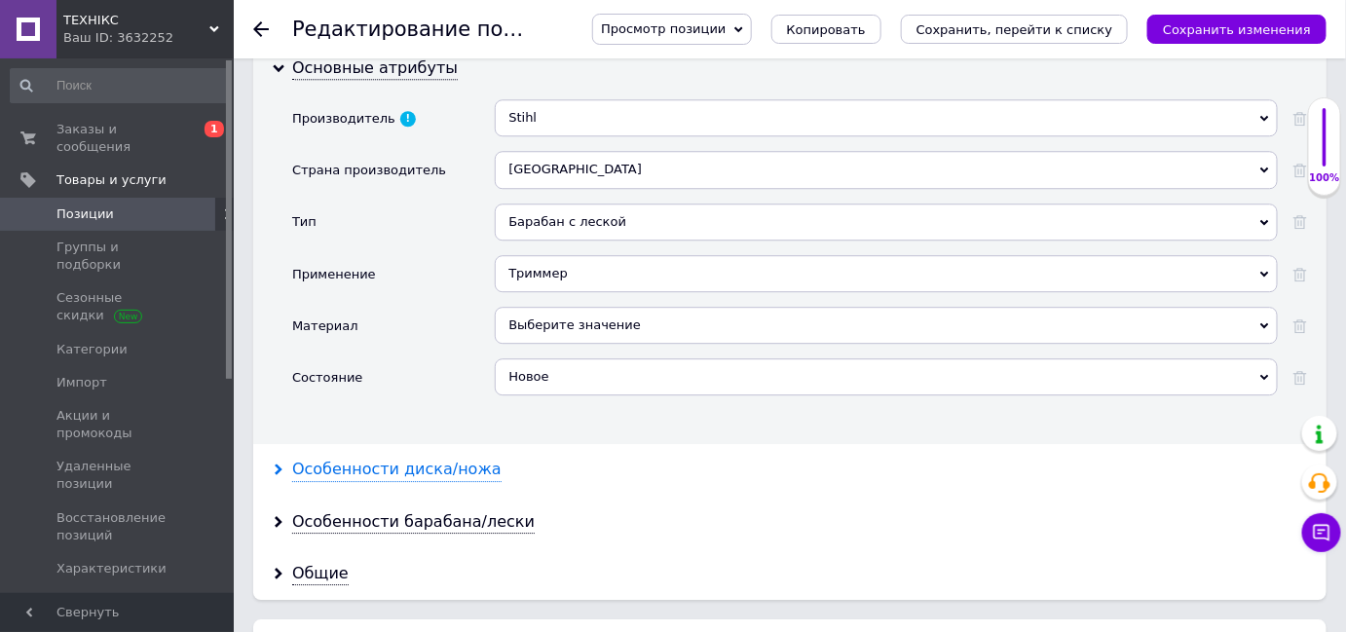
click at [358, 459] on div "Особенности диска/ножа" at bounding box center [396, 470] width 209 height 22
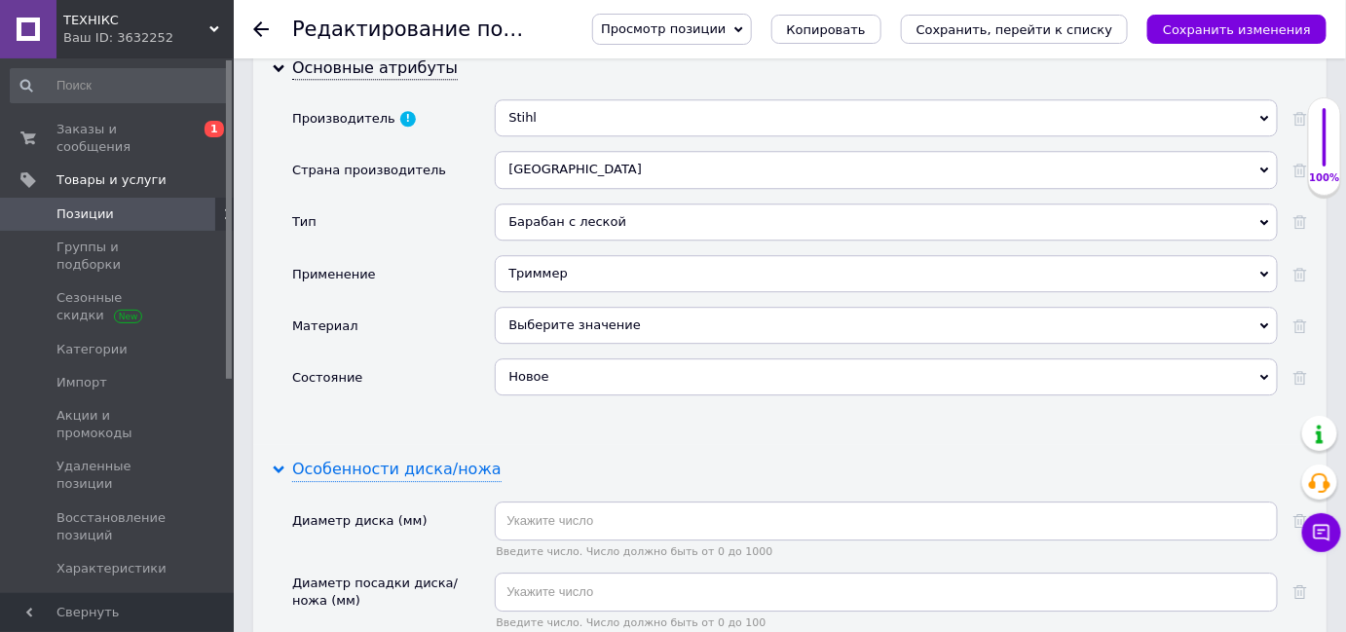
click at [358, 459] on div "Особенности диска/ножа" at bounding box center [396, 470] width 209 height 22
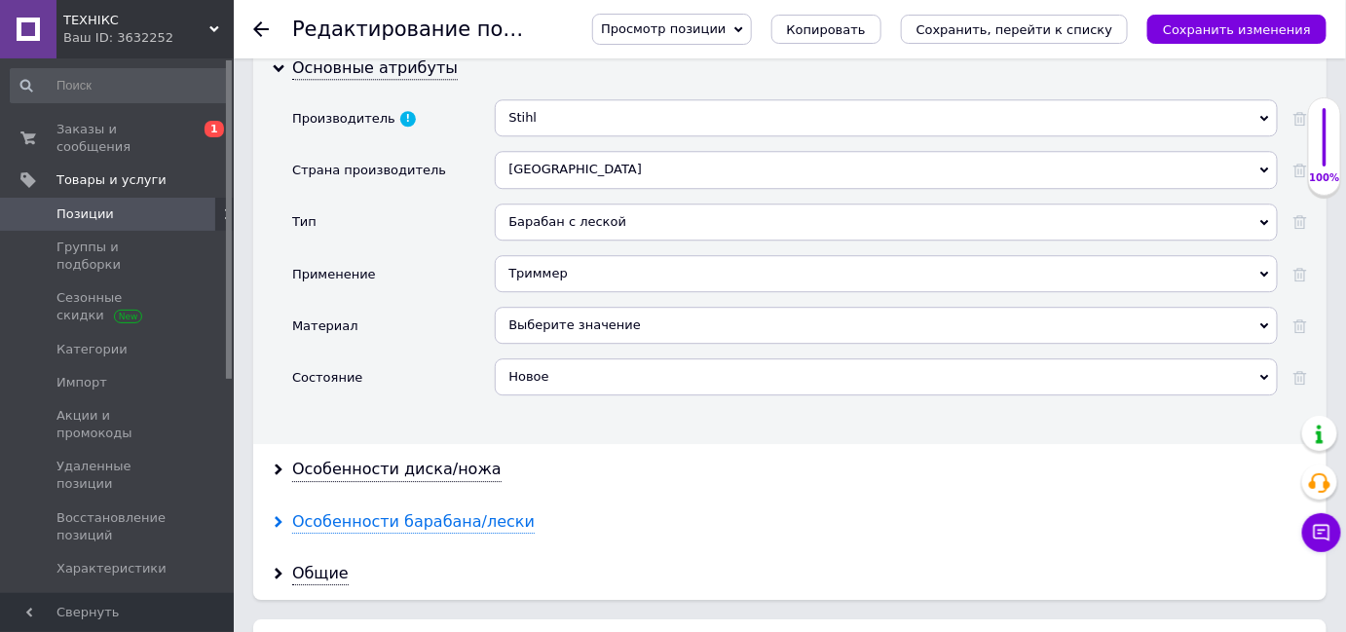
click at [366, 511] on div "Особенности барабана/лески" at bounding box center [413, 522] width 243 height 22
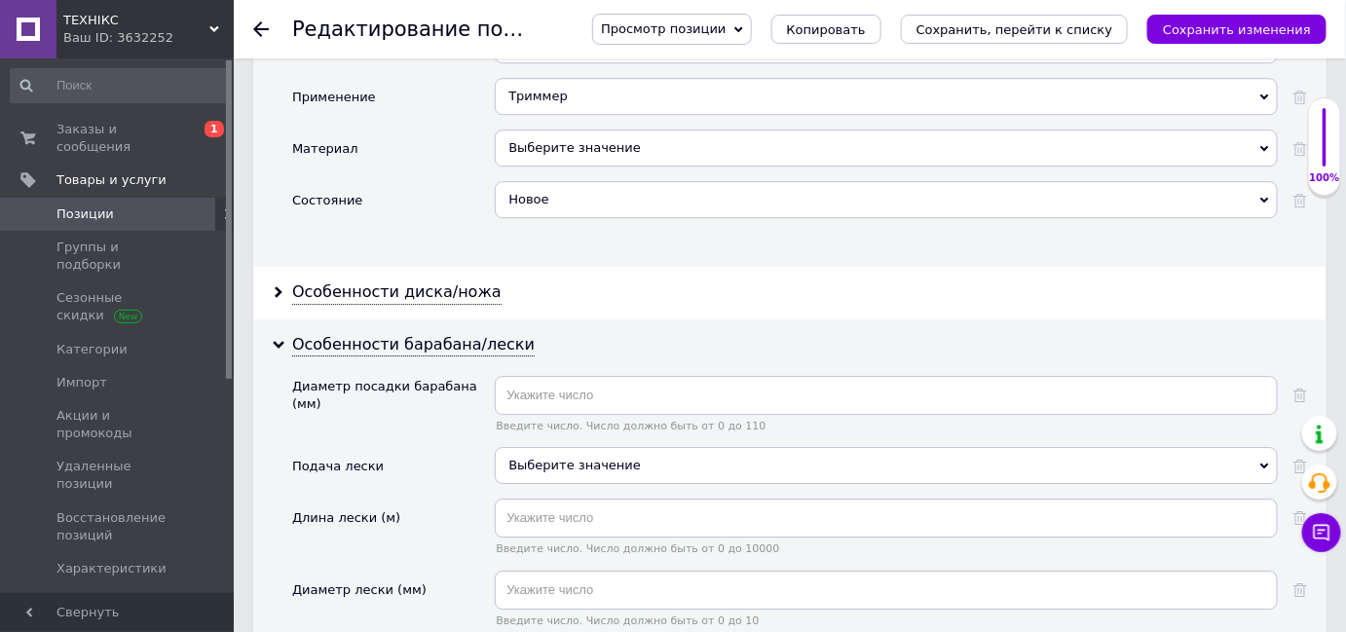
scroll to position [1948, 0]
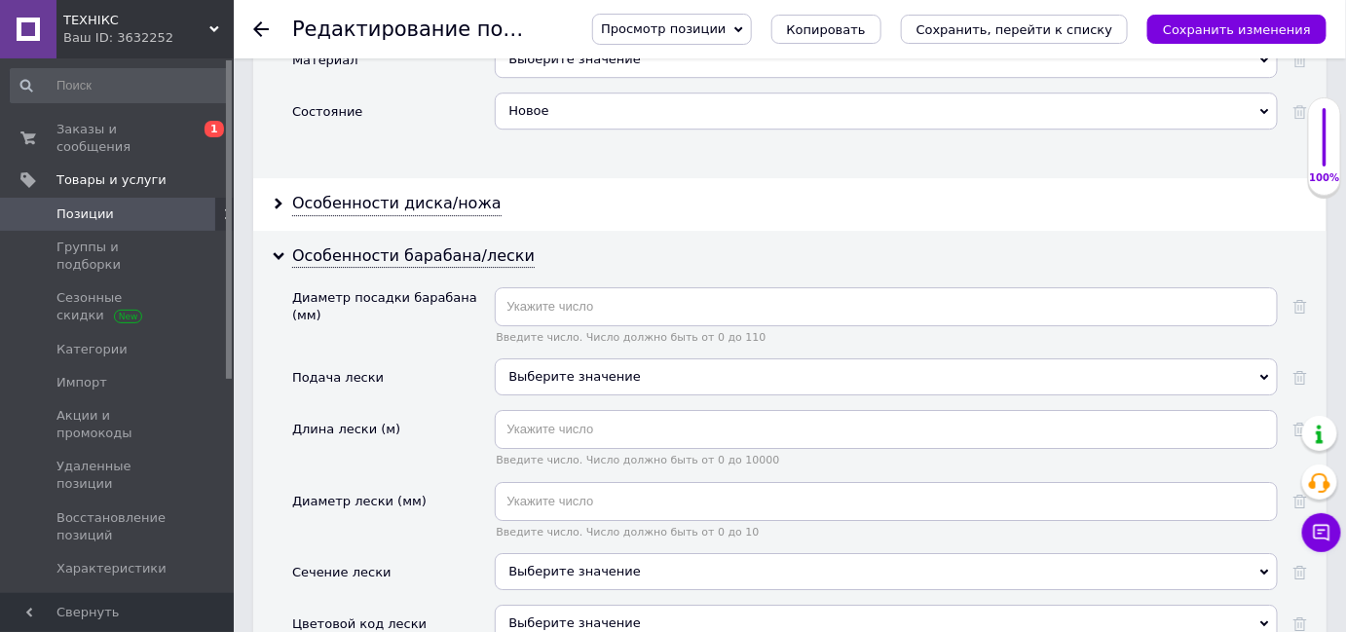
click at [752, 358] on div "Выберите значение" at bounding box center [886, 376] width 783 height 37
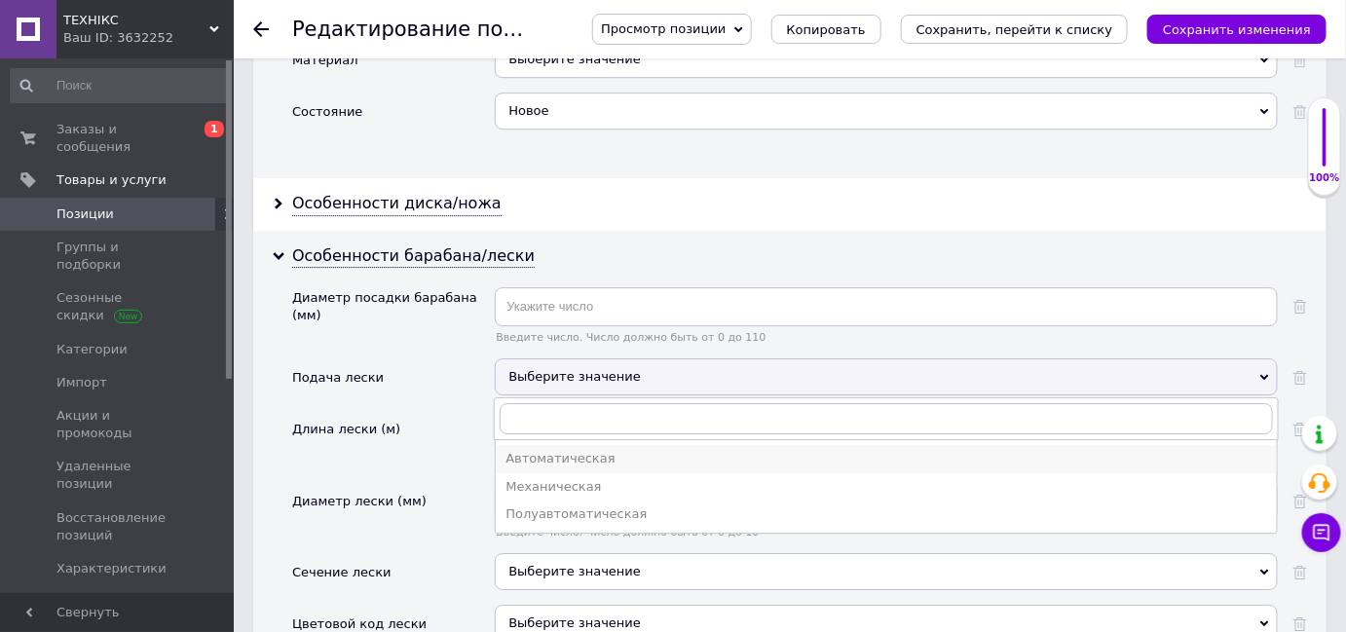
click at [748, 450] on div "Автоматическая" at bounding box center [886, 459] width 762 height 18
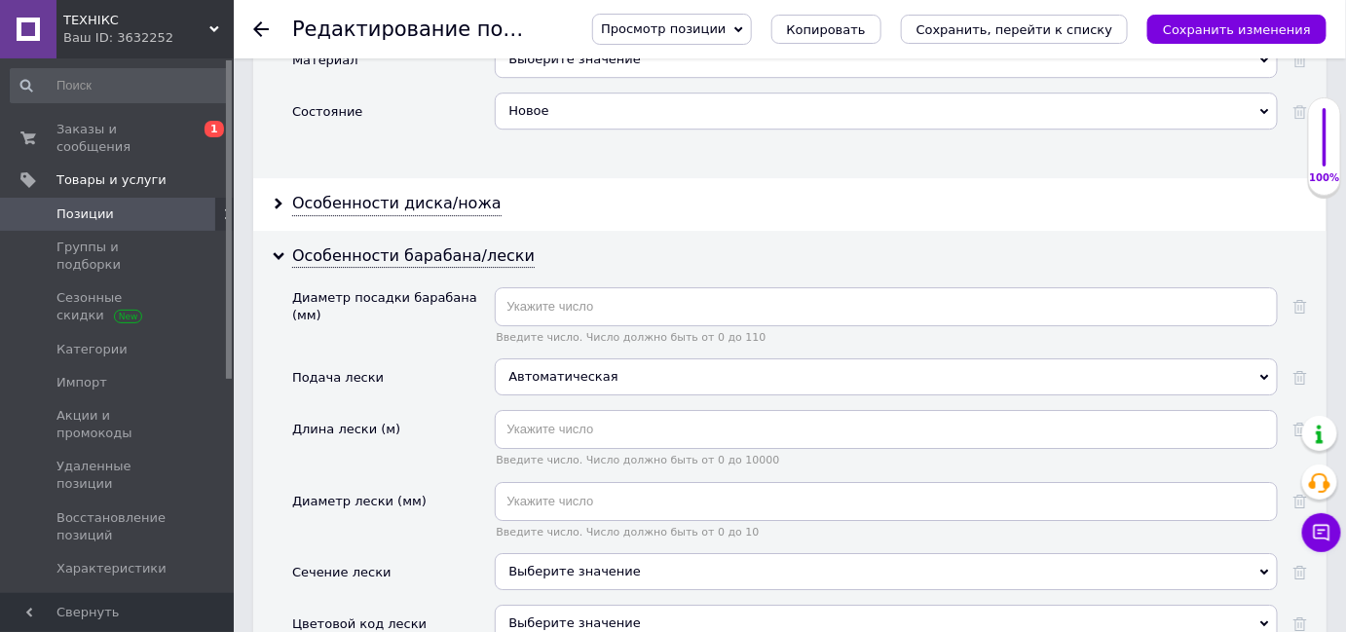
click at [695, 358] on div "Автоматическая" at bounding box center [886, 376] width 783 height 37
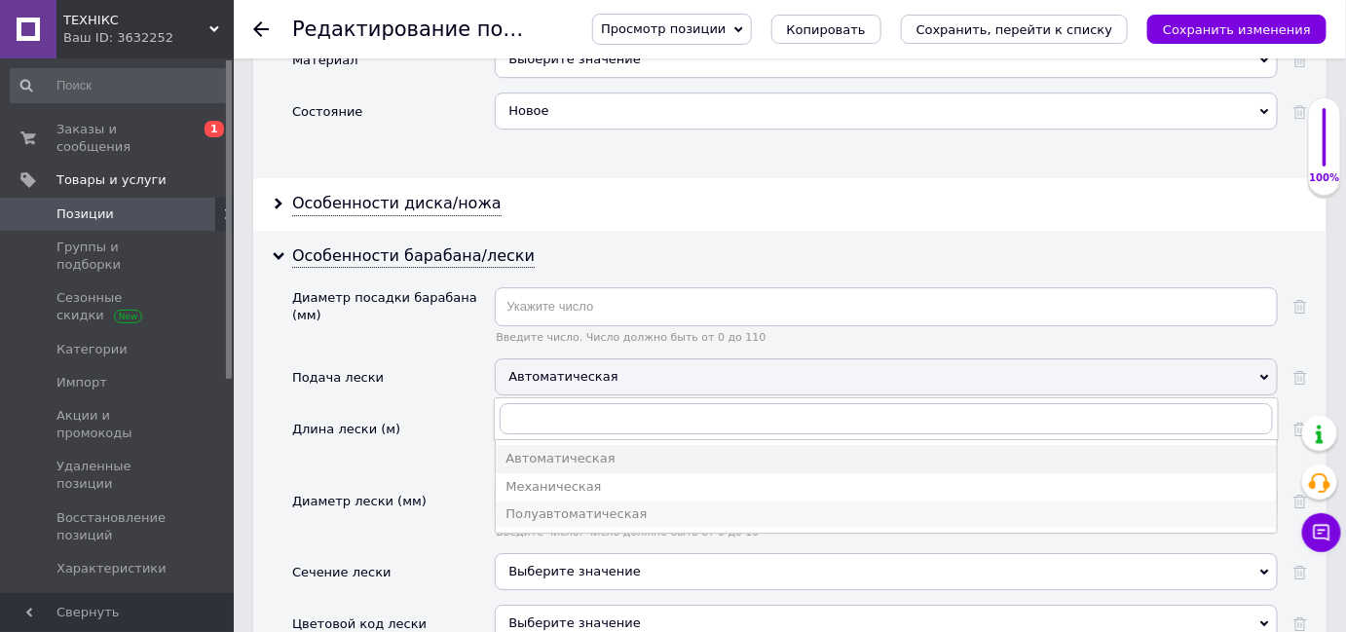
click at [722, 501] on li "Полуавтоматическая" at bounding box center [886, 514] width 781 height 27
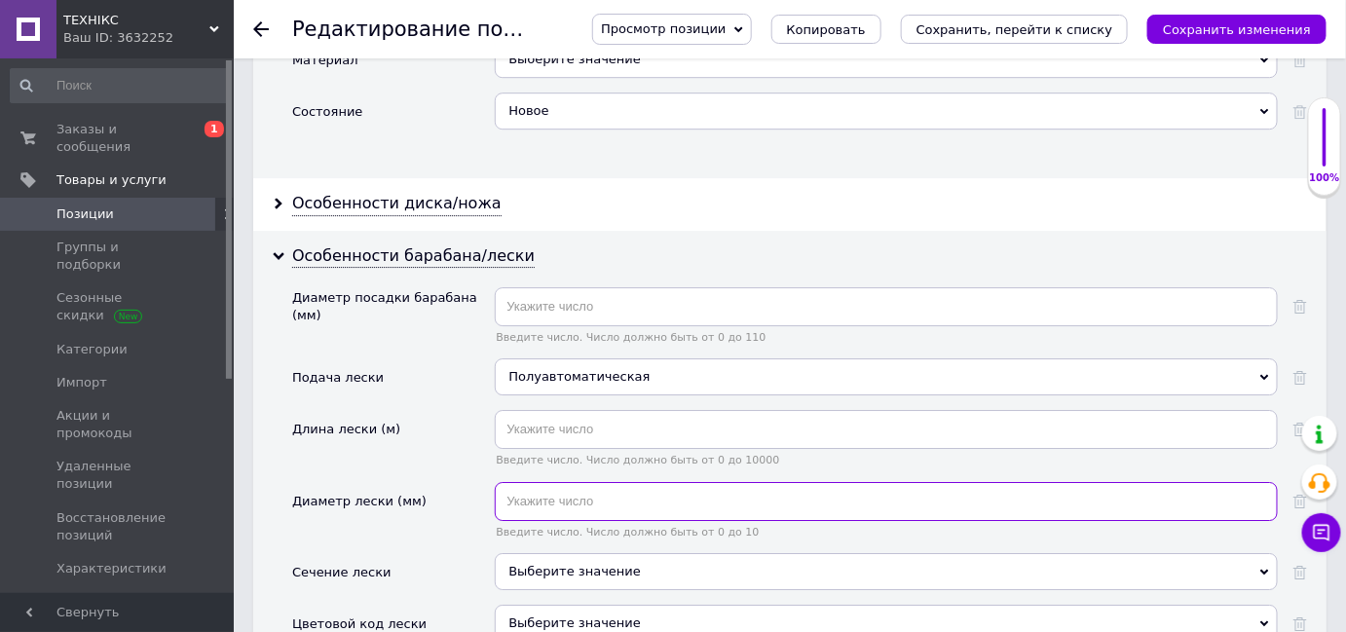
click at [649, 482] on input "text" at bounding box center [886, 501] width 783 height 39
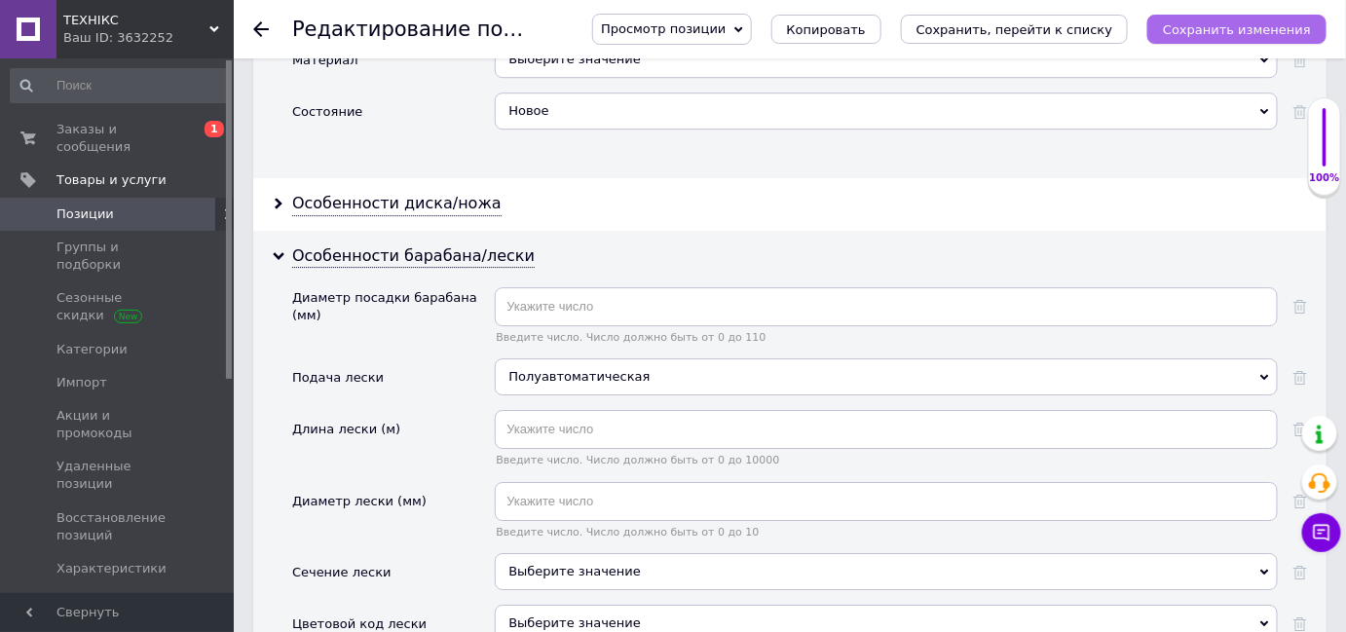
click at [1283, 26] on icon "Сохранить изменения" at bounding box center [1237, 29] width 148 height 15
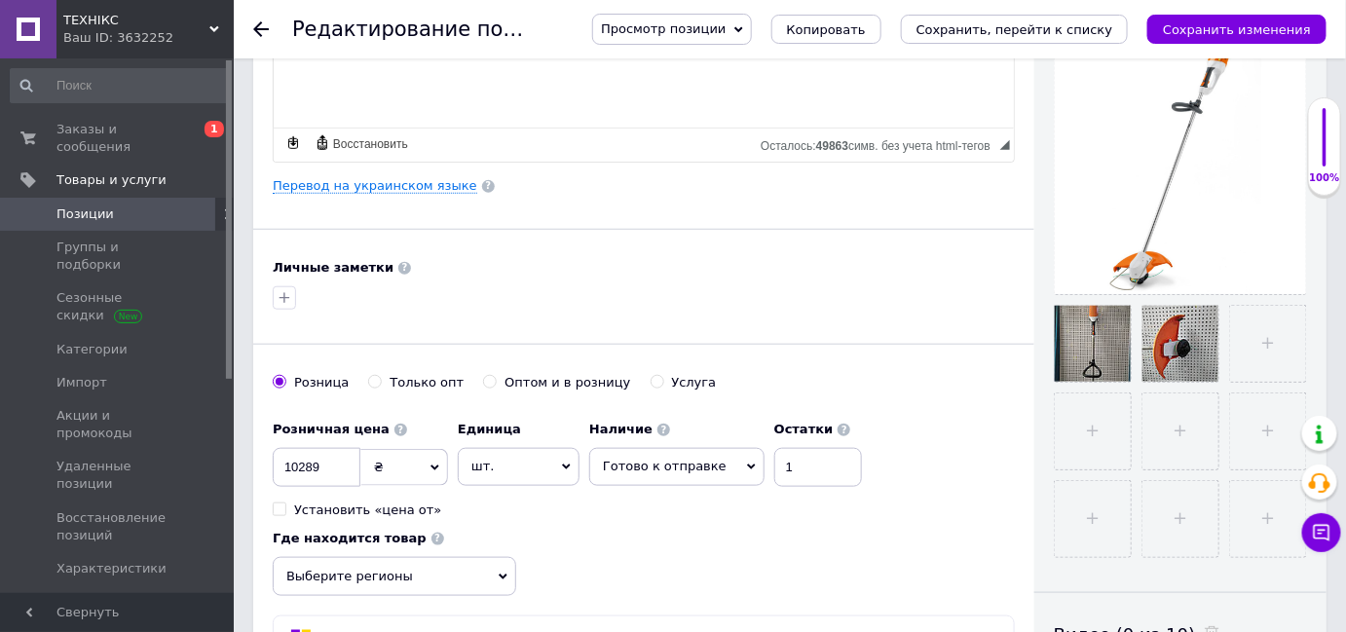
scroll to position [0, 0]
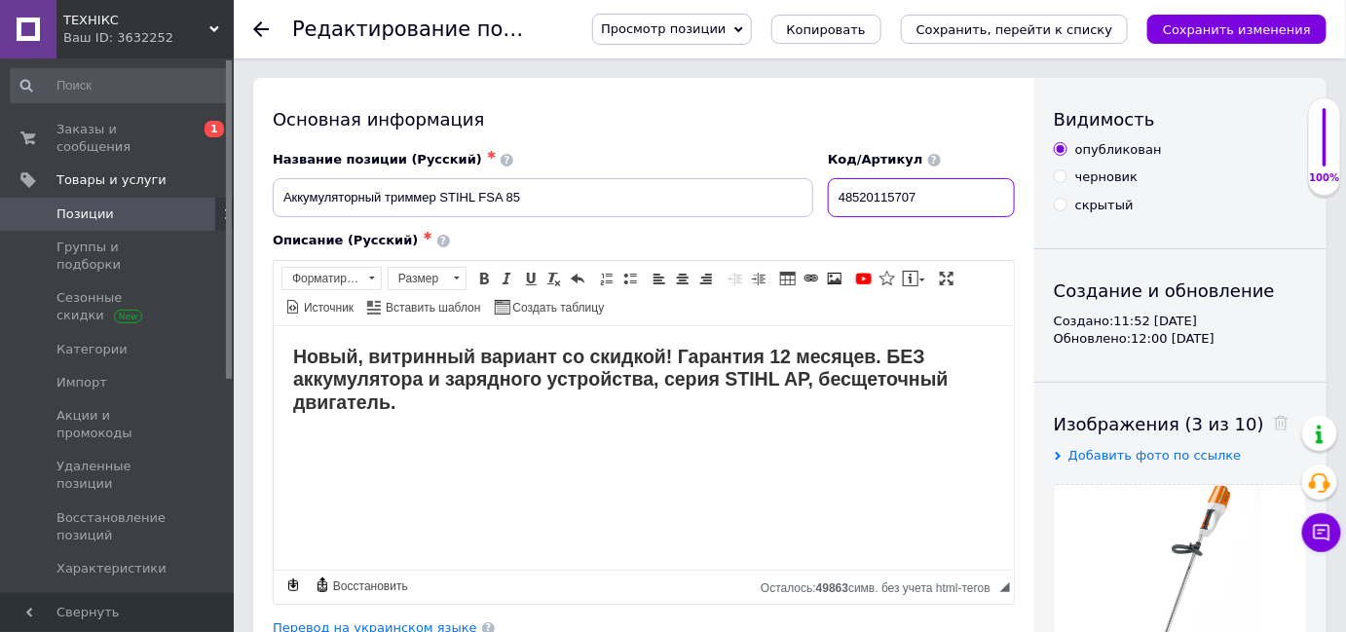
drag, startPoint x: 937, startPoint y: 191, endPoint x: 835, endPoint y: 191, distance: 102.3
click at [835, 191] on div "Код/Артикул 48520115707" at bounding box center [922, 184] width 202 height 81
click at [727, 130] on div "Основная информация" at bounding box center [644, 119] width 742 height 24
click at [1025, 464] on div "Описание (Русский) ✱ Новый, витринный вариант со скидкой! Гарантия 12 месяцев. …" at bounding box center [644, 418] width 762 height 392
drag, startPoint x: 494, startPoint y: 206, endPoint x: 441, endPoint y: 202, distance: 52.7
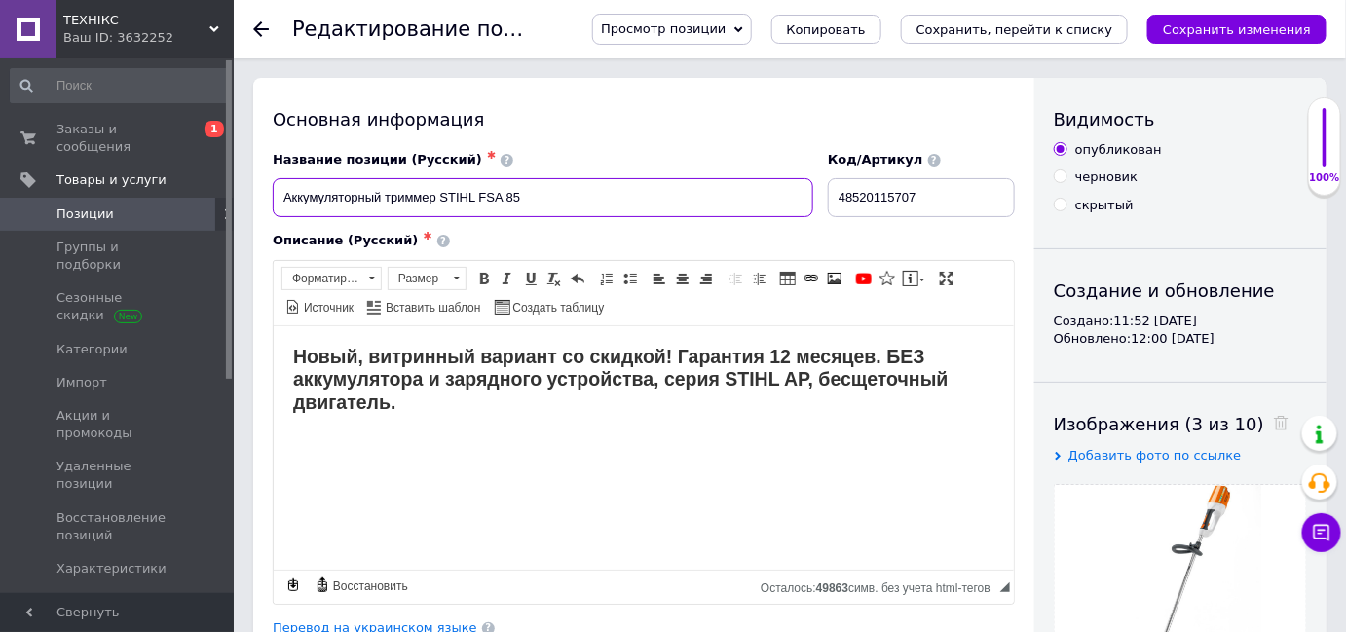
click at [441, 202] on input "Аккумуляторный триммер STIHL FSA 85" at bounding box center [543, 197] width 541 height 39
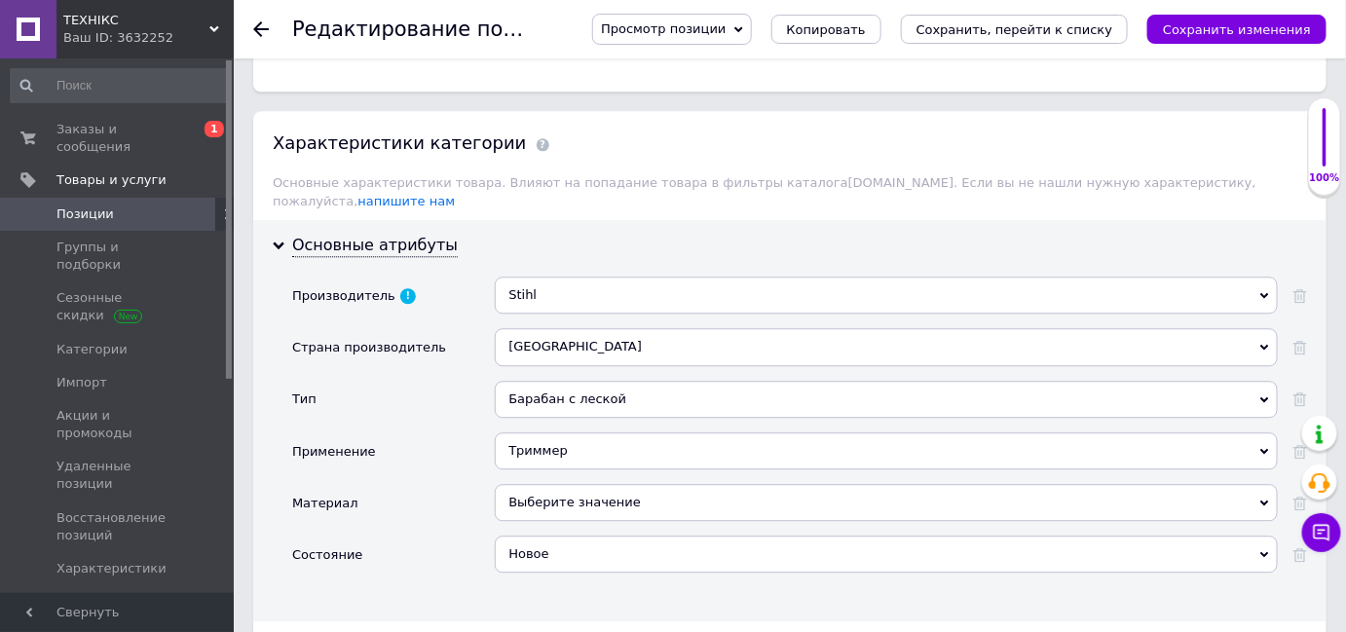
scroll to position [1948, 0]
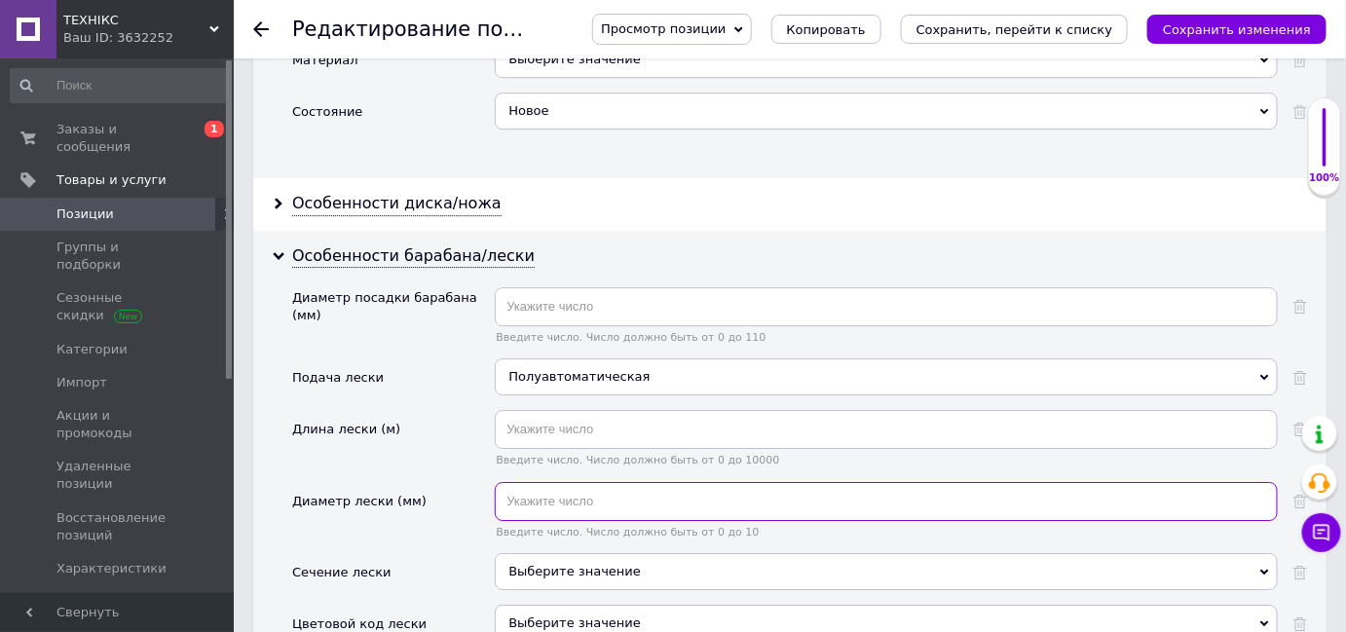
click at [667, 482] on input "text" at bounding box center [886, 501] width 783 height 39
type input "3"
type input "2"
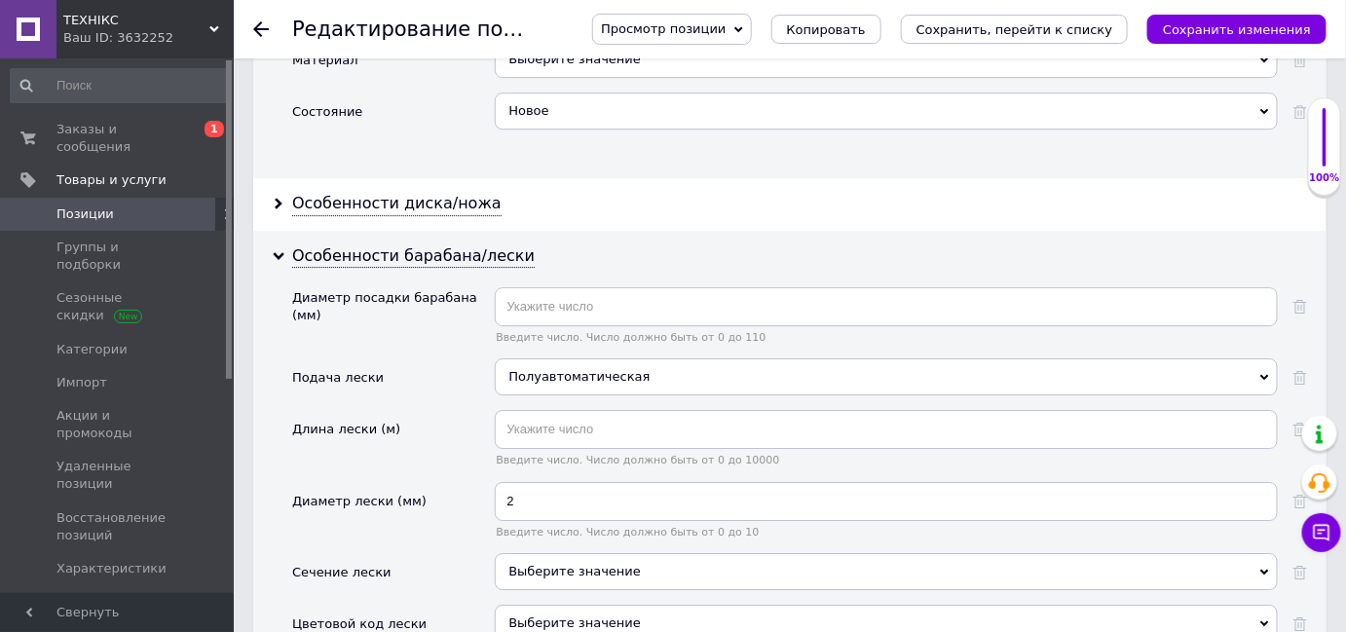
drag, startPoint x: 1208, startPoint y: 23, endPoint x: 1162, endPoint y: 52, distance: 53.8
click at [1208, 22] on icon "Сохранить изменения" at bounding box center [1237, 29] width 148 height 15
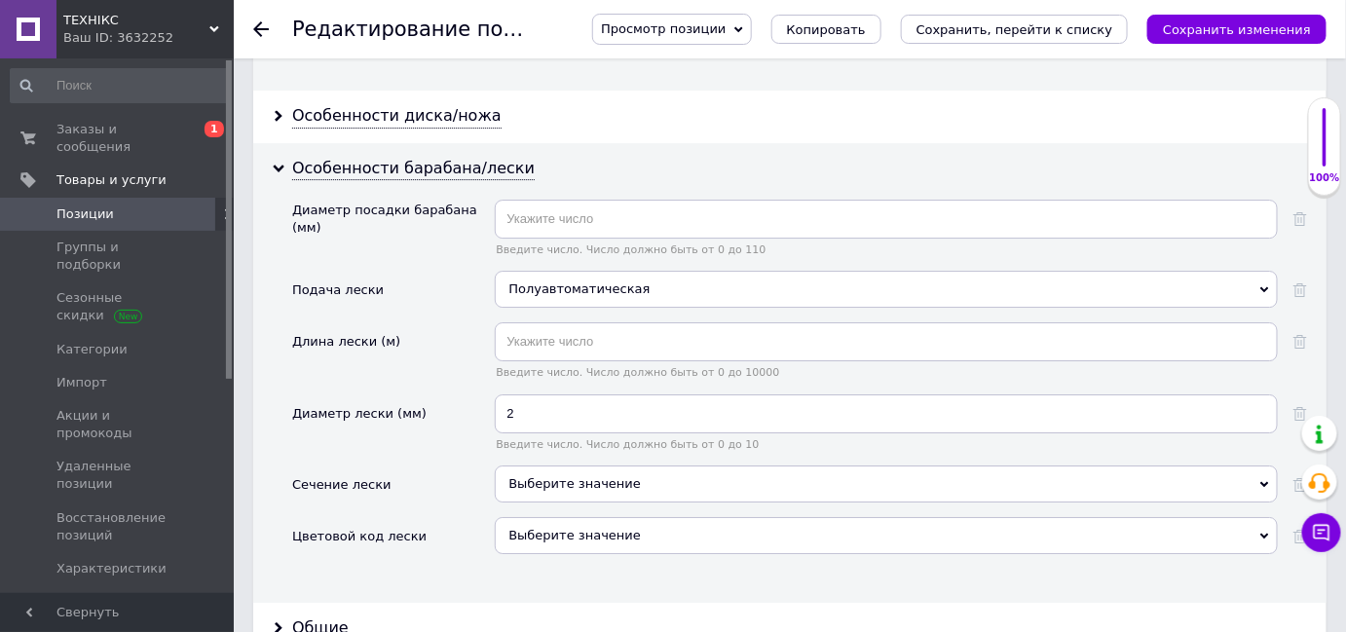
click at [633, 466] on div "Выберите значение" at bounding box center [886, 484] width 783 height 37
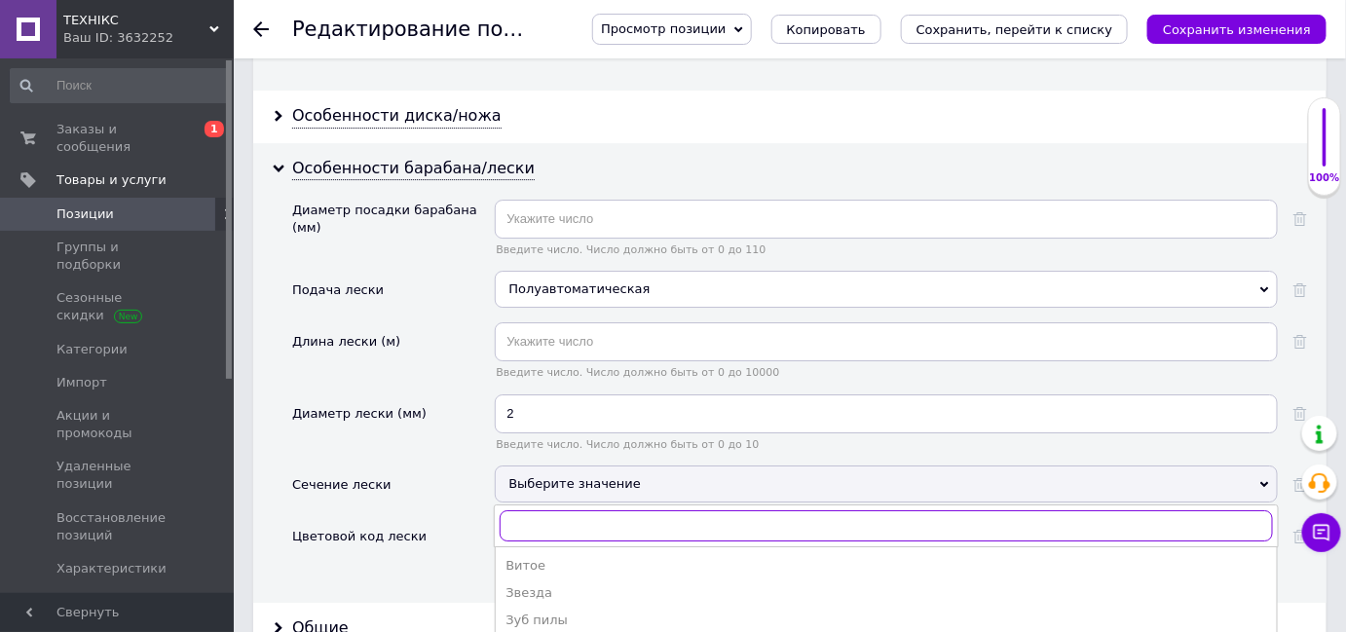
scroll to position [2213, 0]
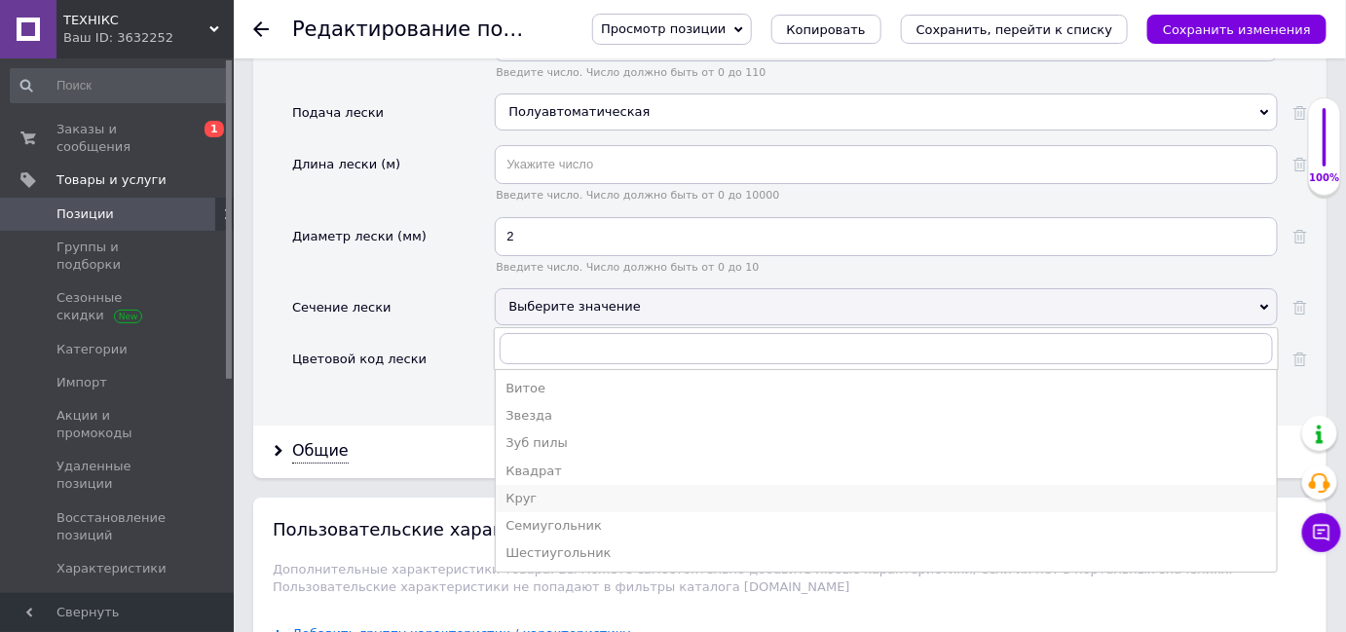
click at [563, 490] on div "Круг" at bounding box center [886, 499] width 762 height 18
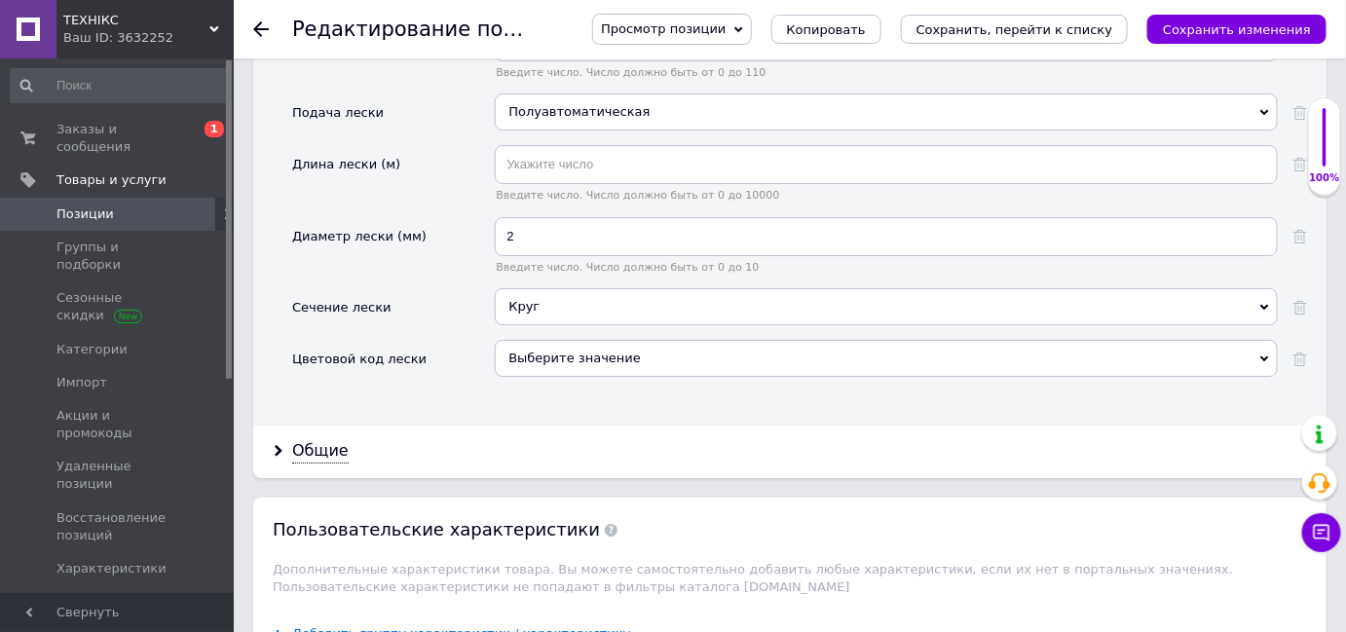
click at [572, 340] on div "Выберите значение" at bounding box center [886, 358] width 783 height 37
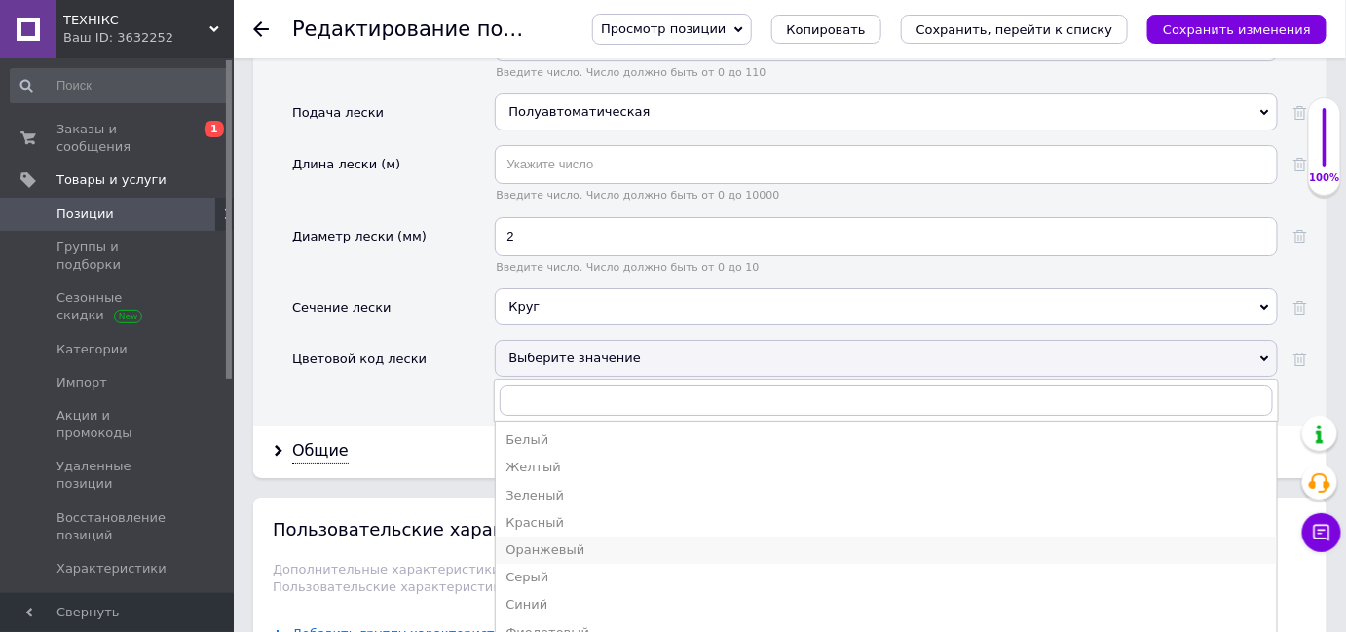
click at [578, 537] on li "Оранжевый" at bounding box center [886, 550] width 781 height 27
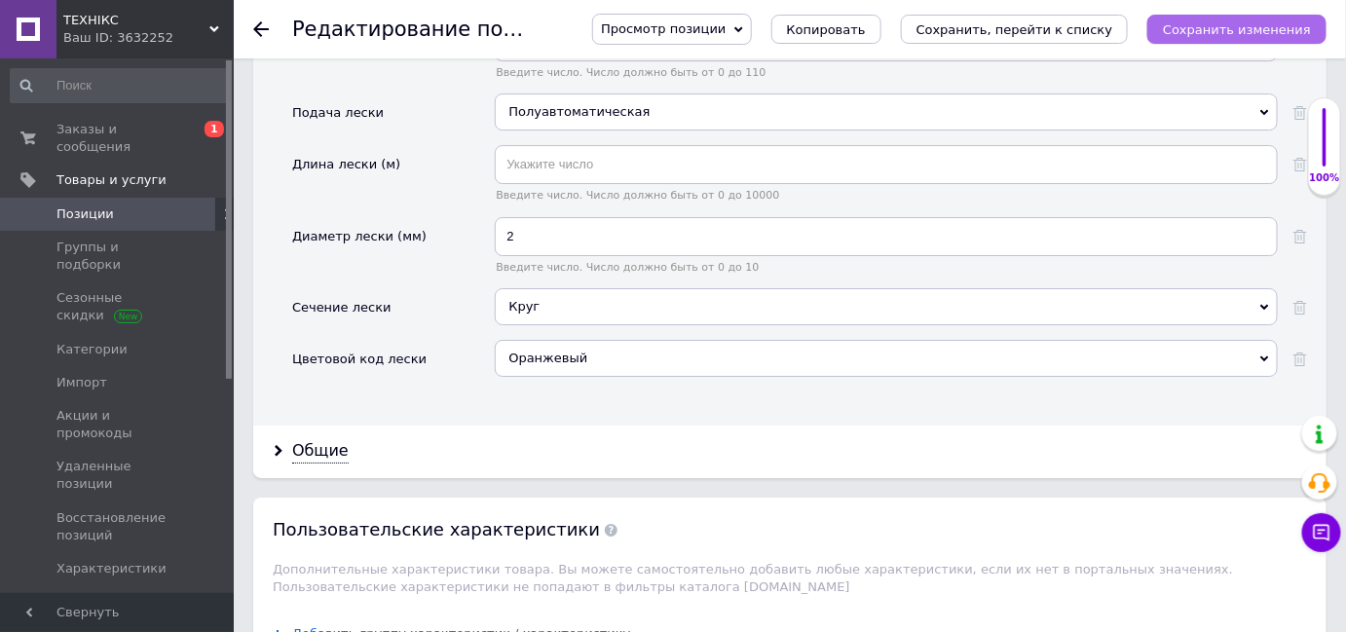
click at [1271, 33] on icon "Сохранить изменения" at bounding box center [1237, 29] width 148 height 15
click at [714, 340] on div "Оранжевый" at bounding box center [886, 358] width 783 height 37
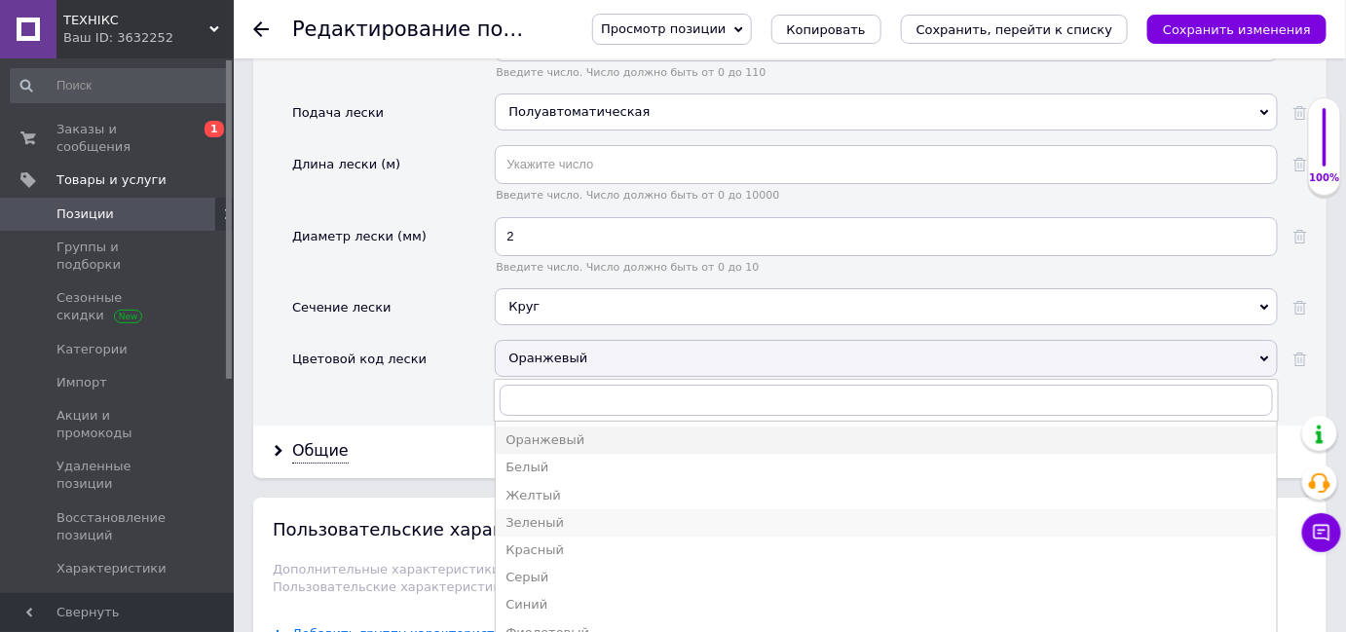
click at [652, 514] on div "Зеленый" at bounding box center [886, 523] width 762 height 18
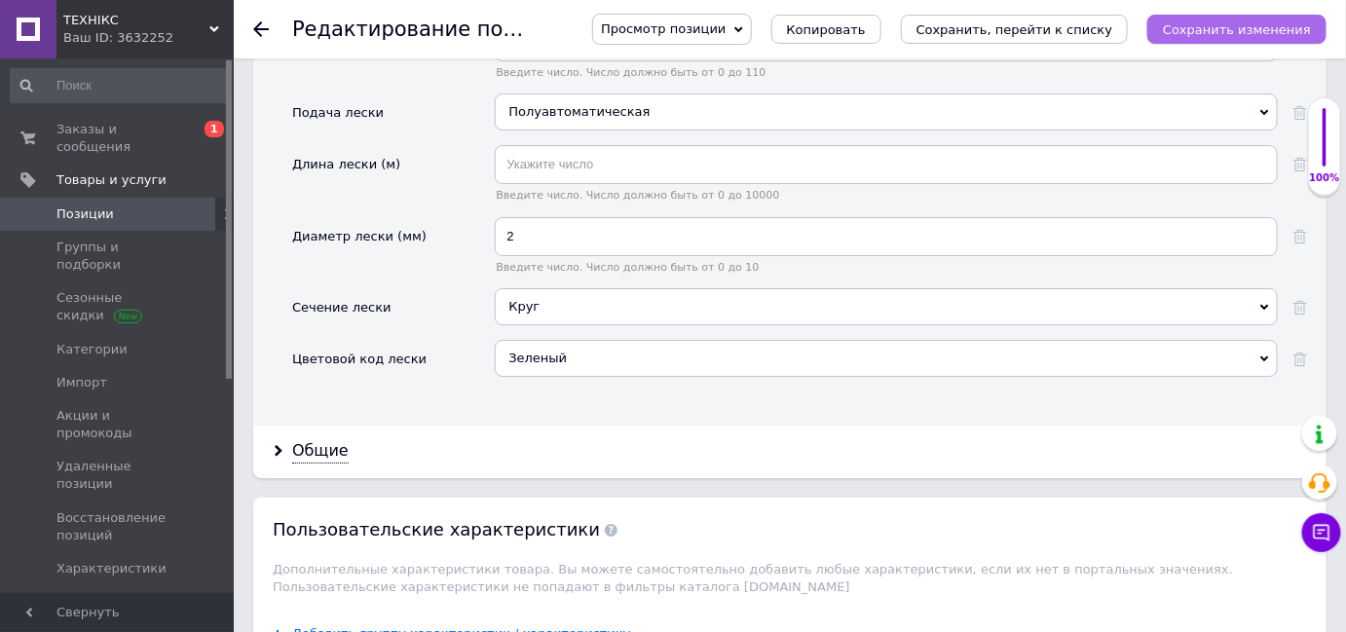
click at [1219, 26] on icon "Сохранить изменения" at bounding box center [1237, 29] width 148 height 15
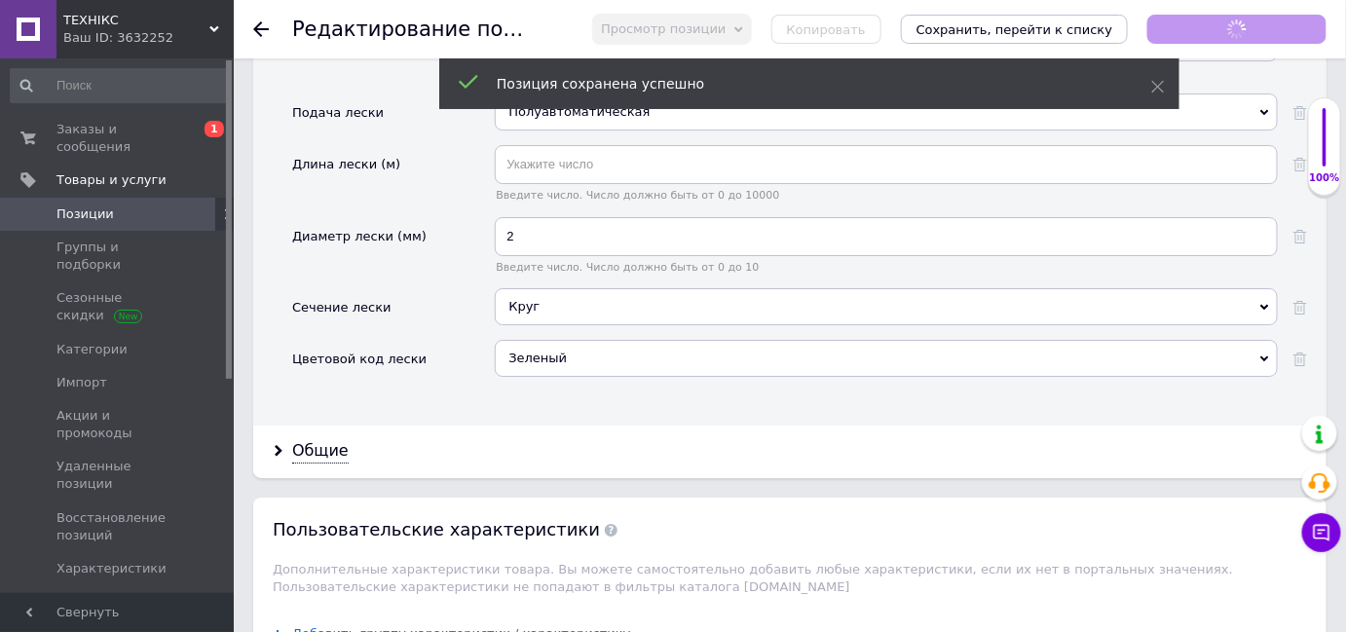
scroll to position [2479, 0]
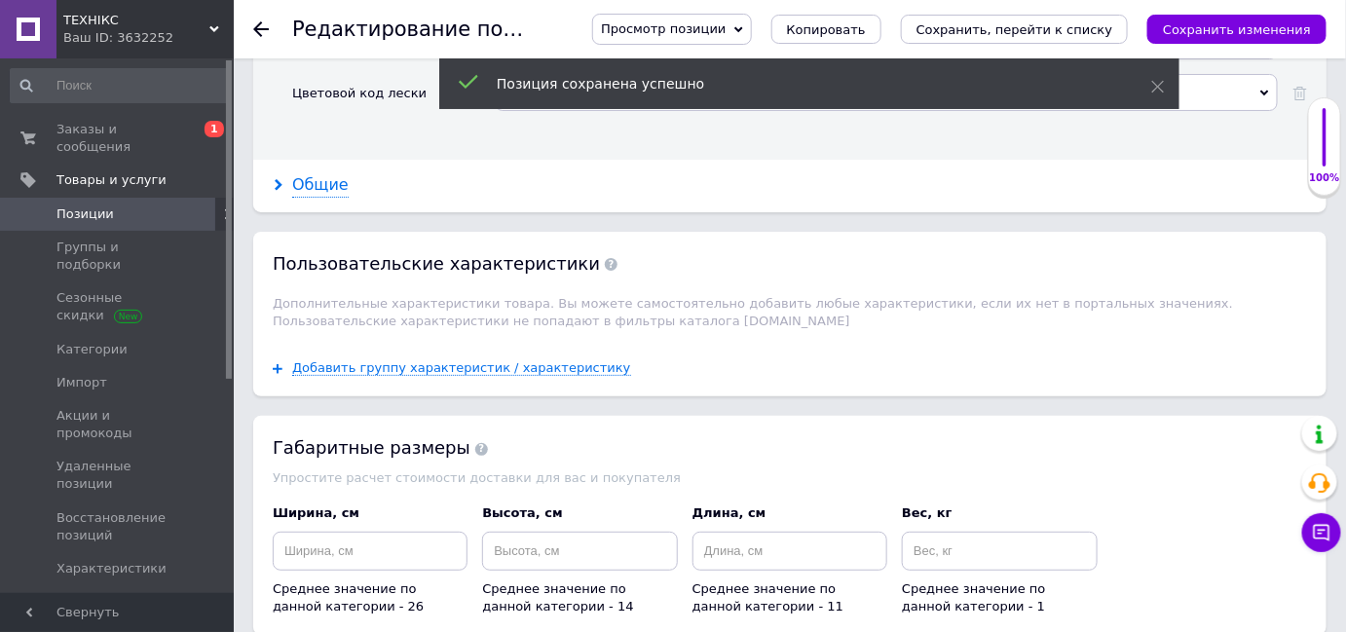
click at [316, 174] on div "Общие" at bounding box center [320, 185] width 56 height 22
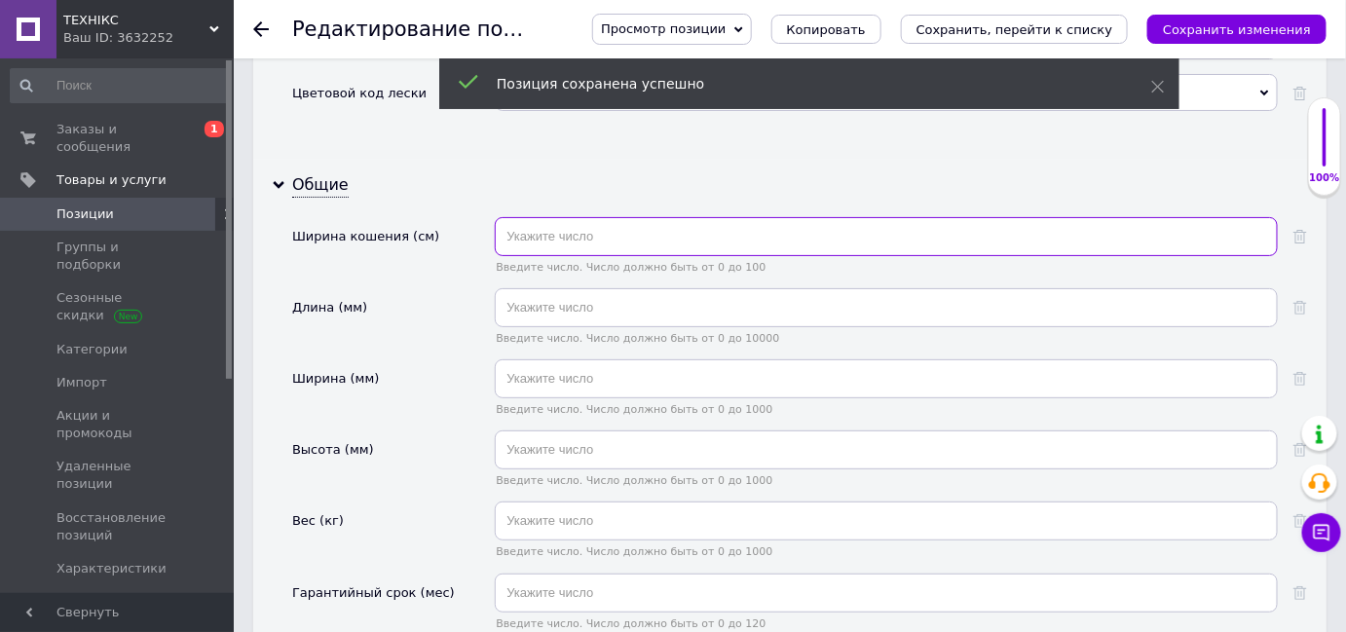
click at [545, 217] on input "text" at bounding box center [886, 236] width 783 height 39
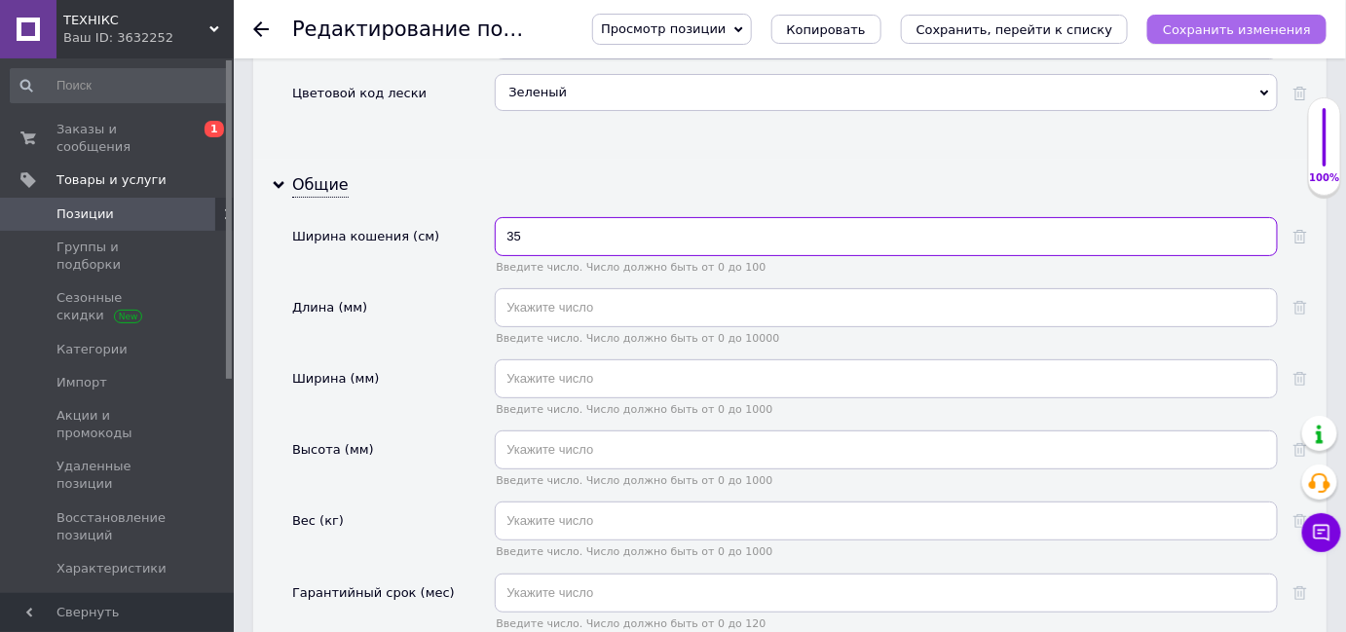
type input "35"
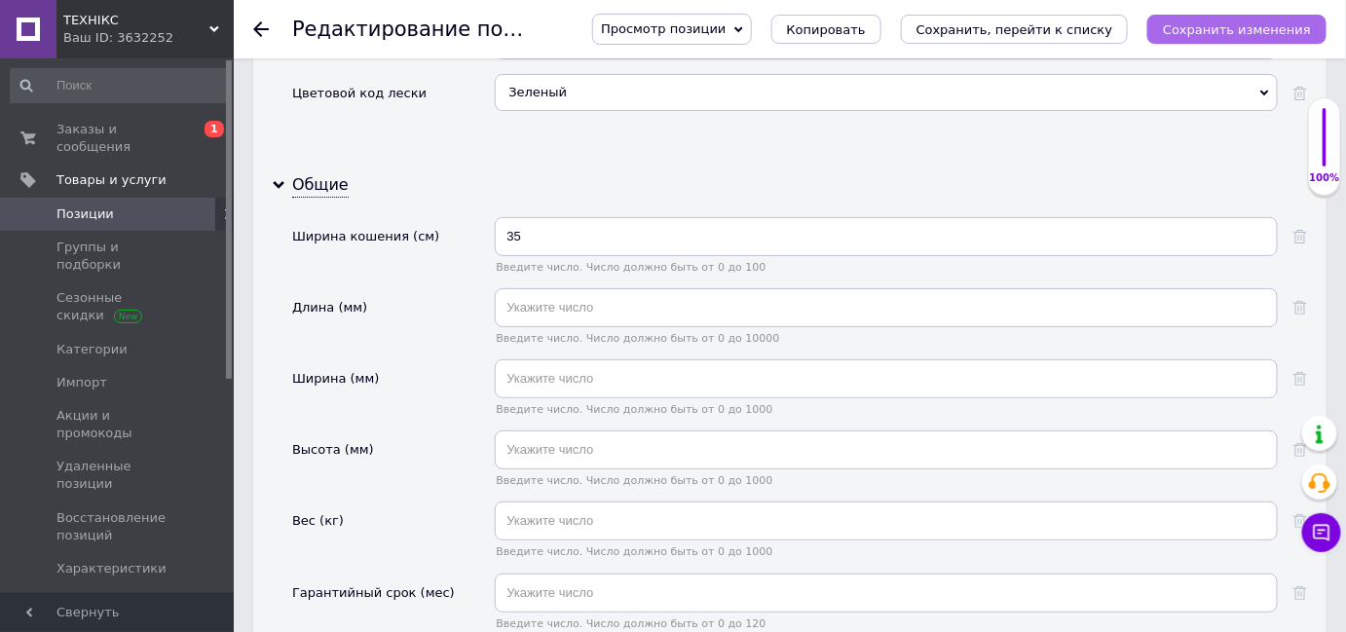
click at [1219, 33] on icon "Сохранить изменения" at bounding box center [1237, 29] width 148 height 15
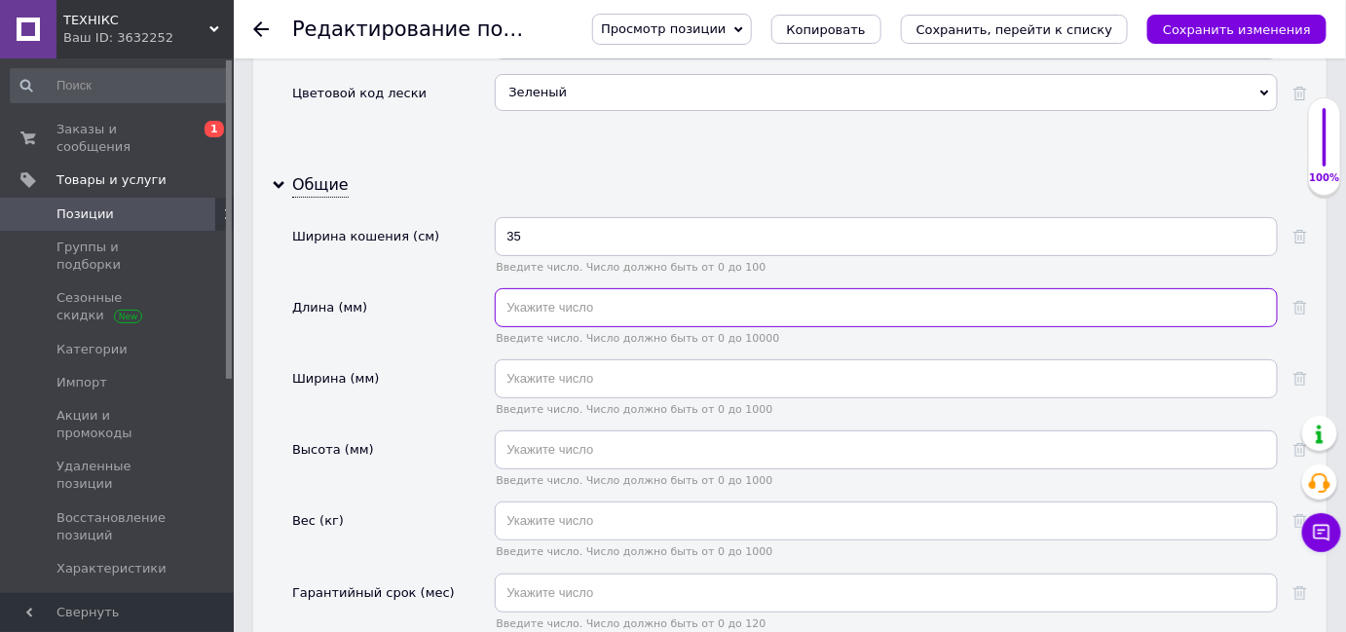
click at [951, 288] on input "text" at bounding box center [886, 307] width 783 height 39
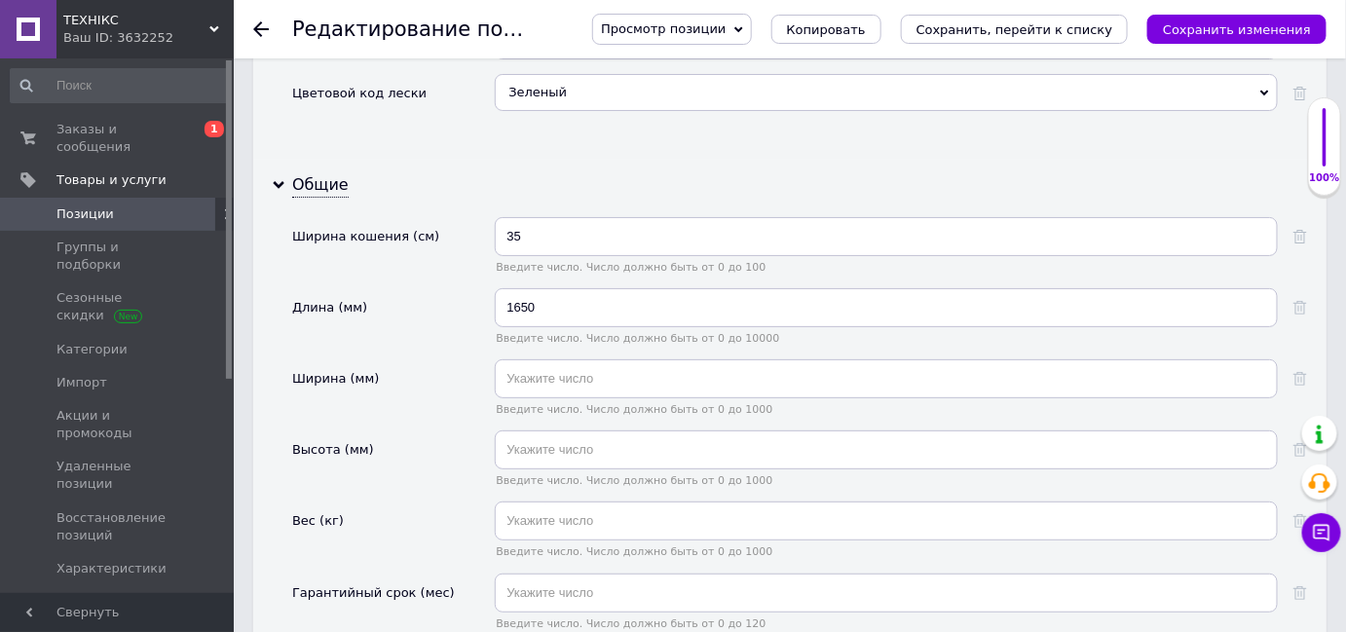
click at [1224, 4] on div "Просмотр позиции Сохранить и посмотреть на сайте Сохранить и посмотреть на порт…" at bounding box center [939, 29] width 773 height 58
click at [1217, 32] on icon "Сохранить изменения" at bounding box center [1237, 29] width 148 height 15
click at [525, 288] on input "1650" at bounding box center [886, 307] width 783 height 39
type input "1700"
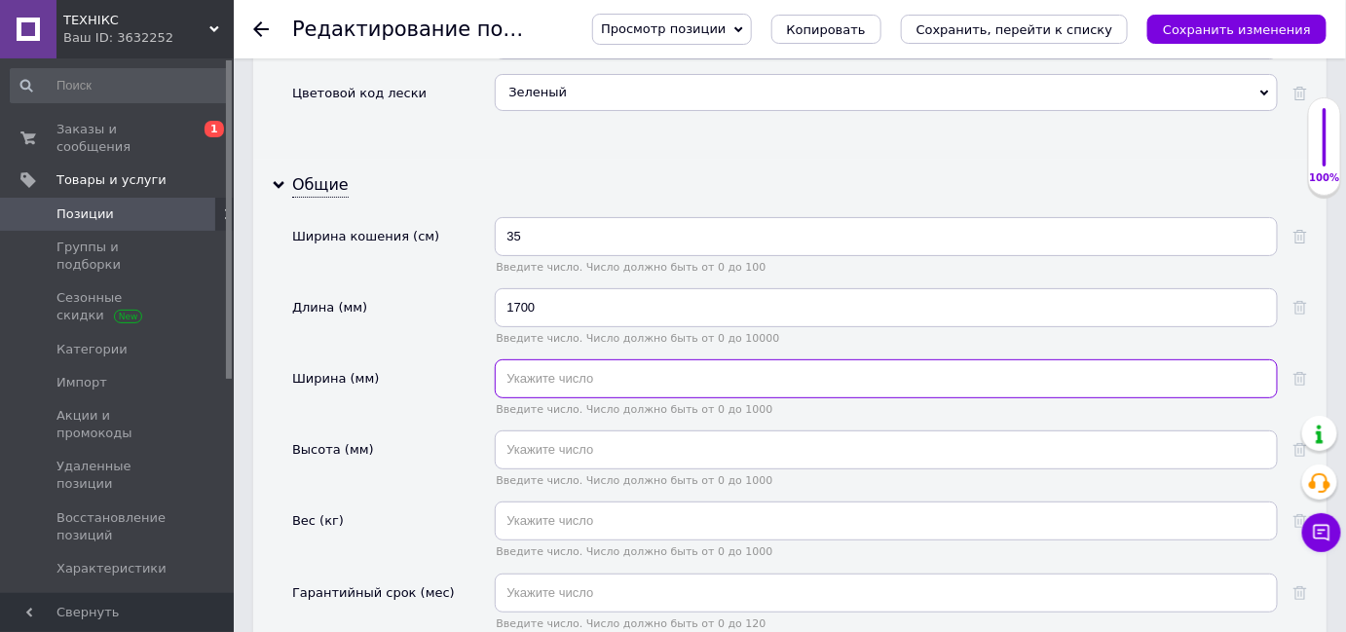
drag, startPoint x: 552, startPoint y: 346, endPoint x: 562, endPoint y: 343, distance: 10.2
click at [553, 359] on input "text" at bounding box center [886, 378] width 783 height 39
type input "220"
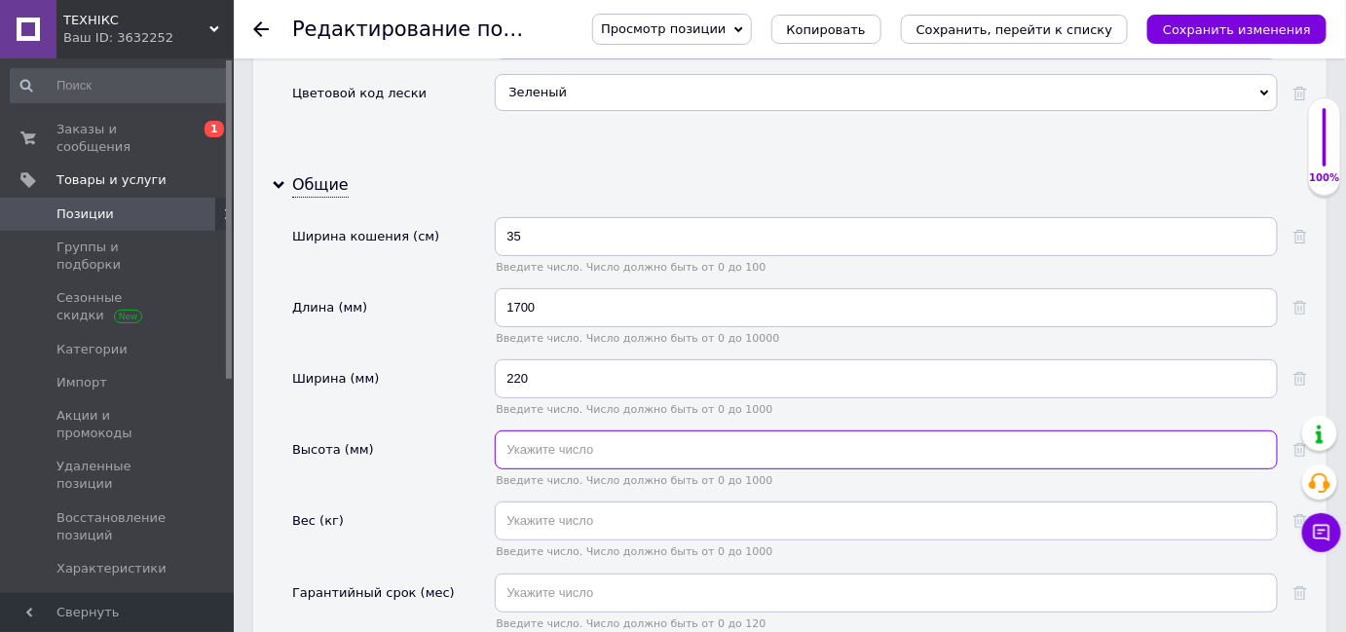
click at [557, 430] on input "text" at bounding box center [886, 449] width 783 height 39
type input "220"
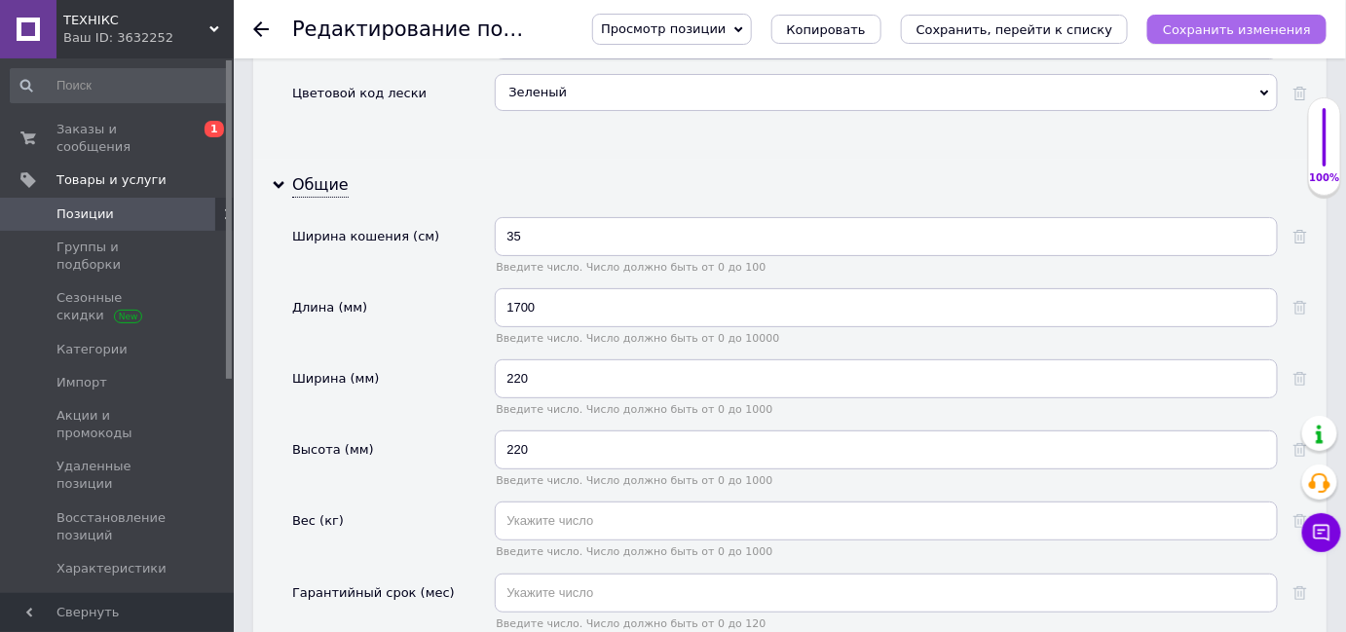
click at [1212, 39] on button "Сохранить изменения" at bounding box center [1236, 29] width 179 height 29
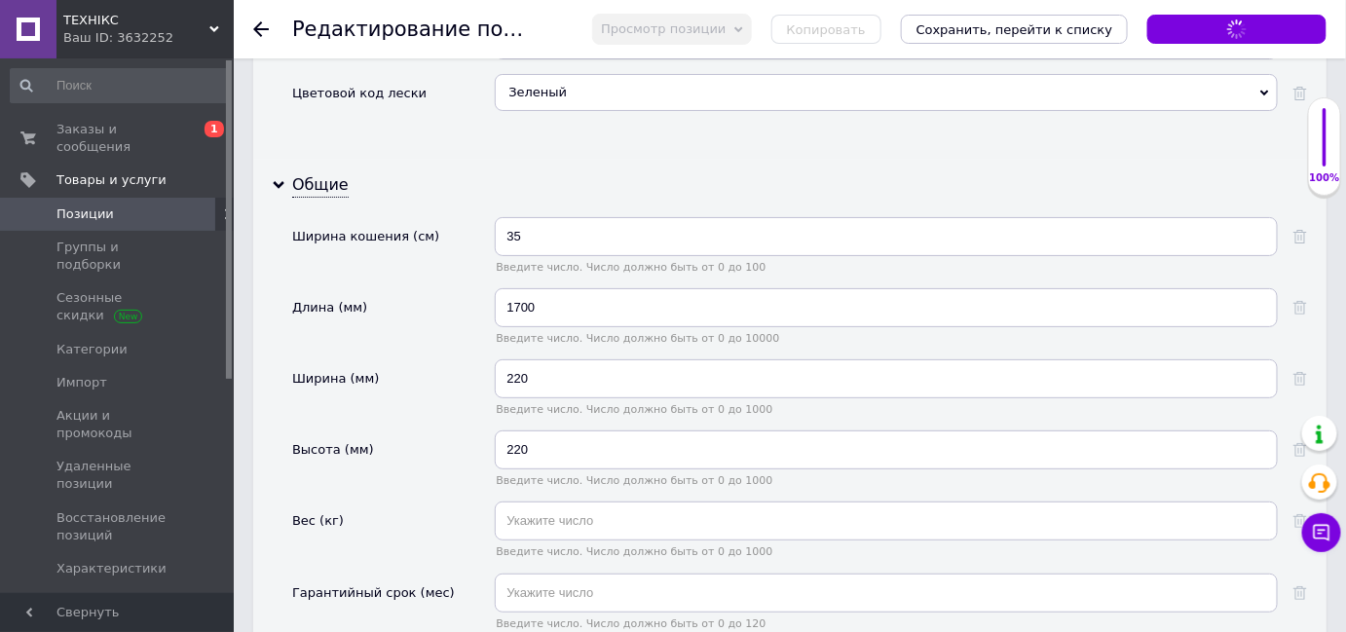
scroll to position [2567, 0]
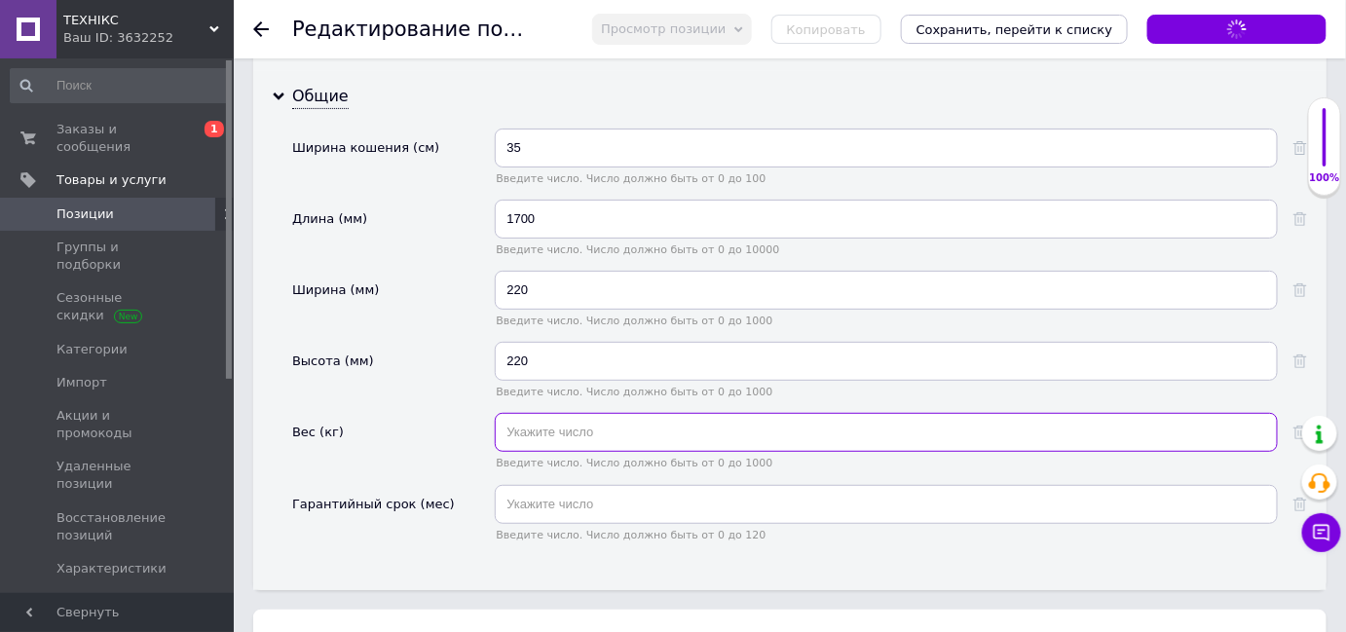
click at [796, 413] on input "text" at bounding box center [886, 432] width 783 height 39
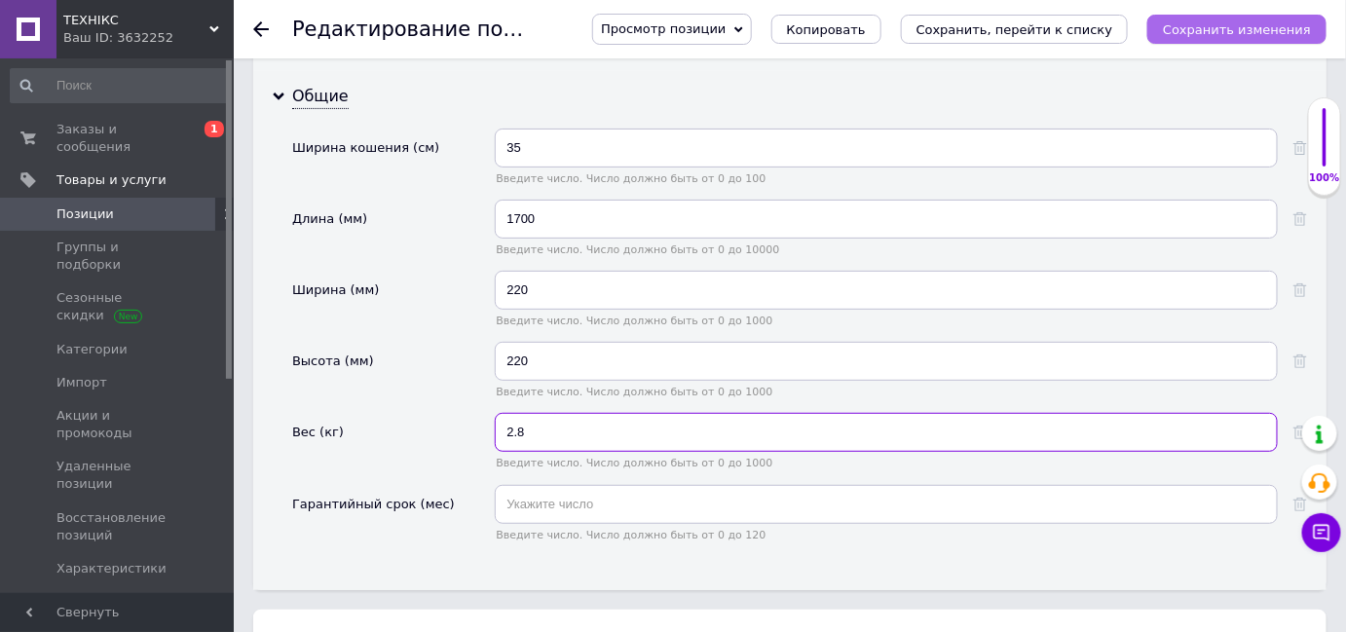
type input "2.8"
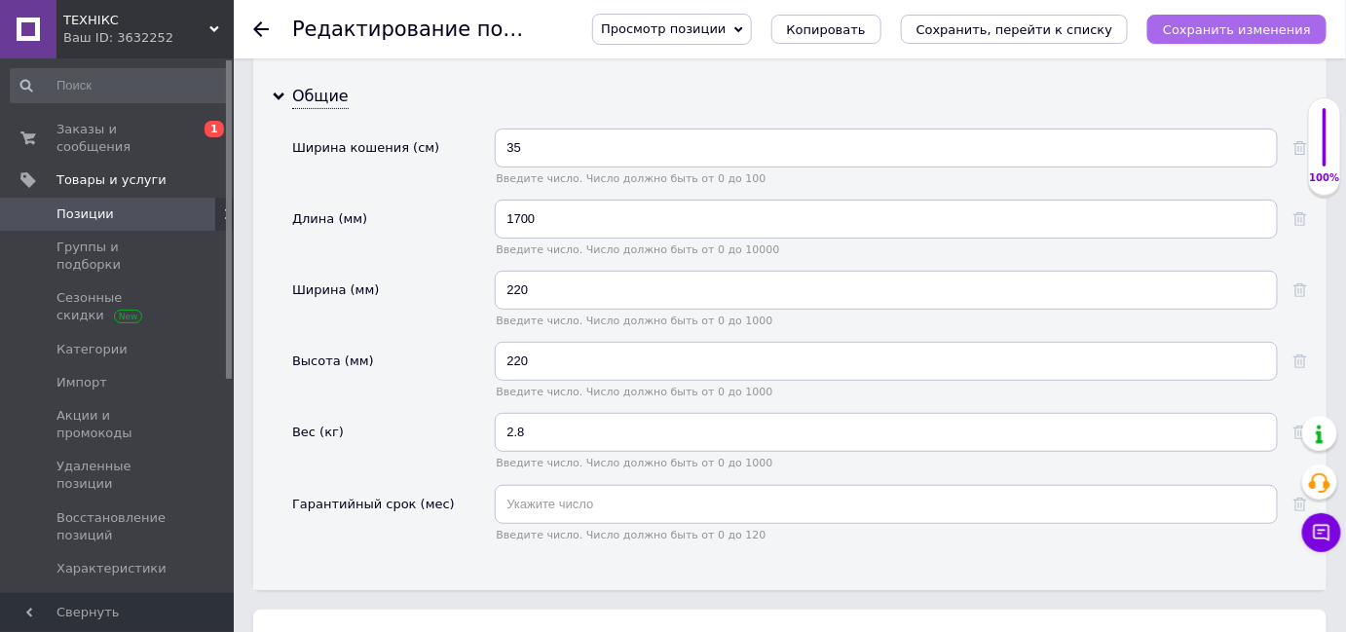
click at [1206, 36] on icon "Сохранить изменения" at bounding box center [1237, 29] width 148 height 15
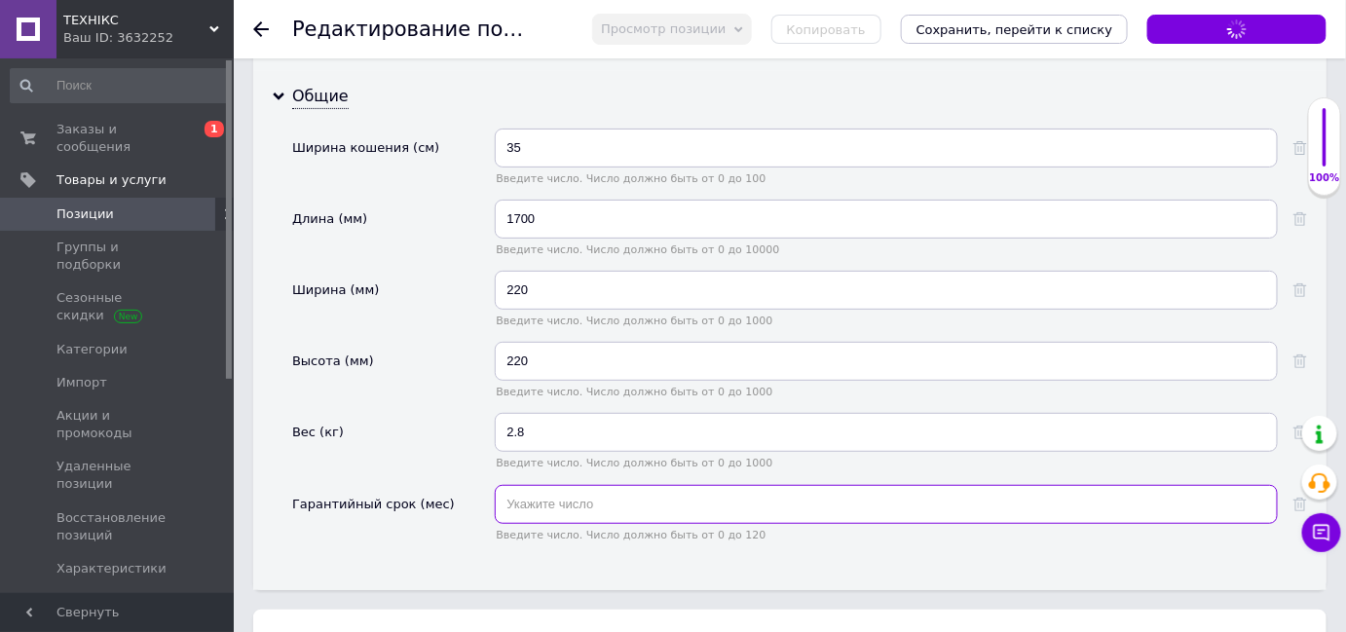
click at [878, 485] on input "text" at bounding box center [886, 504] width 783 height 39
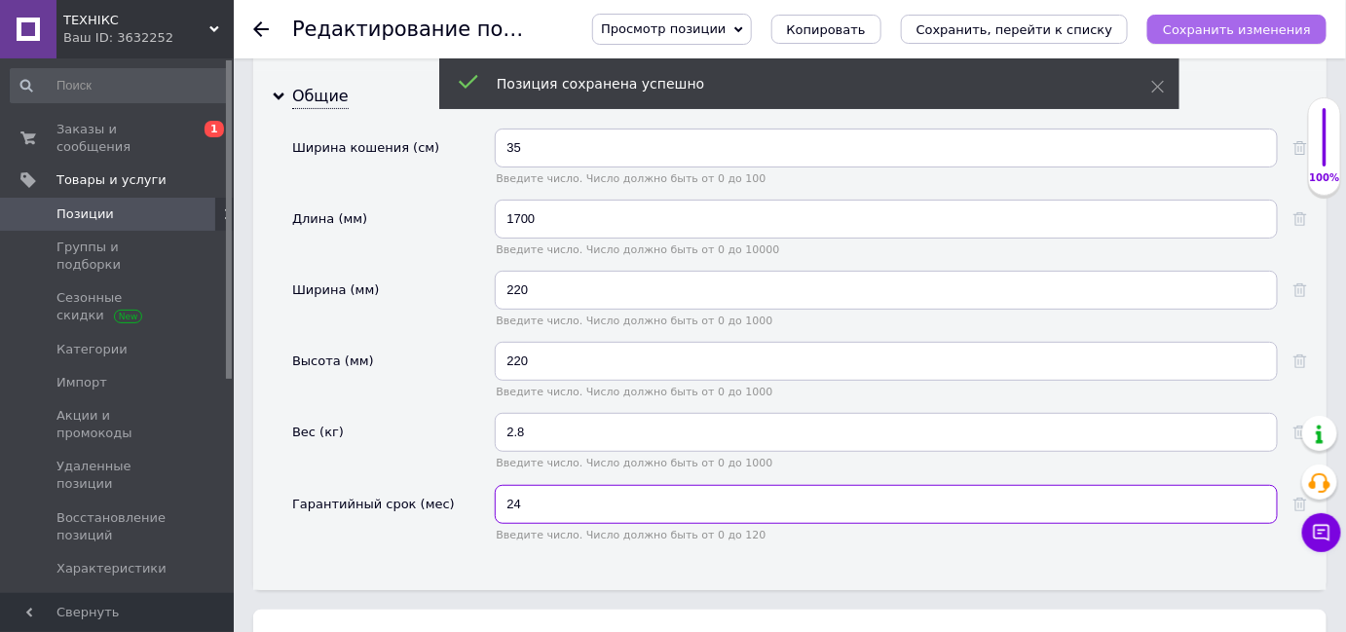
type input "24"
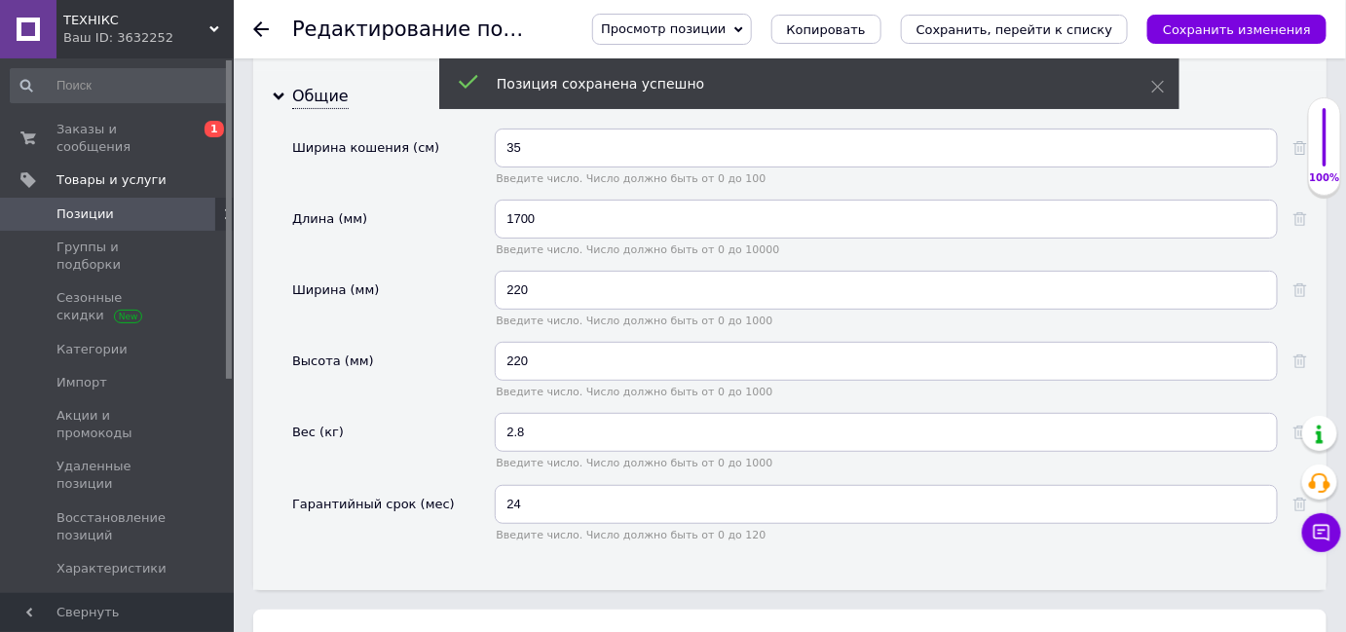
drag, startPoint x: 1264, startPoint y: 27, endPoint x: 1244, endPoint y: 49, distance: 29.6
click at [1263, 26] on icon "Сохранить изменения" at bounding box center [1237, 29] width 148 height 15
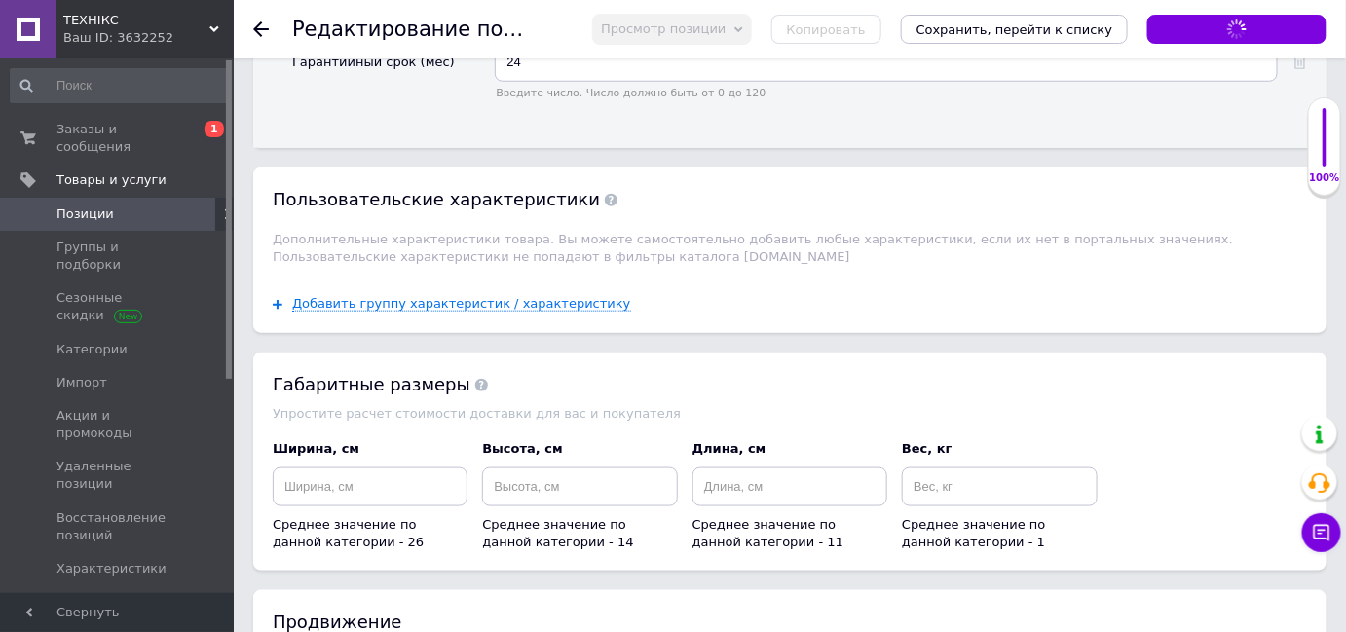
scroll to position [3187, 0]
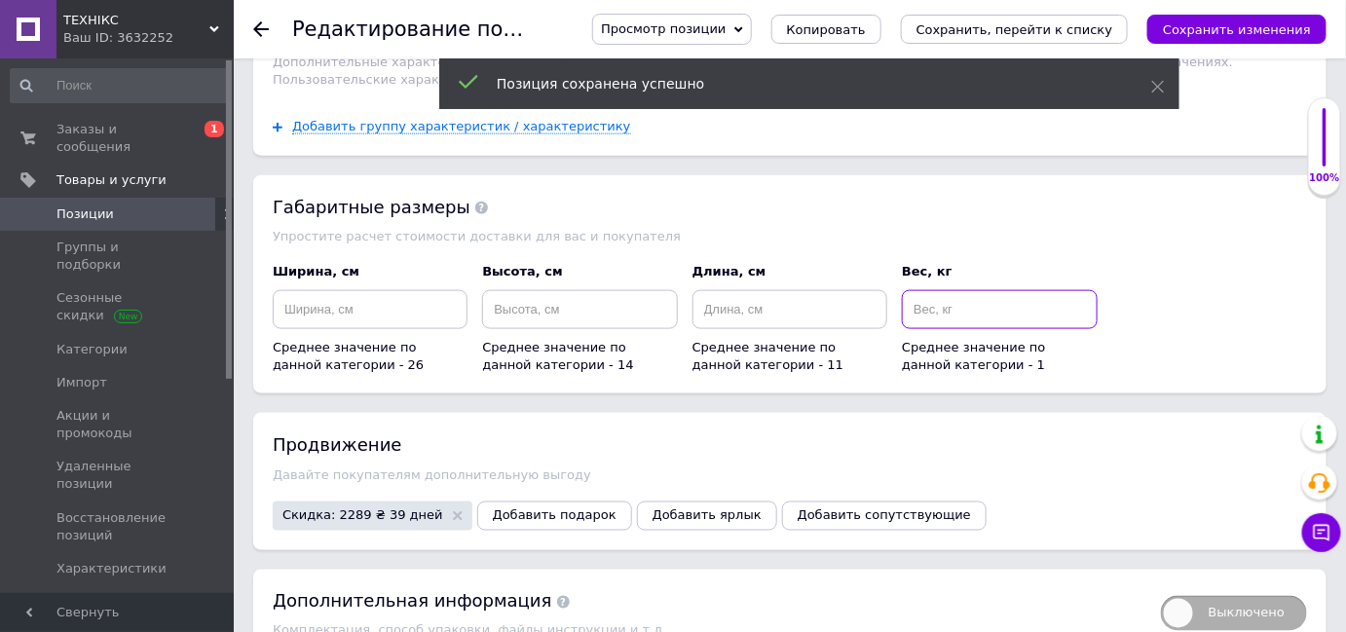
click at [1060, 290] on input at bounding box center [999, 309] width 195 height 39
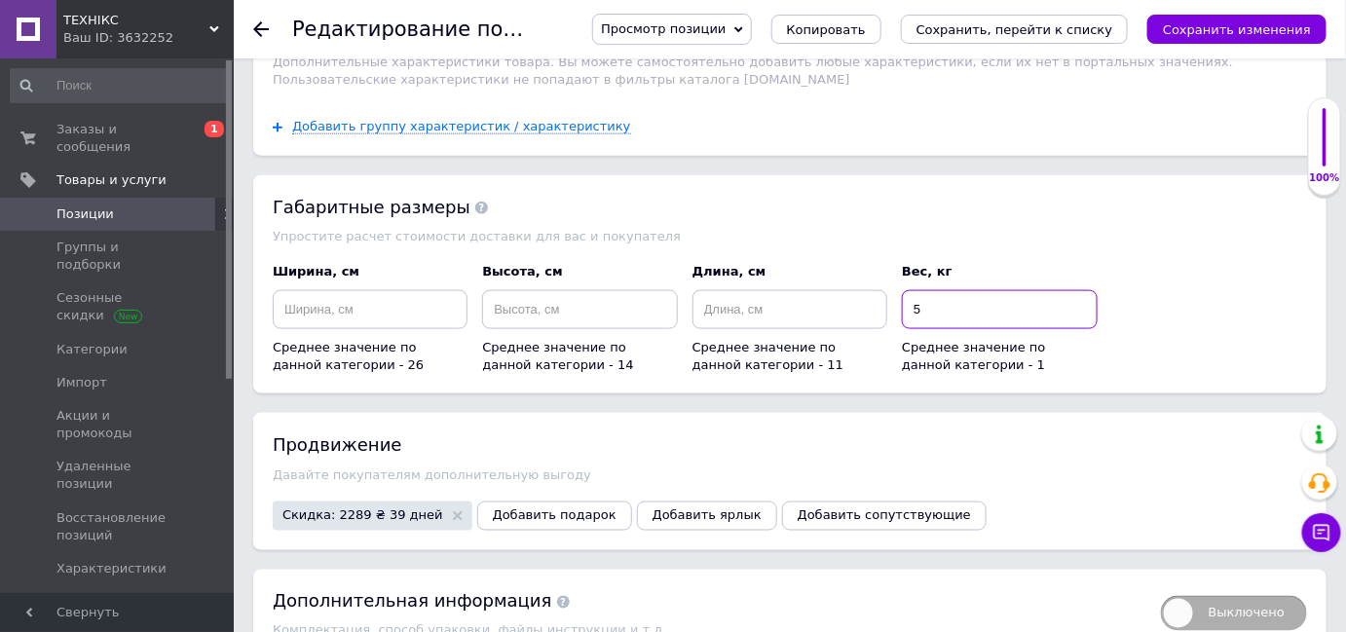
type input "5"
click at [801, 290] on input at bounding box center [789, 309] width 195 height 39
type input "170"
click at [581, 290] on input at bounding box center [579, 309] width 195 height 39
type input "23"
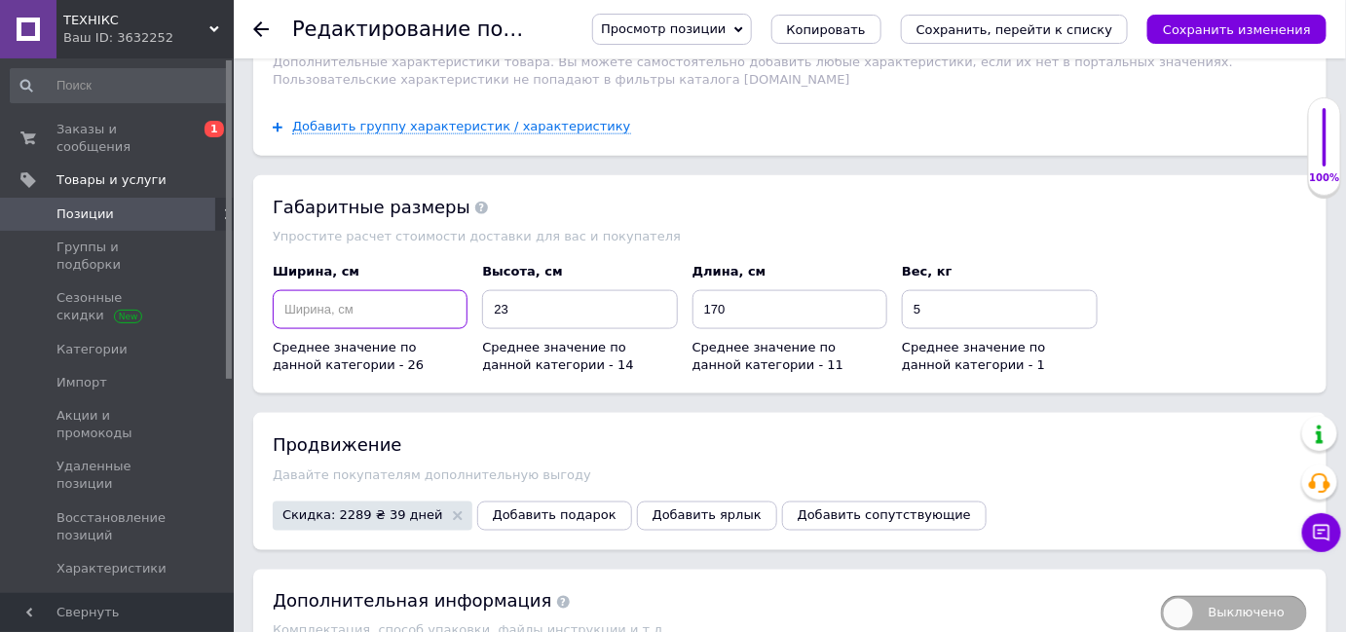
click at [415, 290] on input at bounding box center [370, 309] width 195 height 39
type input "23"
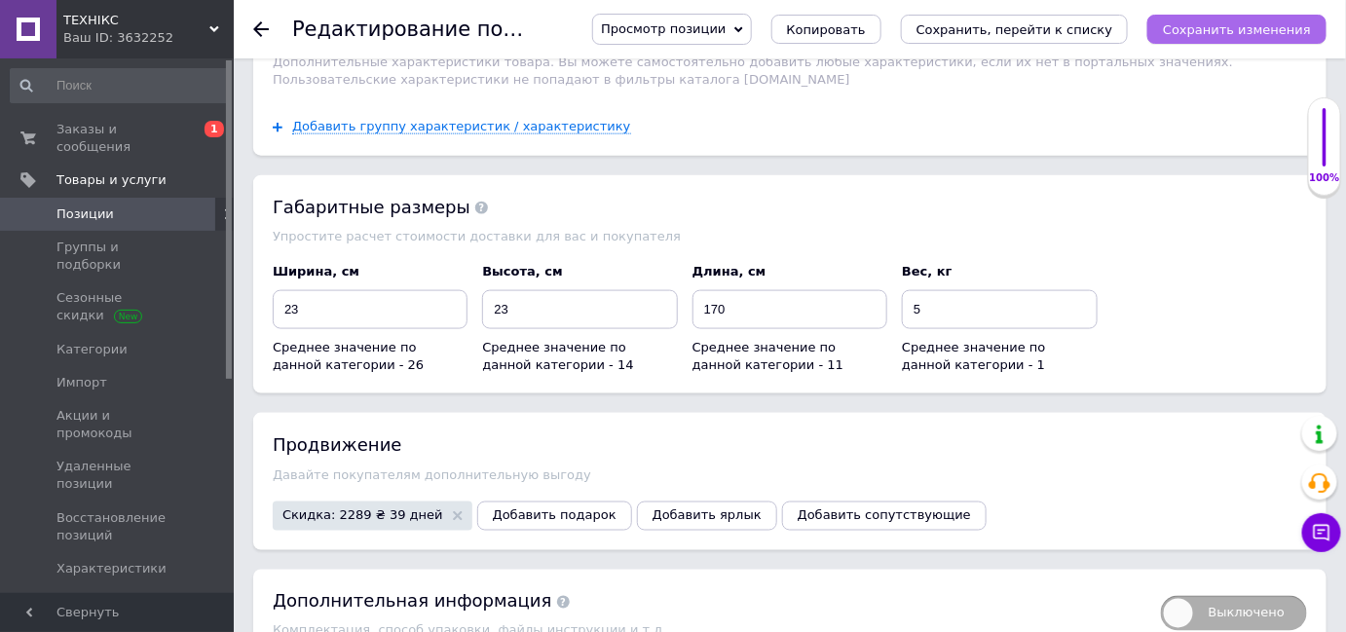
click at [1193, 33] on icon "Сохранить изменения" at bounding box center [1237, 29] width 148 height 15
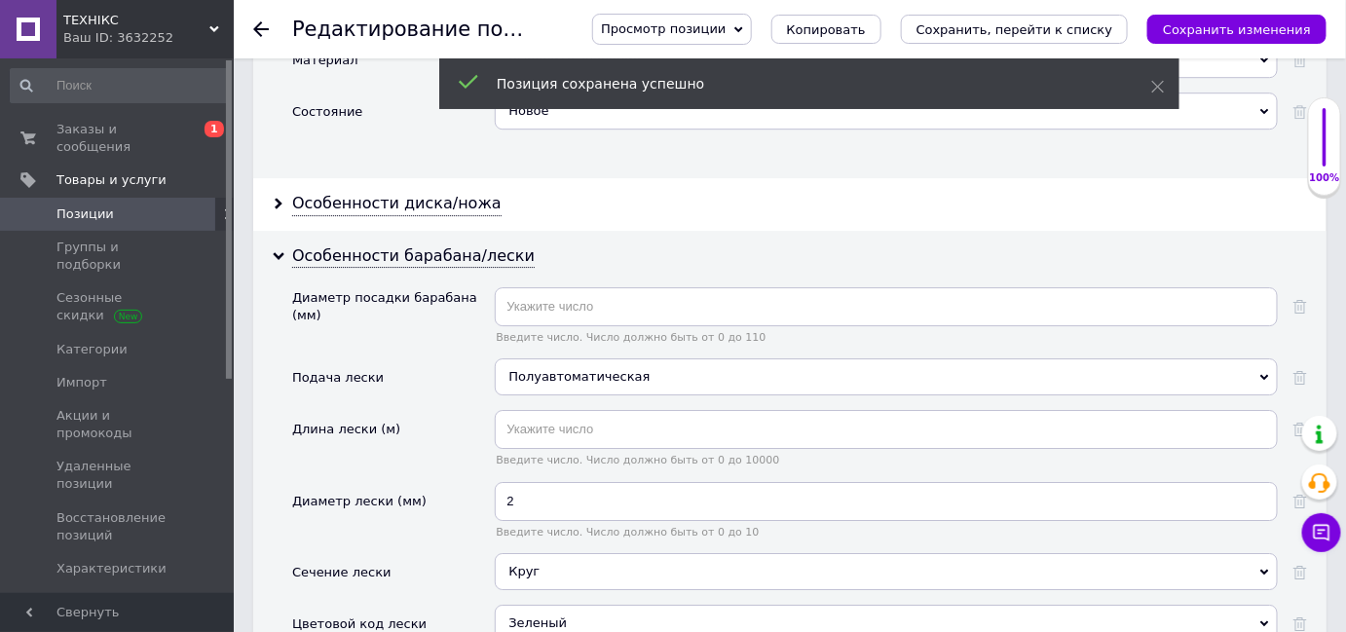
scroll to position [1771, 0]
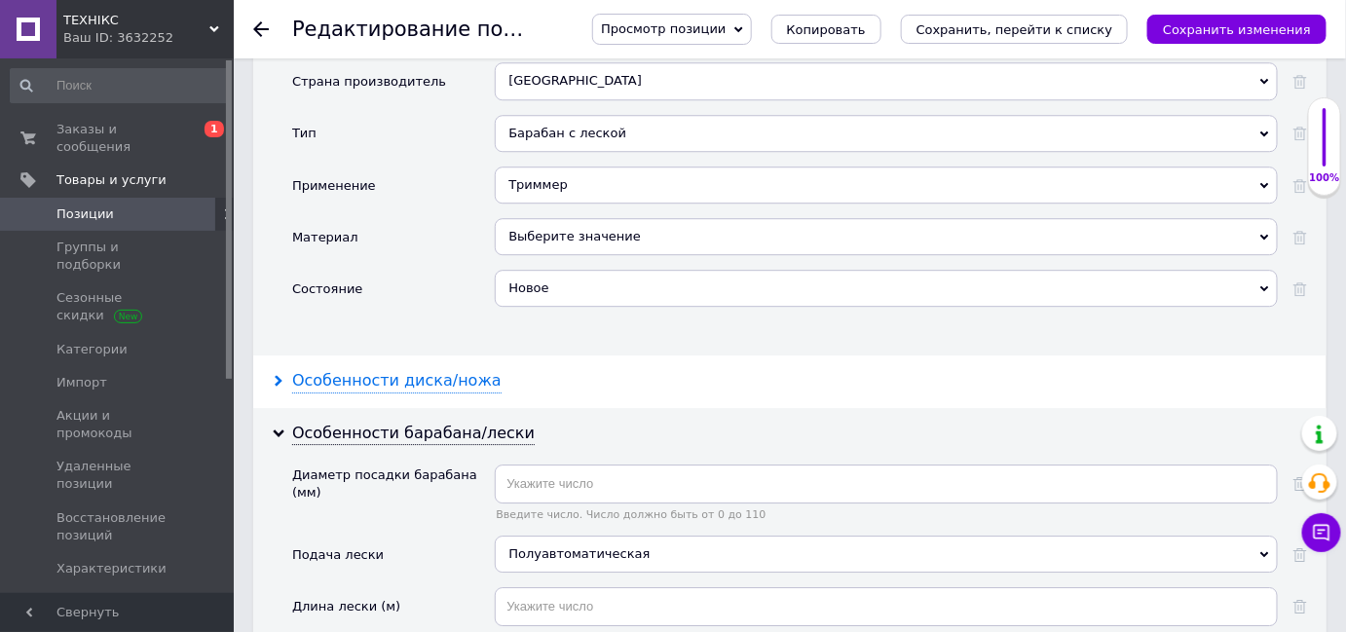
click at [418, 370] on div "Особенности диска/ножа" at bounding box center [396, 381] width 209 height 22
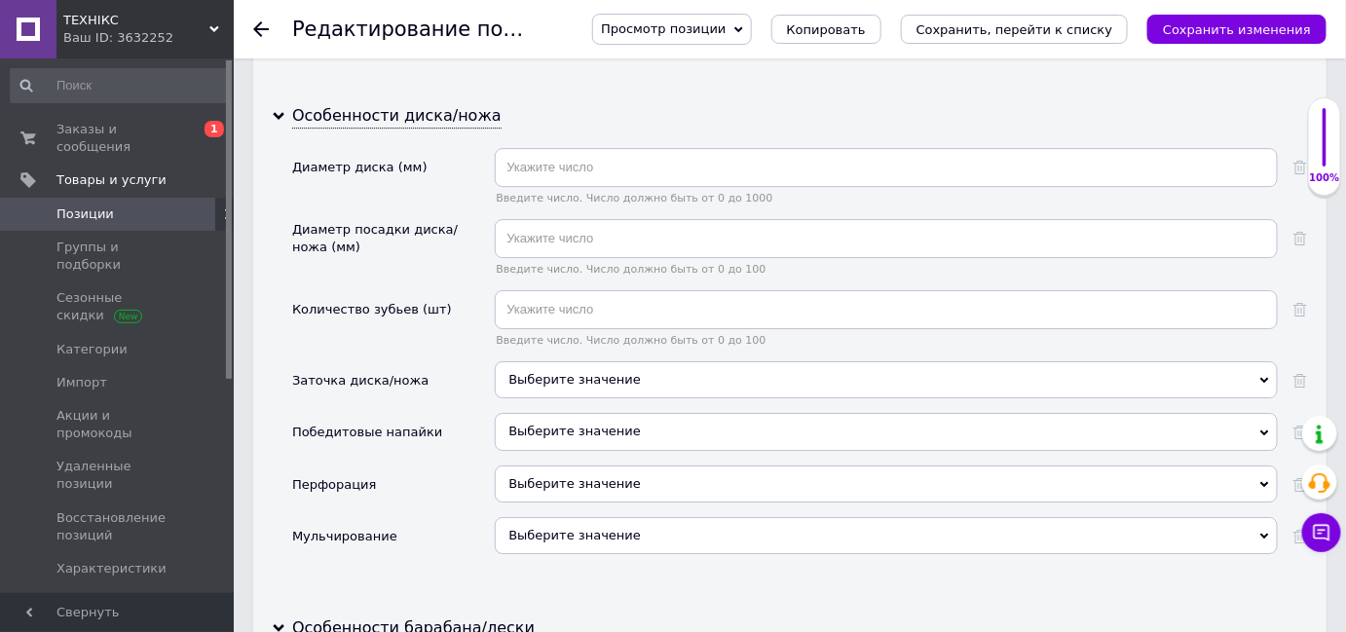
scroll to position [1859, 0]
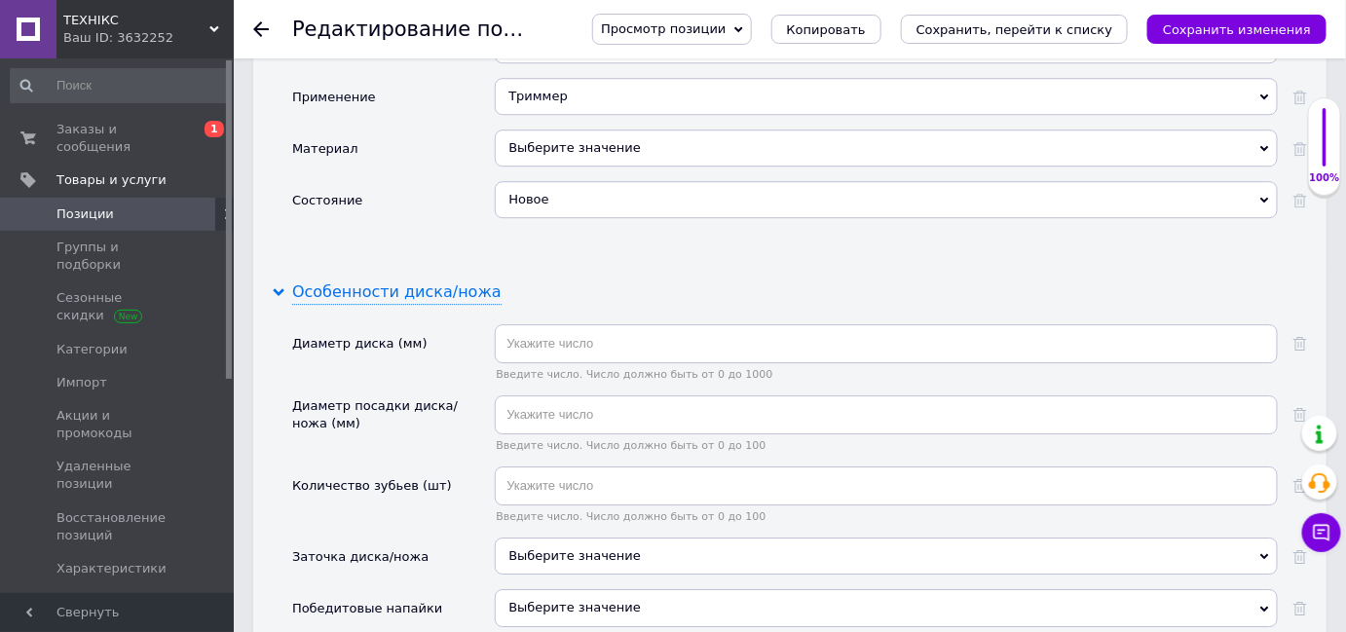
click at [344, 281] on div "Особенности диска/ножа" at bounding box center [396, 292] width 209 height 22
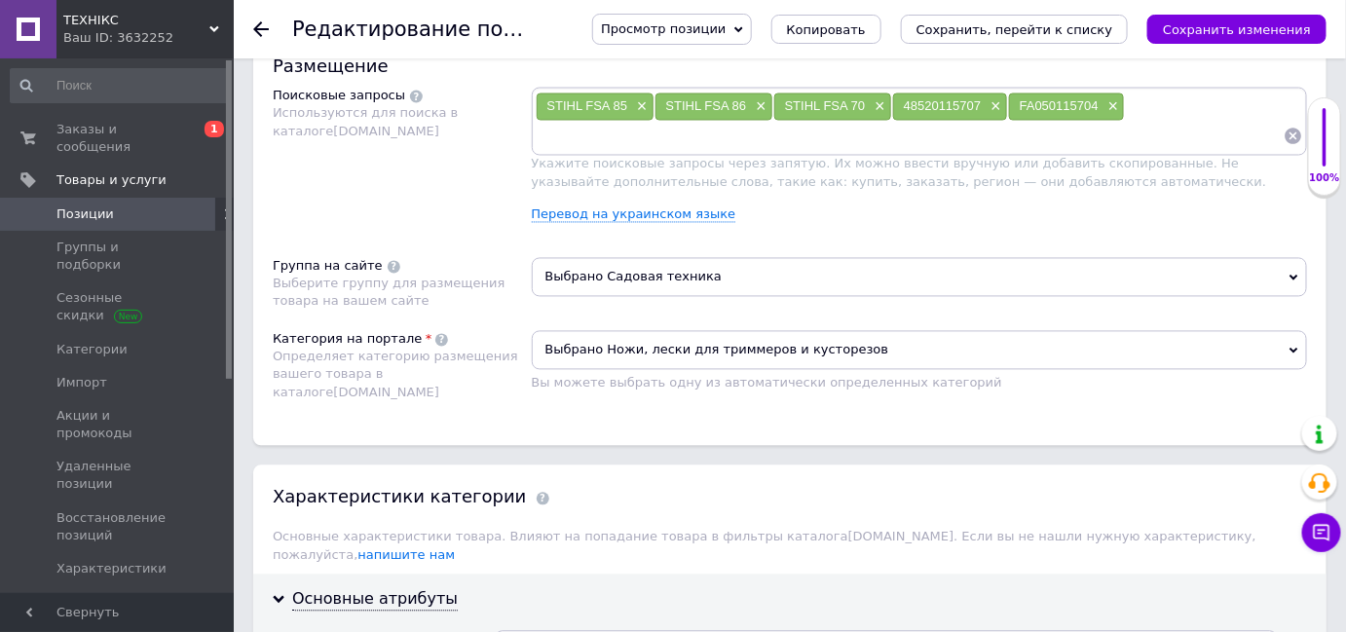
scroll to position [974, 0]
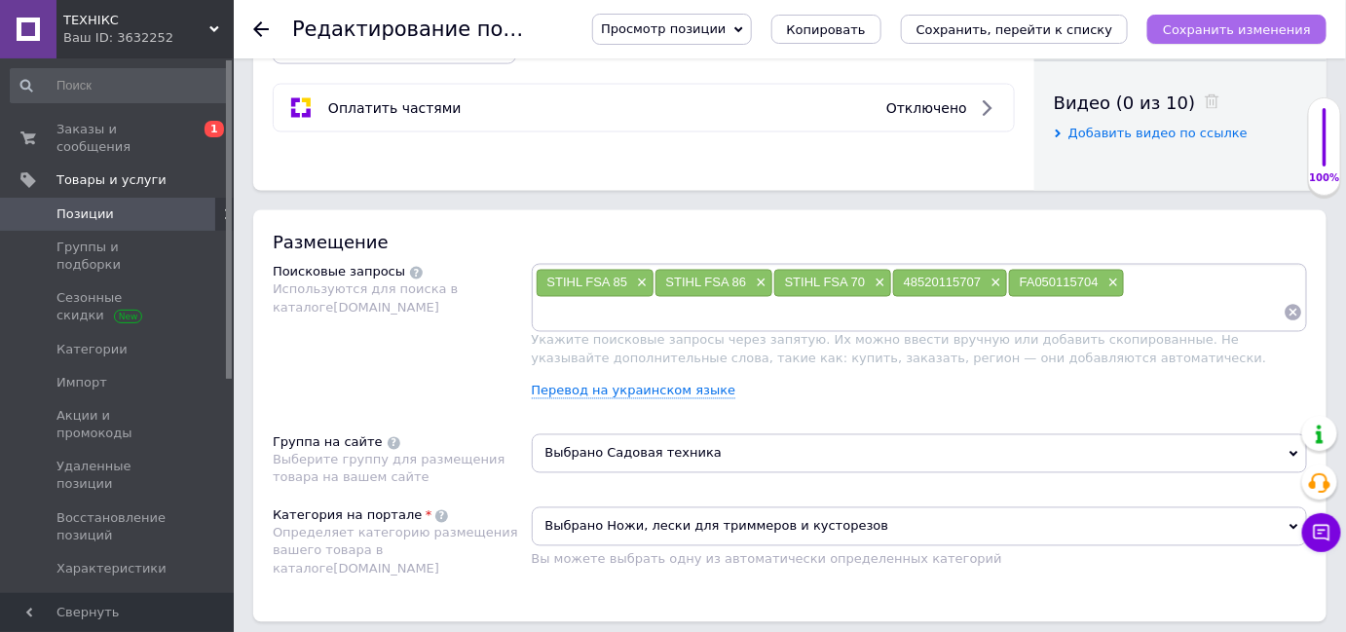
click at [1223, 24] on icon "Сохранить изменения" at bounding box center [1237, 29] width 148 height 15
click at [1269, 35] on icon "Сохранить изменения" at bounding box center [1237, 29] width 148 height 15
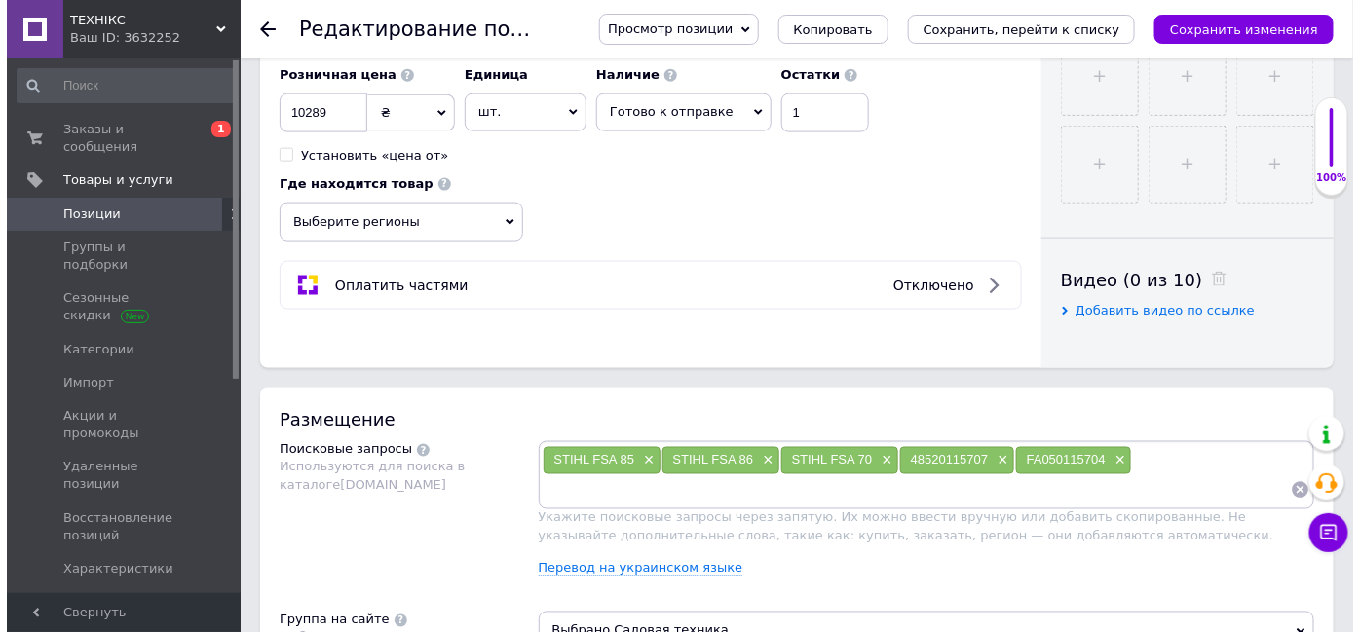
scroll to position [354, 0]
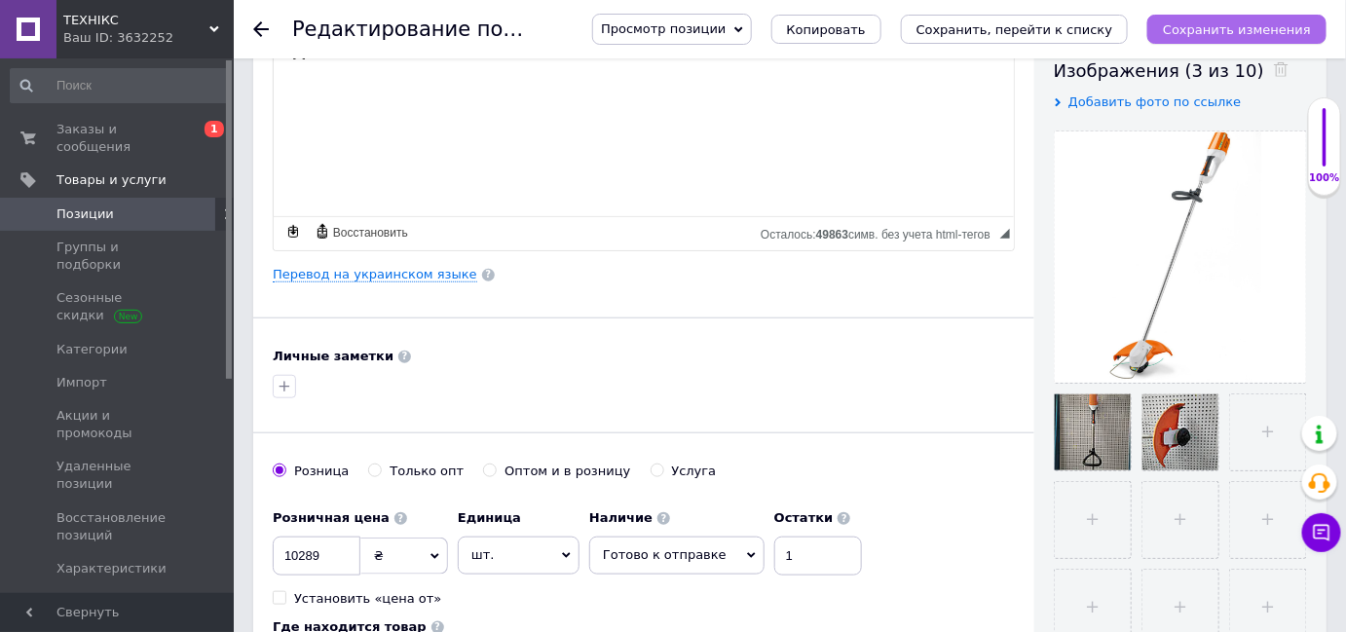
click at [1258, 23] on icon "Сохранить изменения" at bounding box center [1237, 29] width 148 height 15
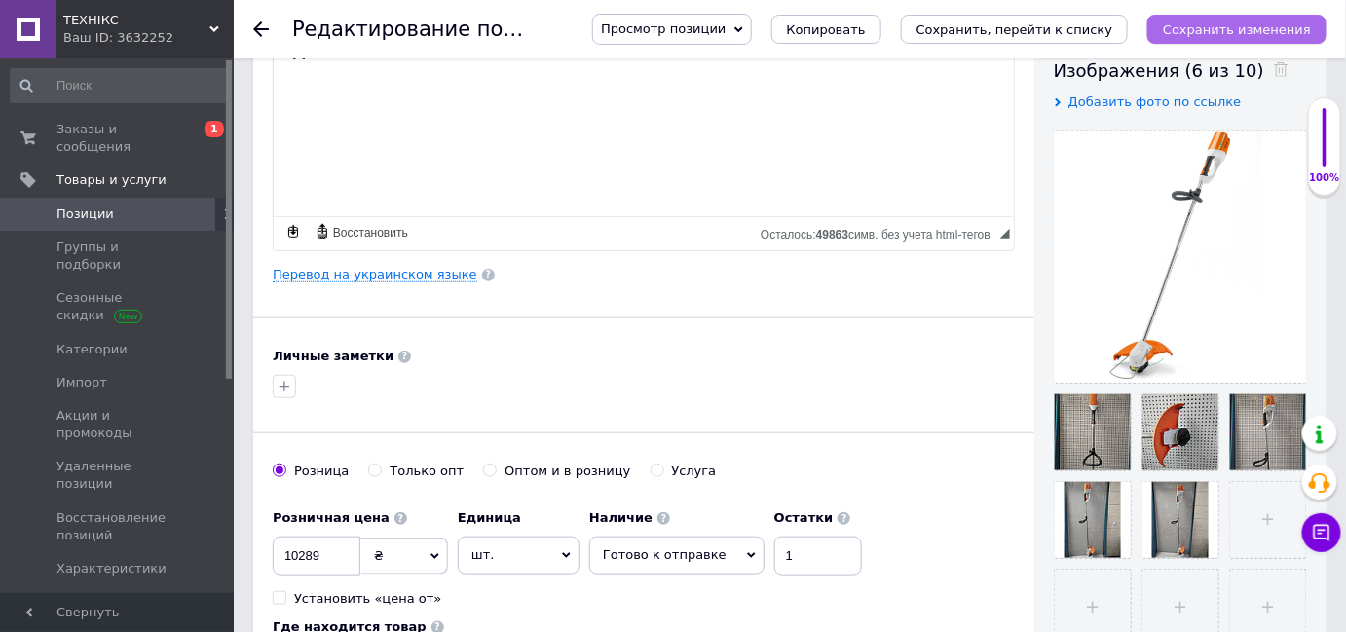
click at [1272, 33] on icon "Сохранить изменения" at bounding box center [1237, 29] width 148 height 15
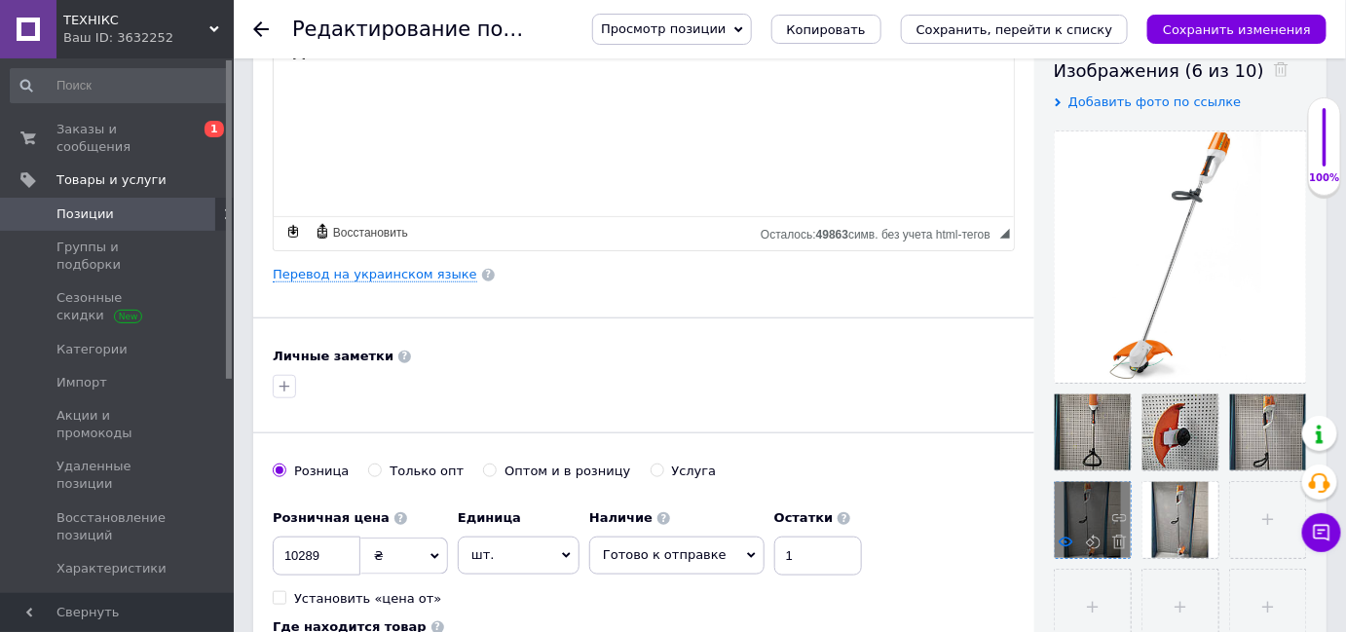
click at [1070, 542] on use at bounding box center [1066, 542] width 15 height 10
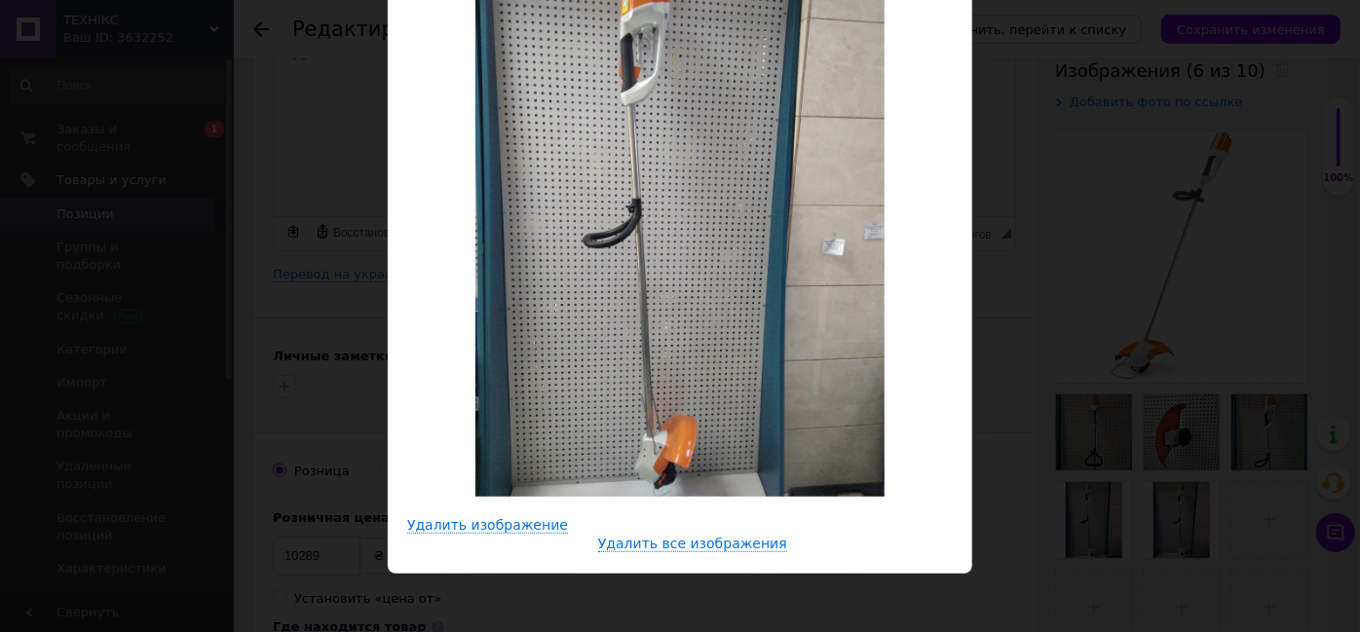
scroll to position [176, 0]
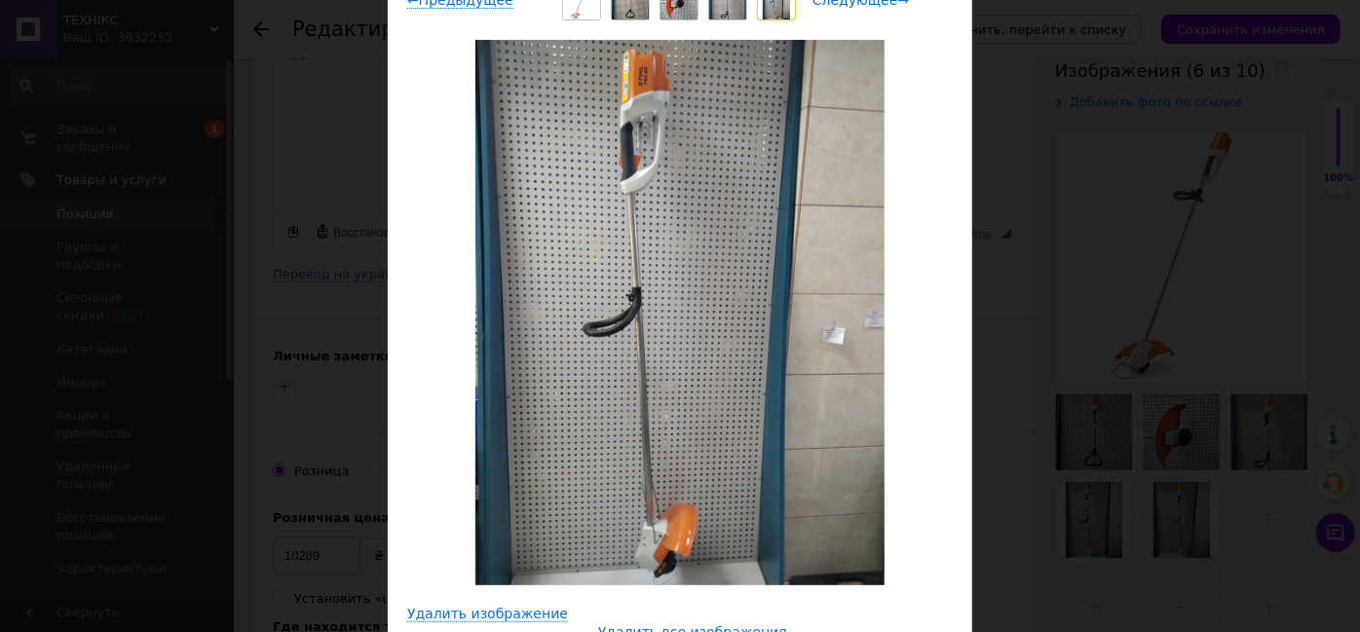
click at [879, 2] on span "Следующее →" at bounding box center [860, 0] width 96 height 17
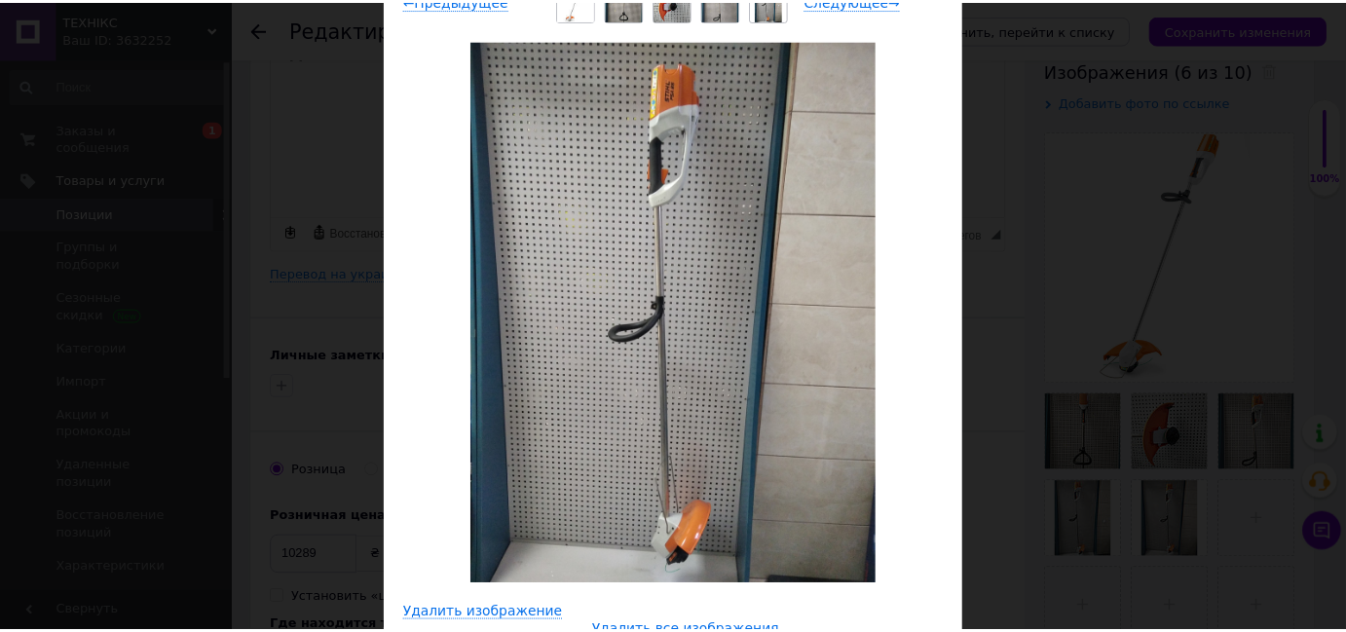
scroll to position [0, 0]
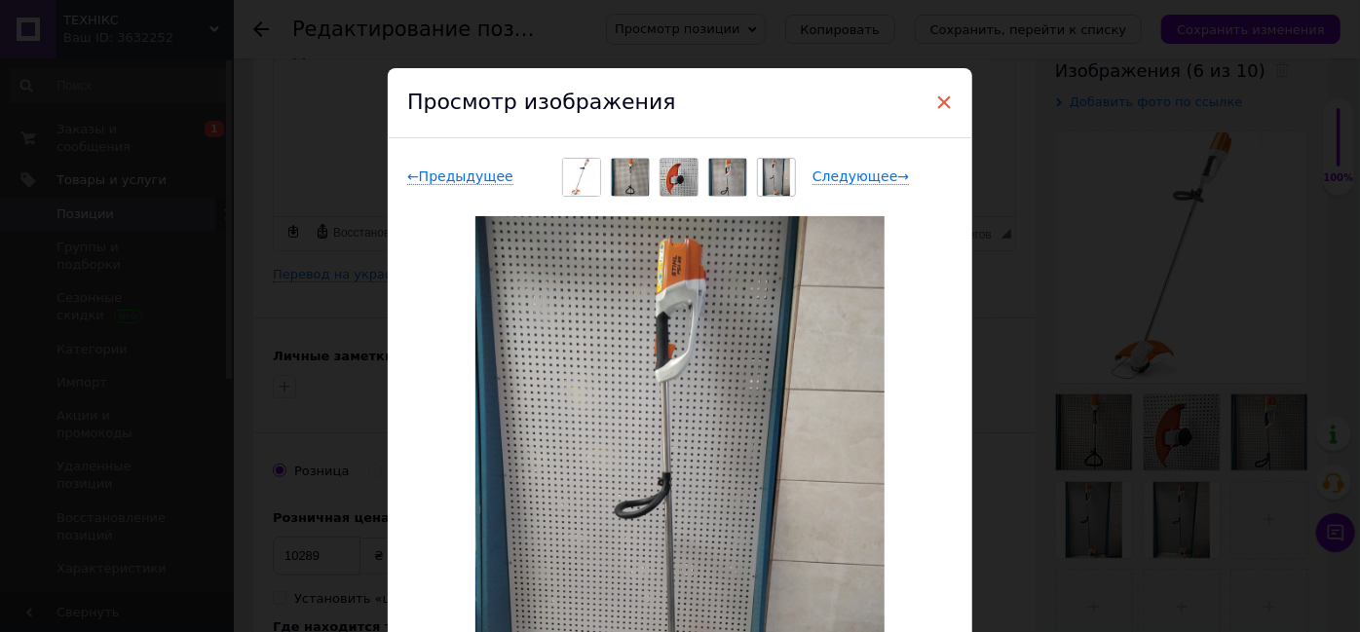
click at [942, 103] on span "×" at bounding box center [944, 102] width 18 height 33
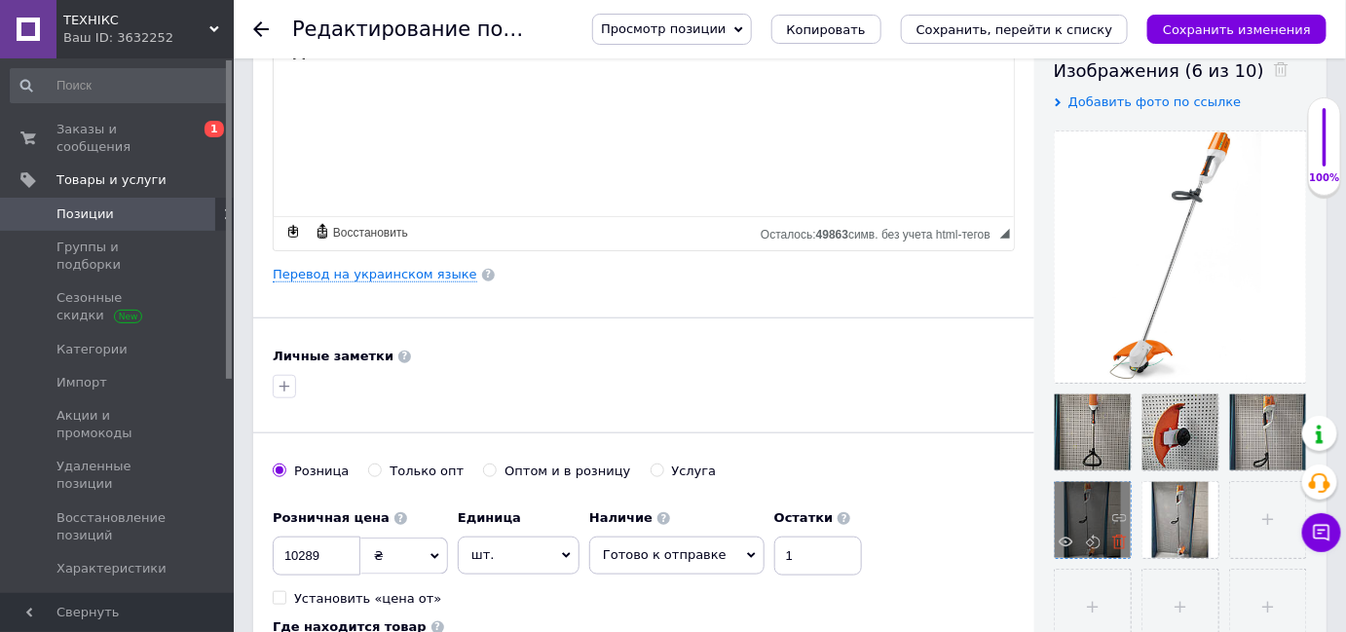
click at [1122, 535] on use at bounding box center [1119, 542] width 15 height 15
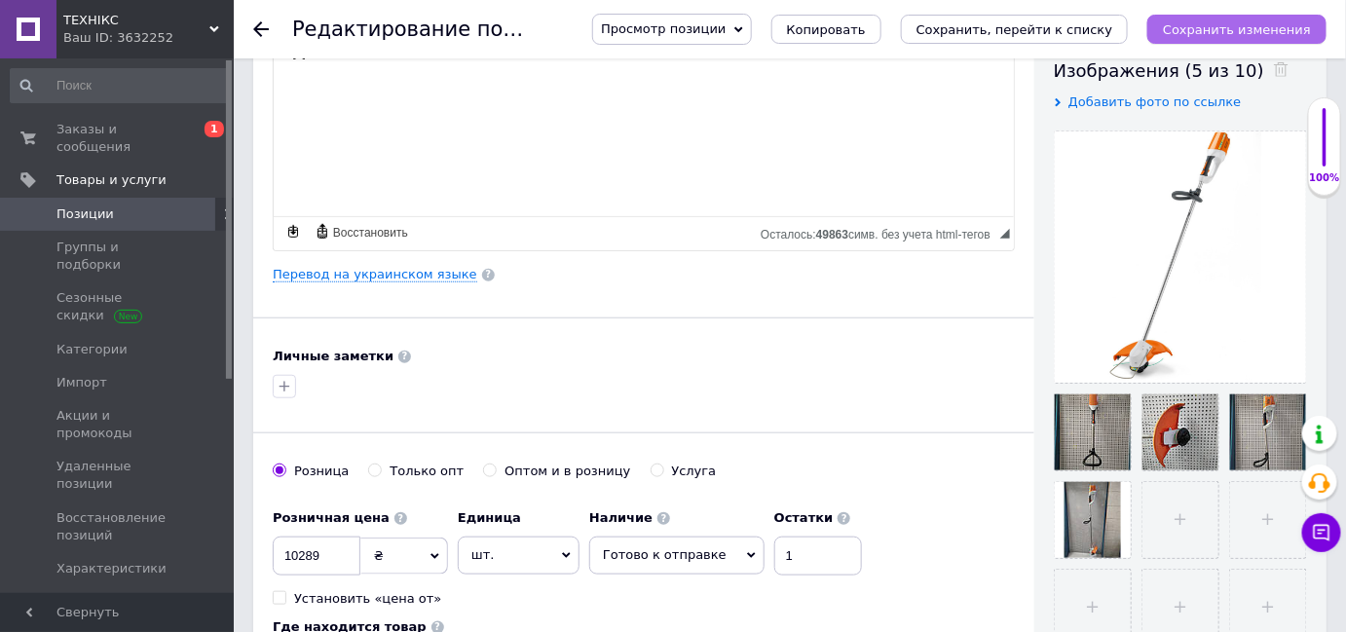
click at [1195, 26] on icon "Сохранить изменения" at bounding box center [1237, 29] width 148 height 15
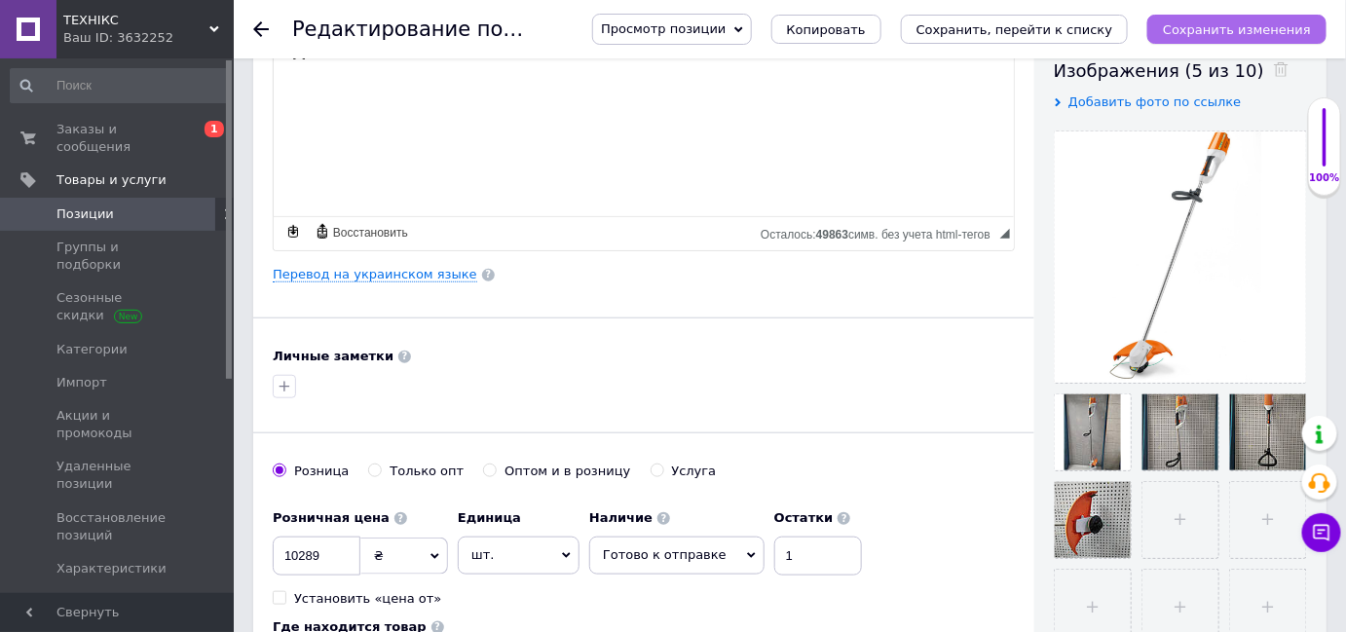
click at [1212, 39] on button "Сохранить изменения" at bounding box center [1236, 29] width 179 height 29
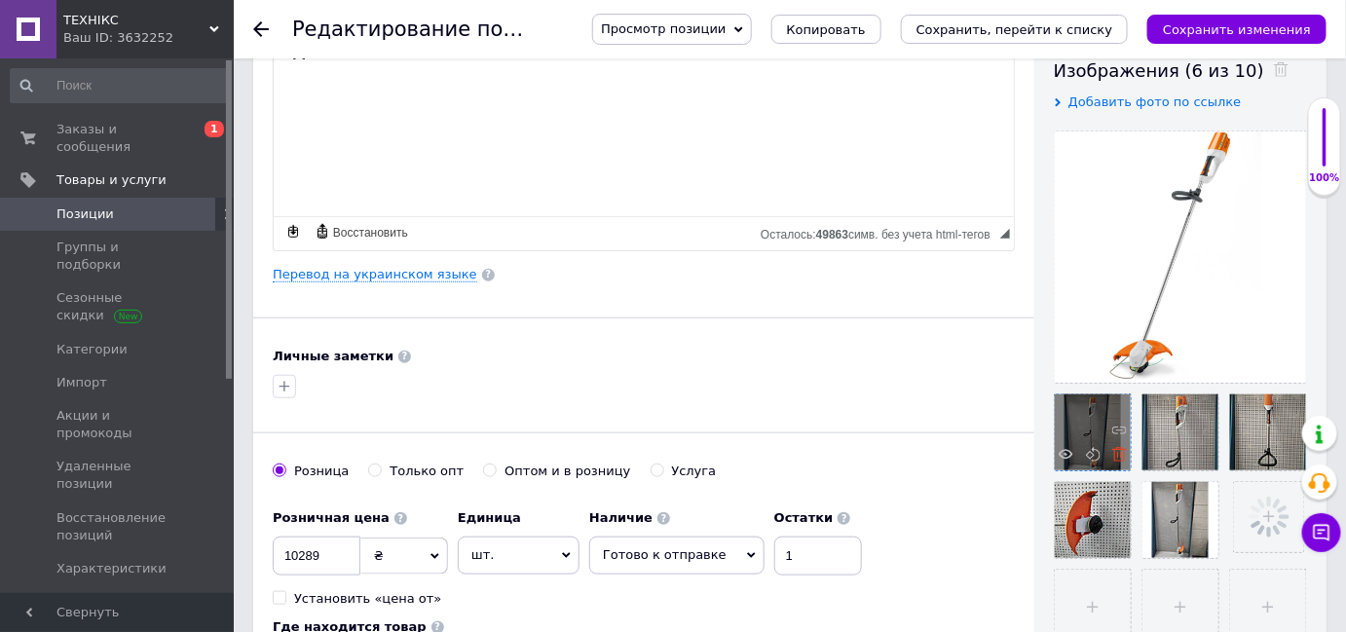
click at [1121, 458] on icon at bounding box center [1119, 454] width 15 height 15
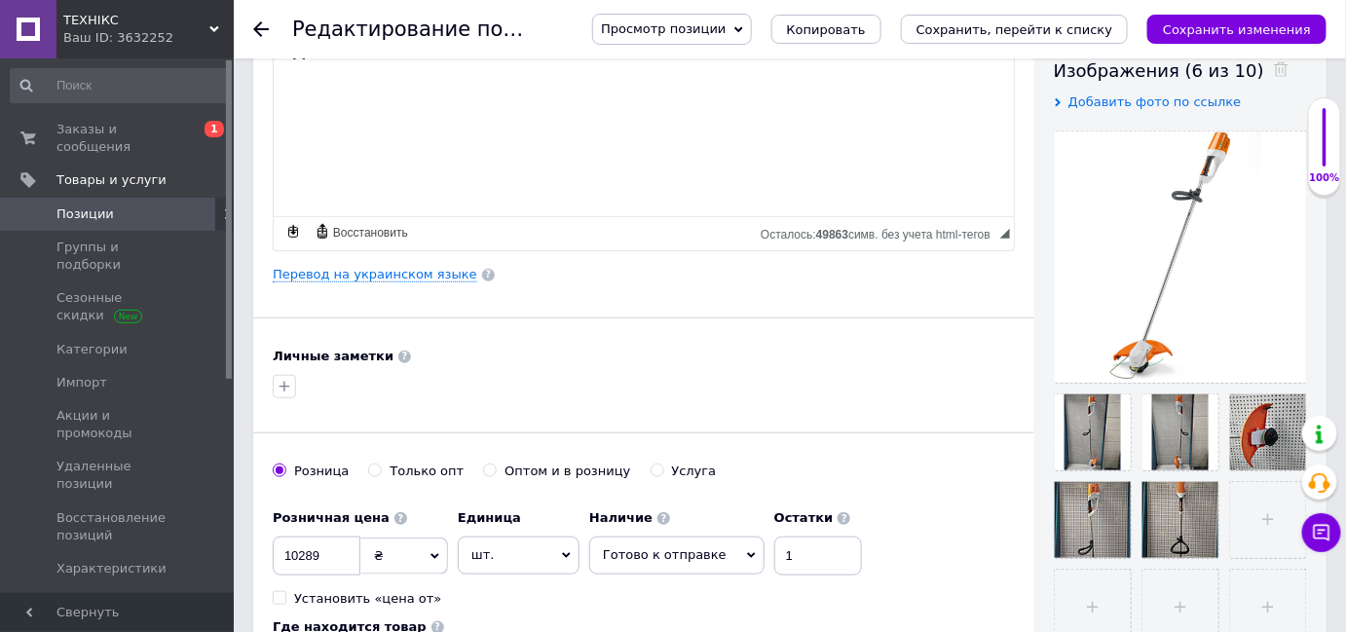
drag, startPoint x: 1207, startPoint y: 21, endPoint x: 1177, endPoint y: 19, distance: 30.3
click at [1205, 22] on icon "Сохранить изменения" at bounding box center [1237, 29] width 148 height 15
click at [1085, 30] on icon "Сохранить, перейти к списку" at bounding box center [1015, 29] width 197 height 15
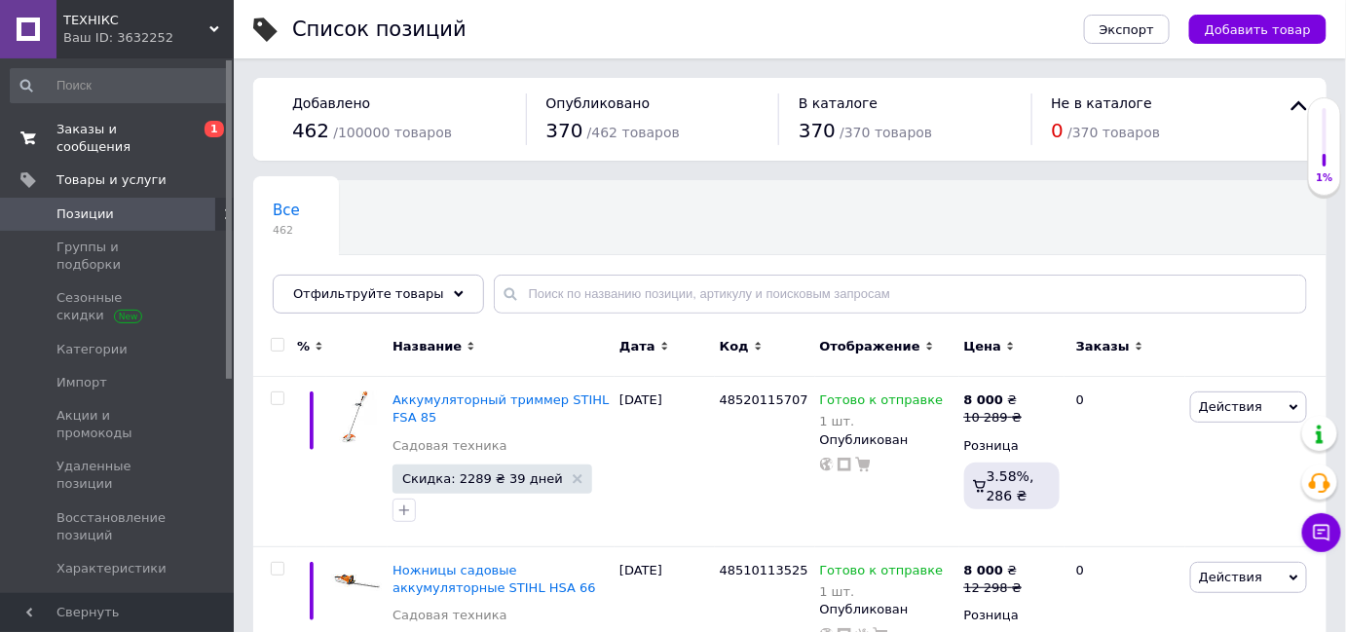
click at [130, 121] on span "Заказы и сообщения" at bounding box center [118, 138] width 124 height 35
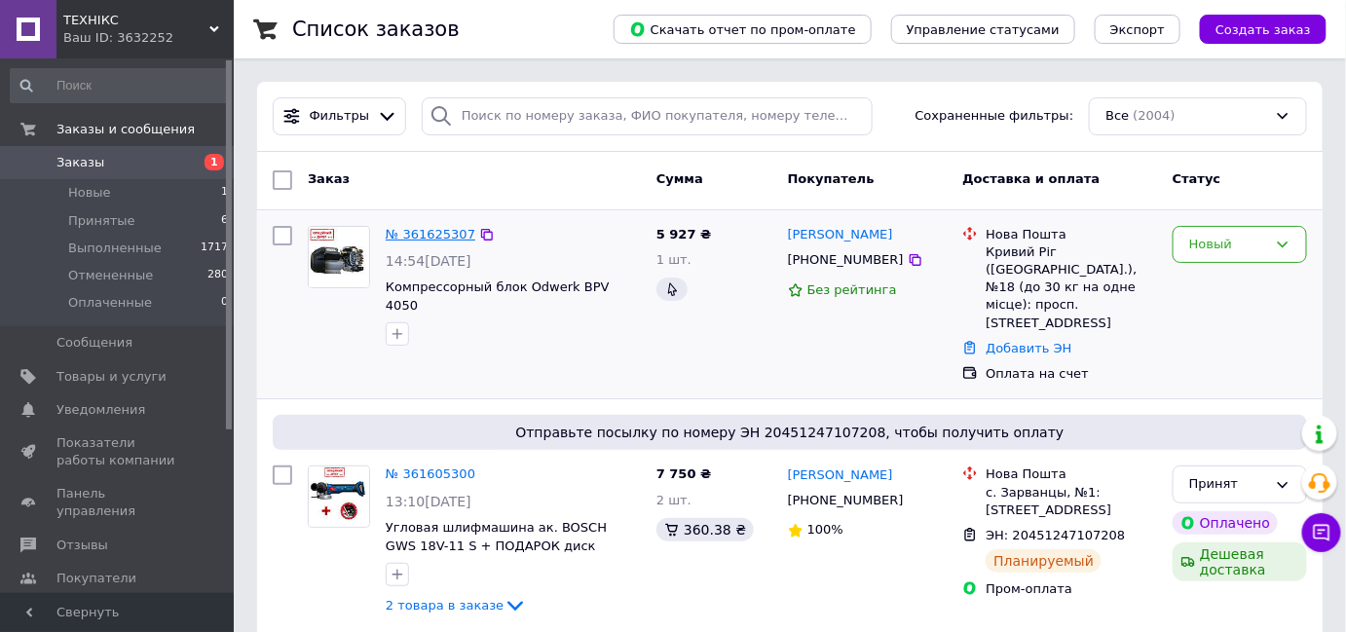
click at [457, 232] on link "№ 361625307" at bounding box center [431, 234] width 90 height 15
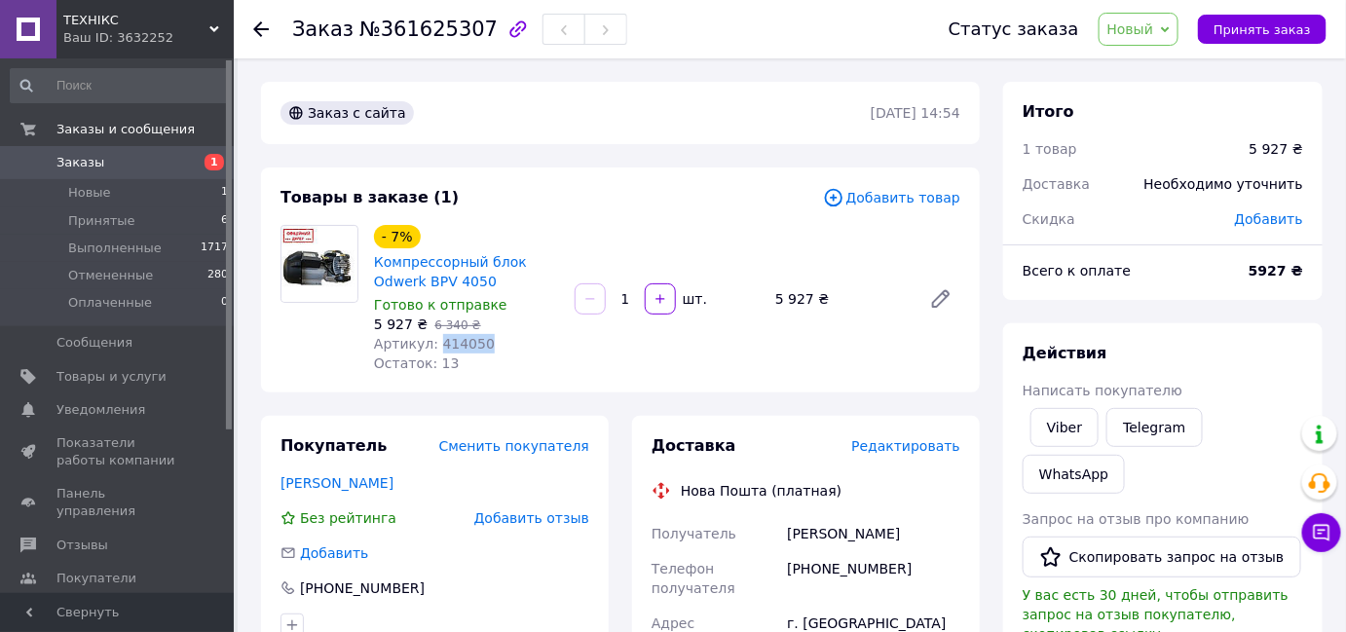
drag, startPoint x: 468, startPoint y: 351, endPoint x: 433, endPoint y: 347, distance: 34.3
click at [433, 348] on div "Артикул: 414050" at bounding box center [466, 343] width 185 height 19
copy span "414050"
click at [682, 247] on div "- 7% Компрессорный блок Odwerk BPV 4050 Готово к отправке 5 927 ₴   6 340 ₴ Арт…" at bounding box center [667, 299] width 602 height 156
drag, startPoint x: 458, startPoint y: 343, endPoint x: 431, endPoint y: 345, distance: 26.4
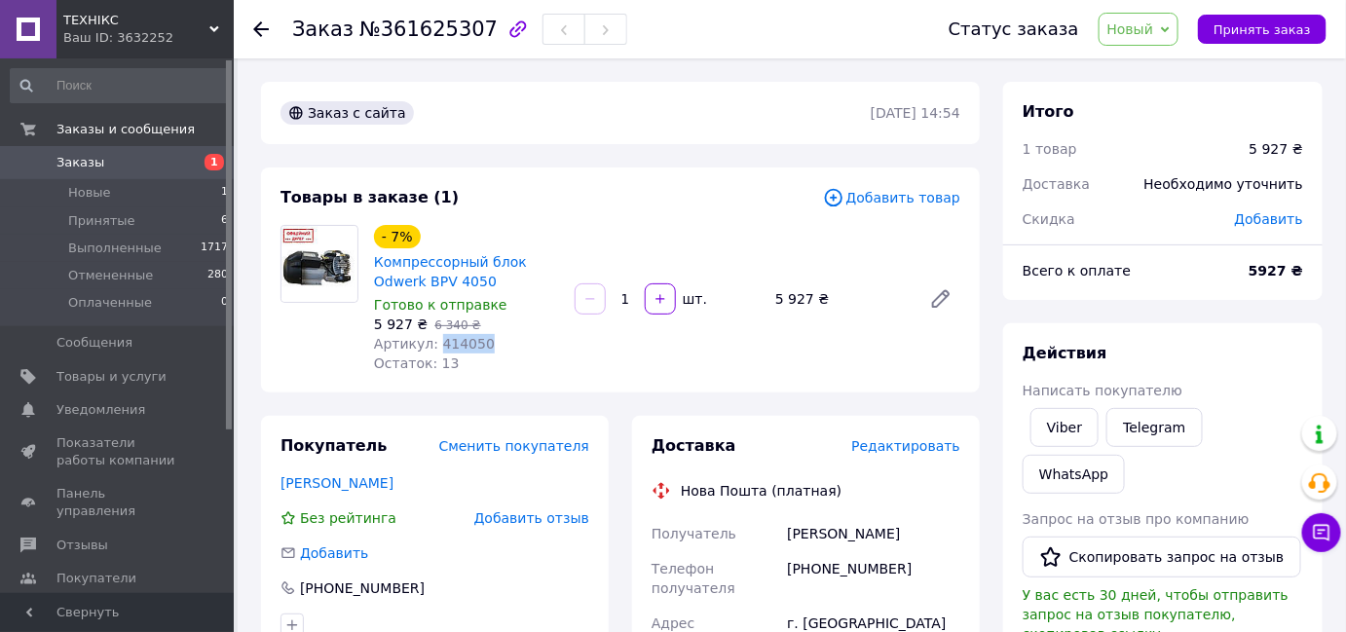
click at [431, 345] on div "Артикул: 414050" at bounding box center [466, 343] width 185 height 19
copy span "414050"
